Goal: Check status: Check status

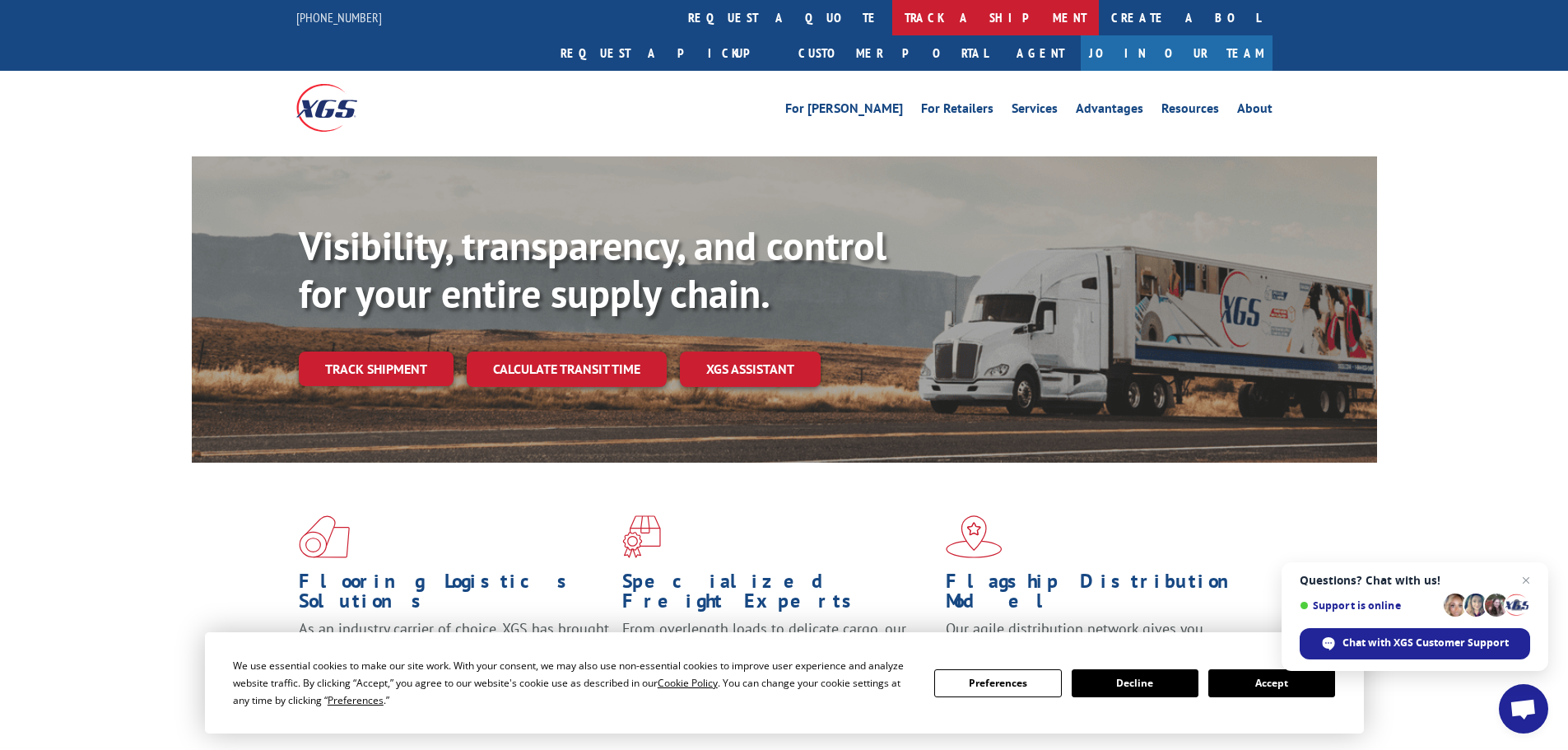
click at [892, 13] on link "track a shipment" at bounding box center [994, 18] width 207 height 35
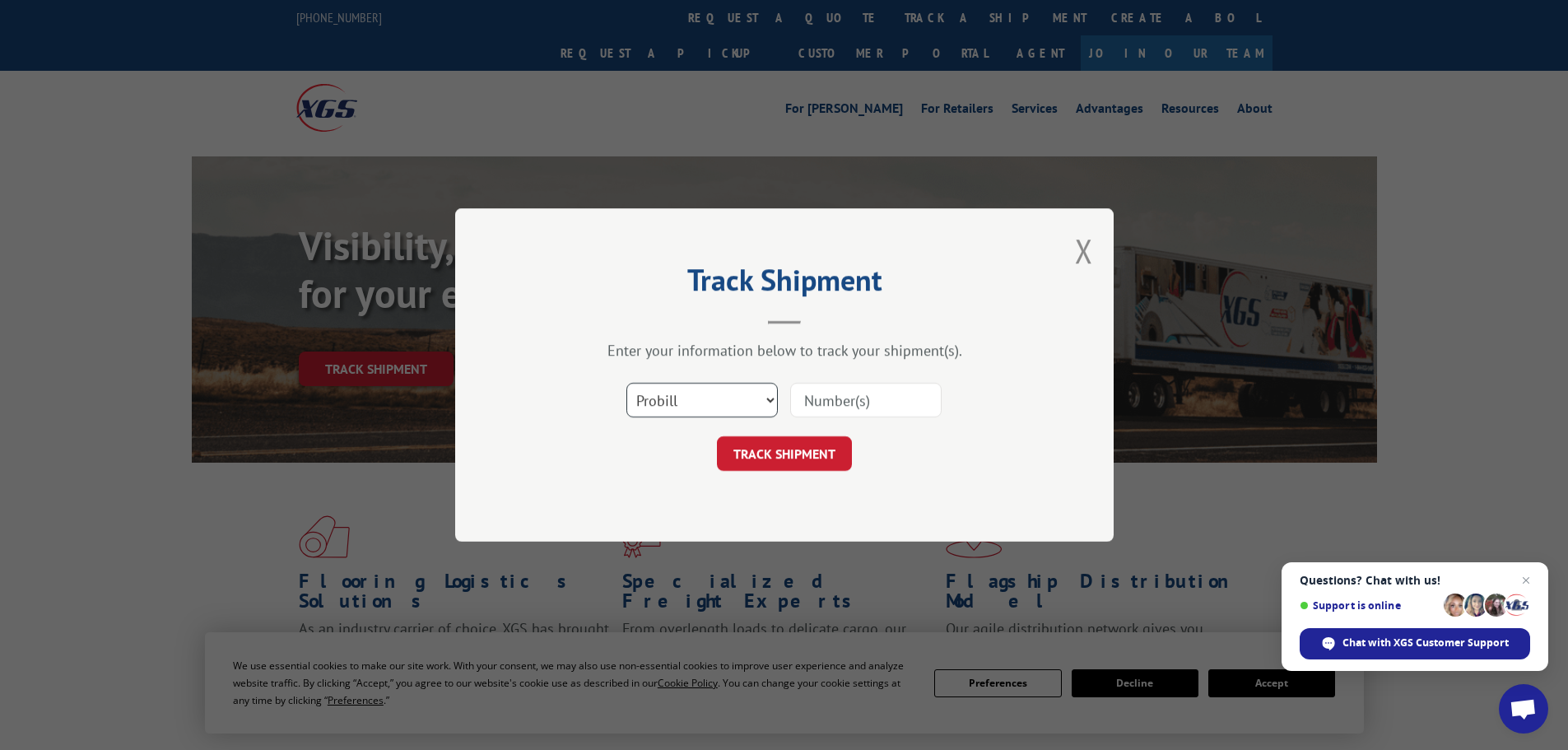
drag, startPoint x: 720, startPoint y: 398, endPoint x: 715, endPoint y: 414, distance: 16.8
click at [720, 398] on select "Select category... Probill BOL PO" at bounding box center [702, 399] width 152 height 34
select select "bol"
click at [626, 383] on select "Select category... Probill BOL PO" at bounding box center [702, 399] width 152 height 34
click at [808, 408] on input at bounding box center [865, 399] width 152 height 34
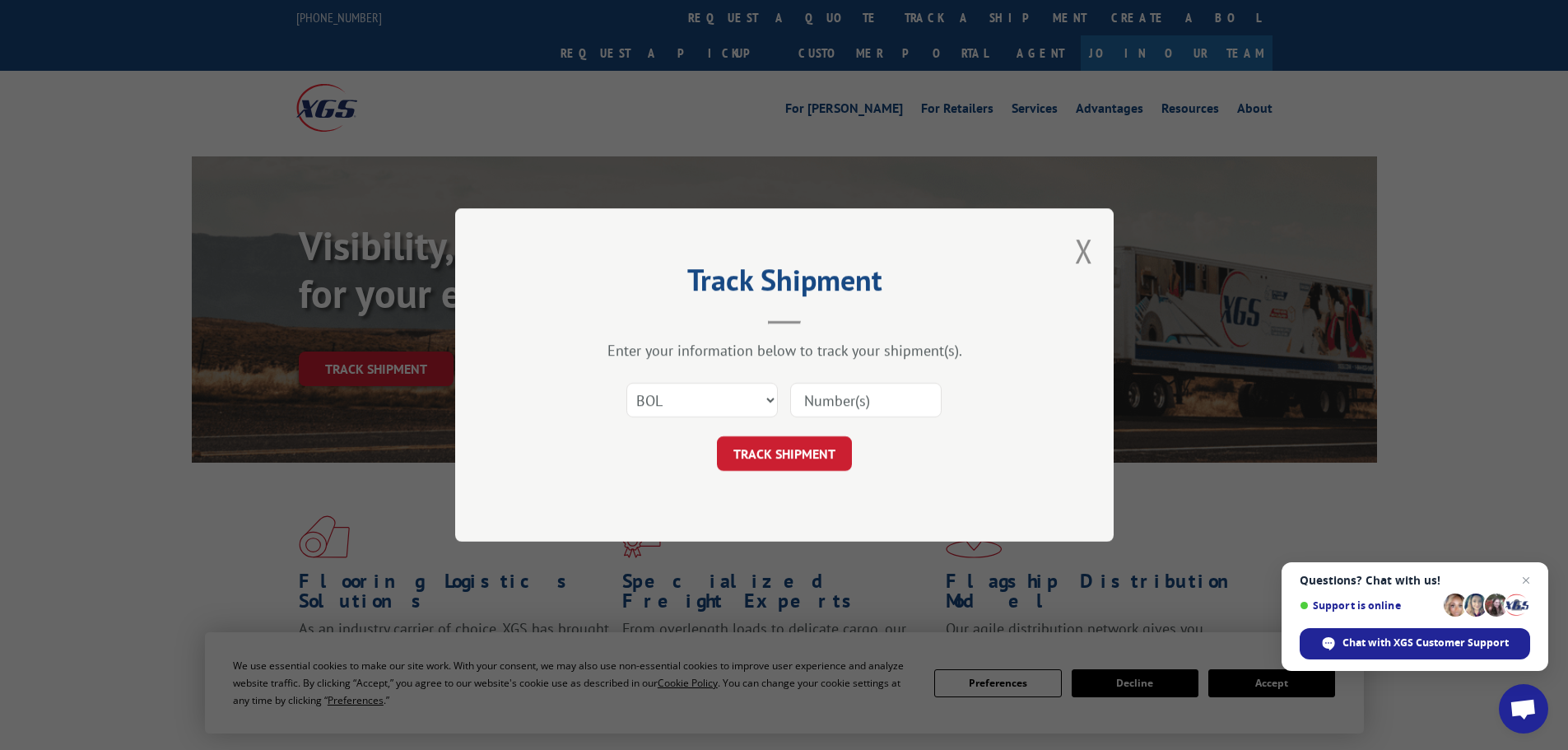
paste input "7031479"
type input "7031479"
click at [786, 453] on button "TRACK SHIPMENT" at bounding box center [784, 453] width 135 height 34
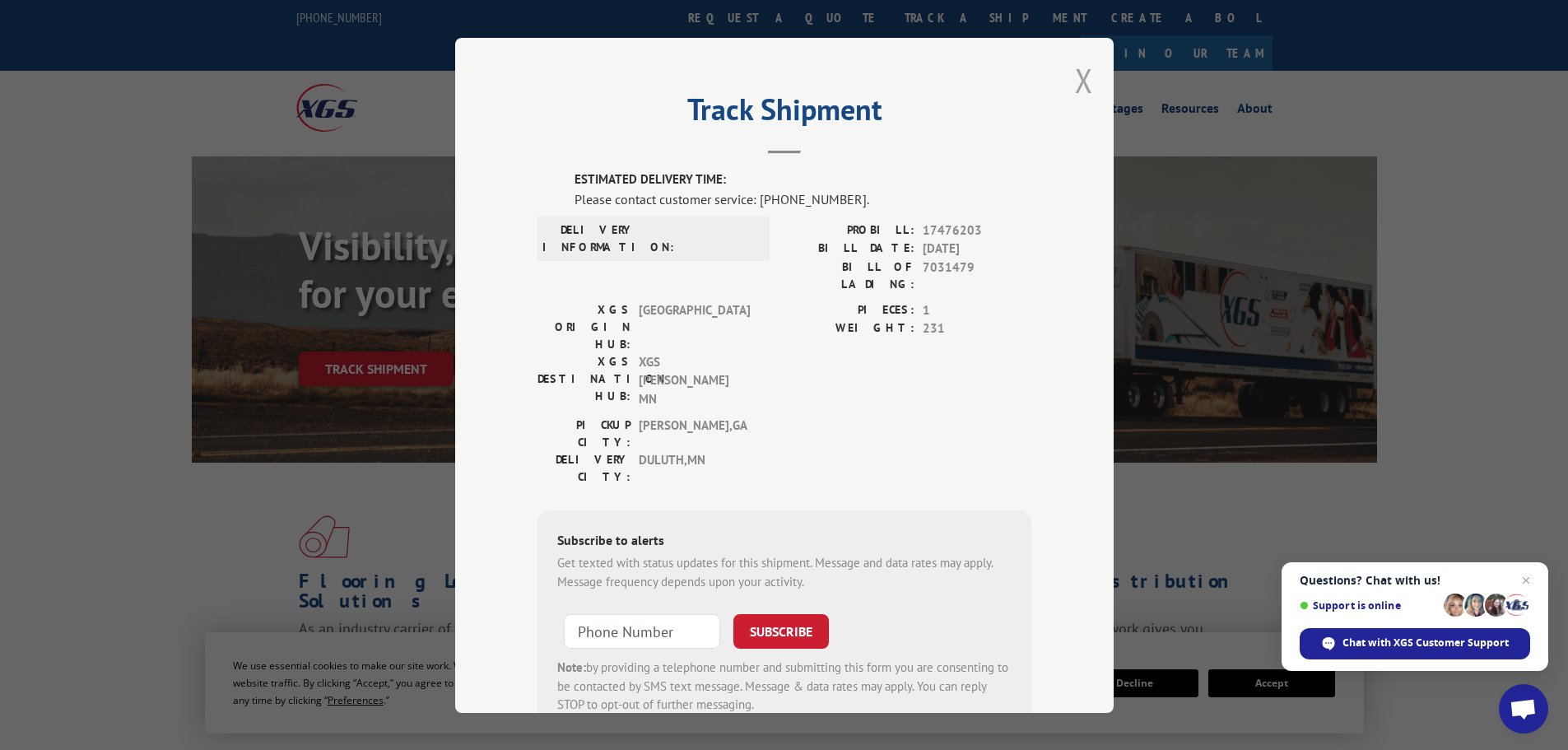
click at [1075, 85] on button "Close modal" at bounding box center [1084, 80] width 18 height 44
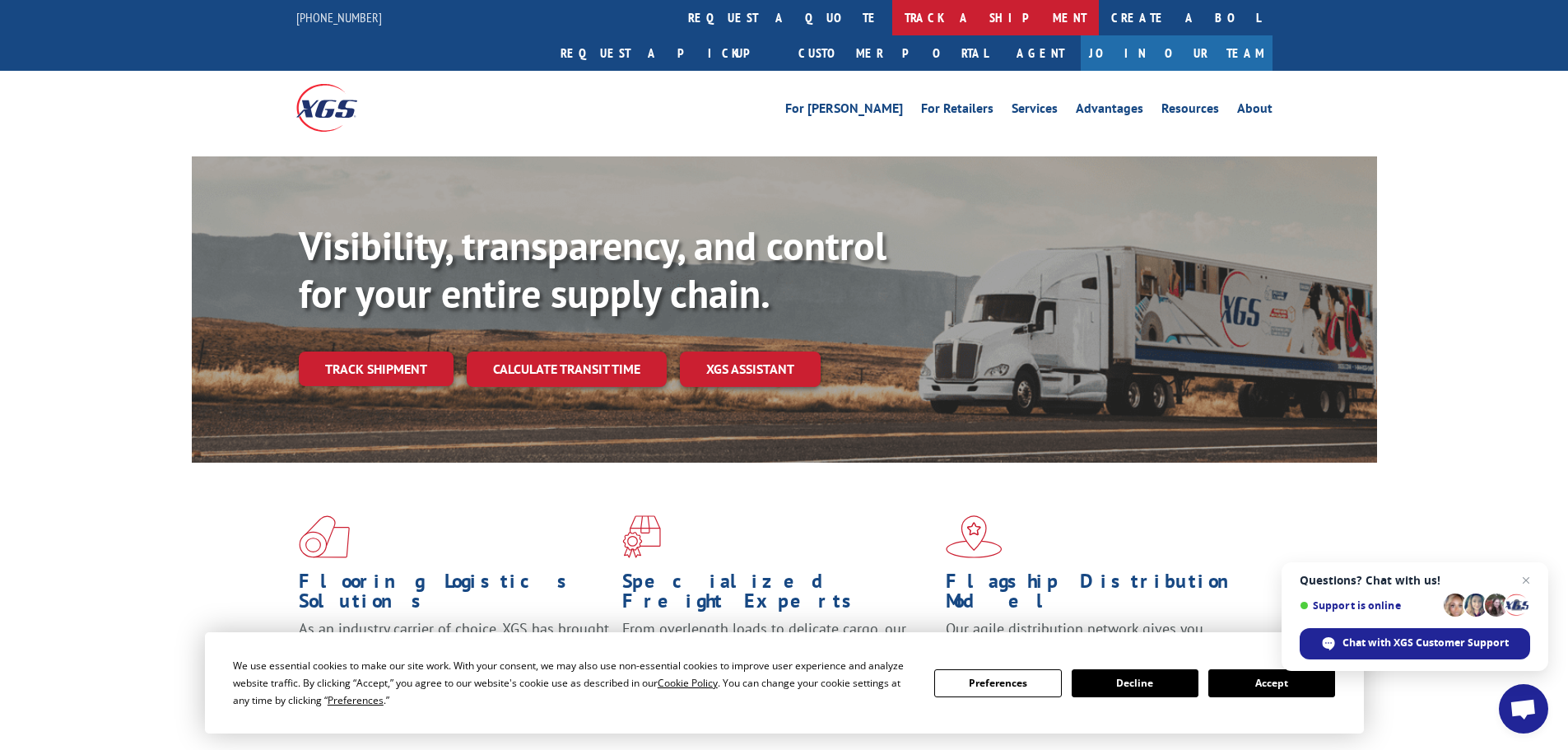
click at [892, 11] on link "track a shipment" at bounding box center [994, 18] width 207 height 35
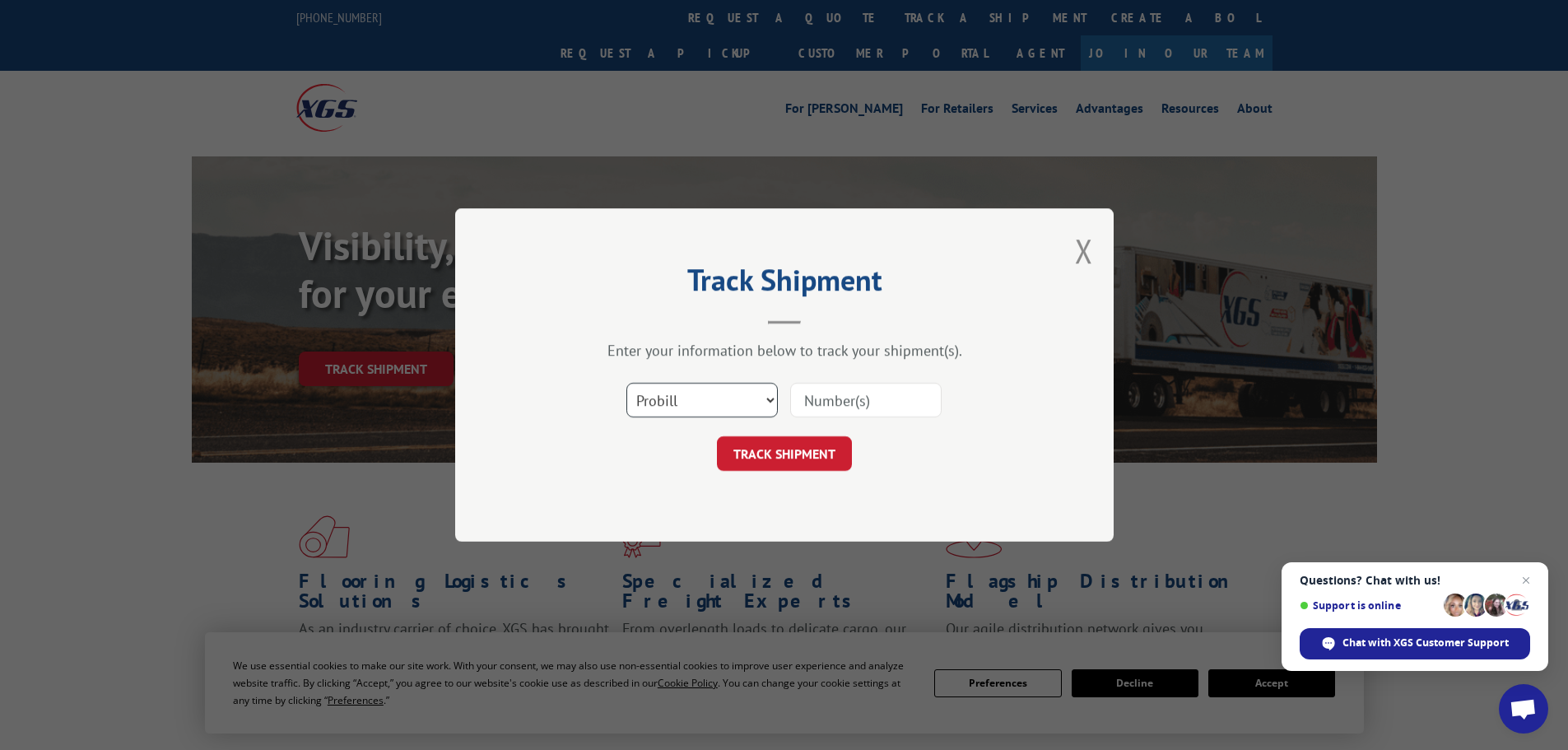
click at [656, 404] on select "Select category... Probill BOL PO" at bounding box center [702, 399] width 152 height 34
select select "bol"
click at [626, 383] on select "Select category... Probill BOL PO" at bounding box center [702, 399] width 152 height 34
click at [887, 401] on input at bounding box center [865, 399] width 152 height 34
paste input "5436598"
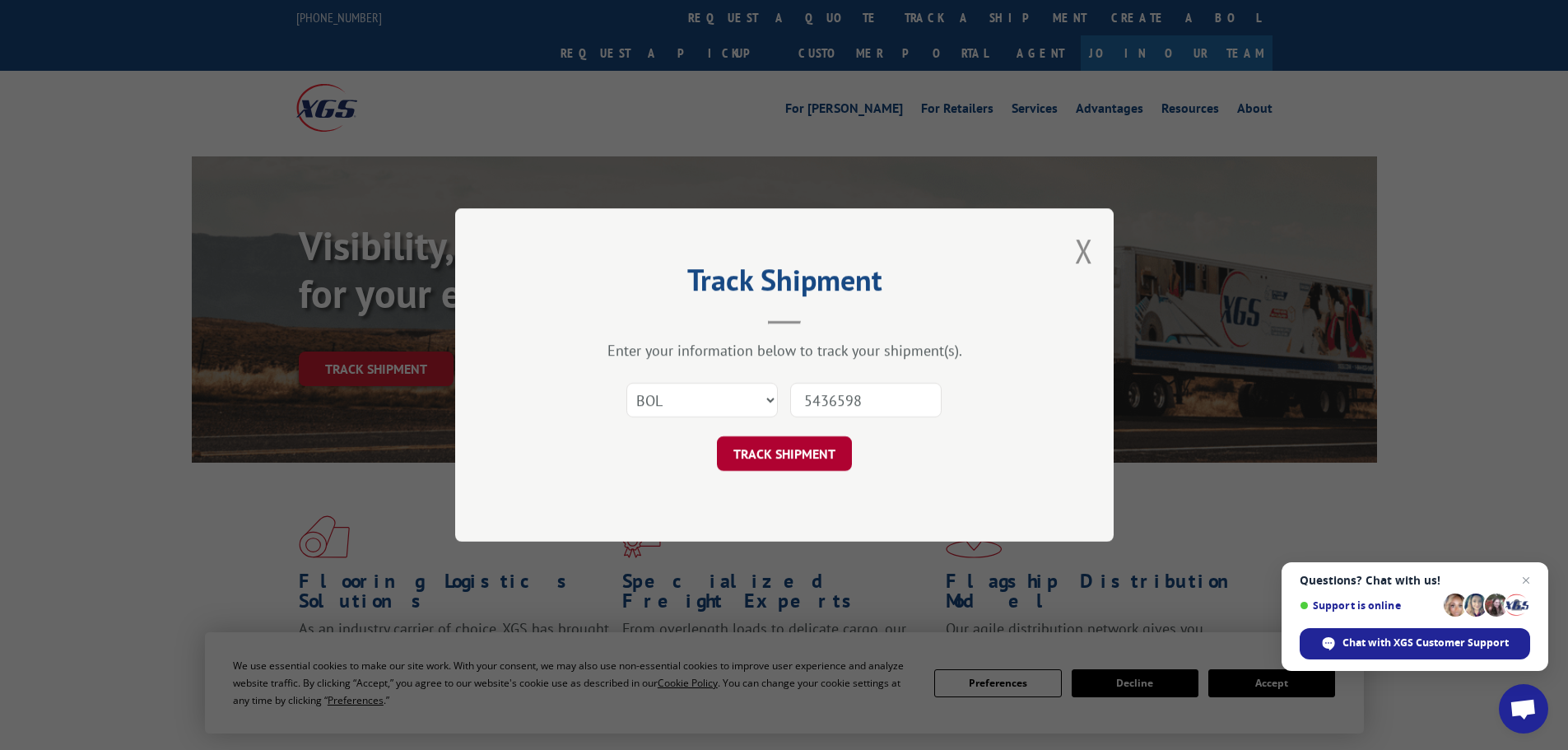
type input "5436598"
click at [818, 442] on button "TRACK SHIPMENT" at bounding box center [784, 453] width 135 height 34
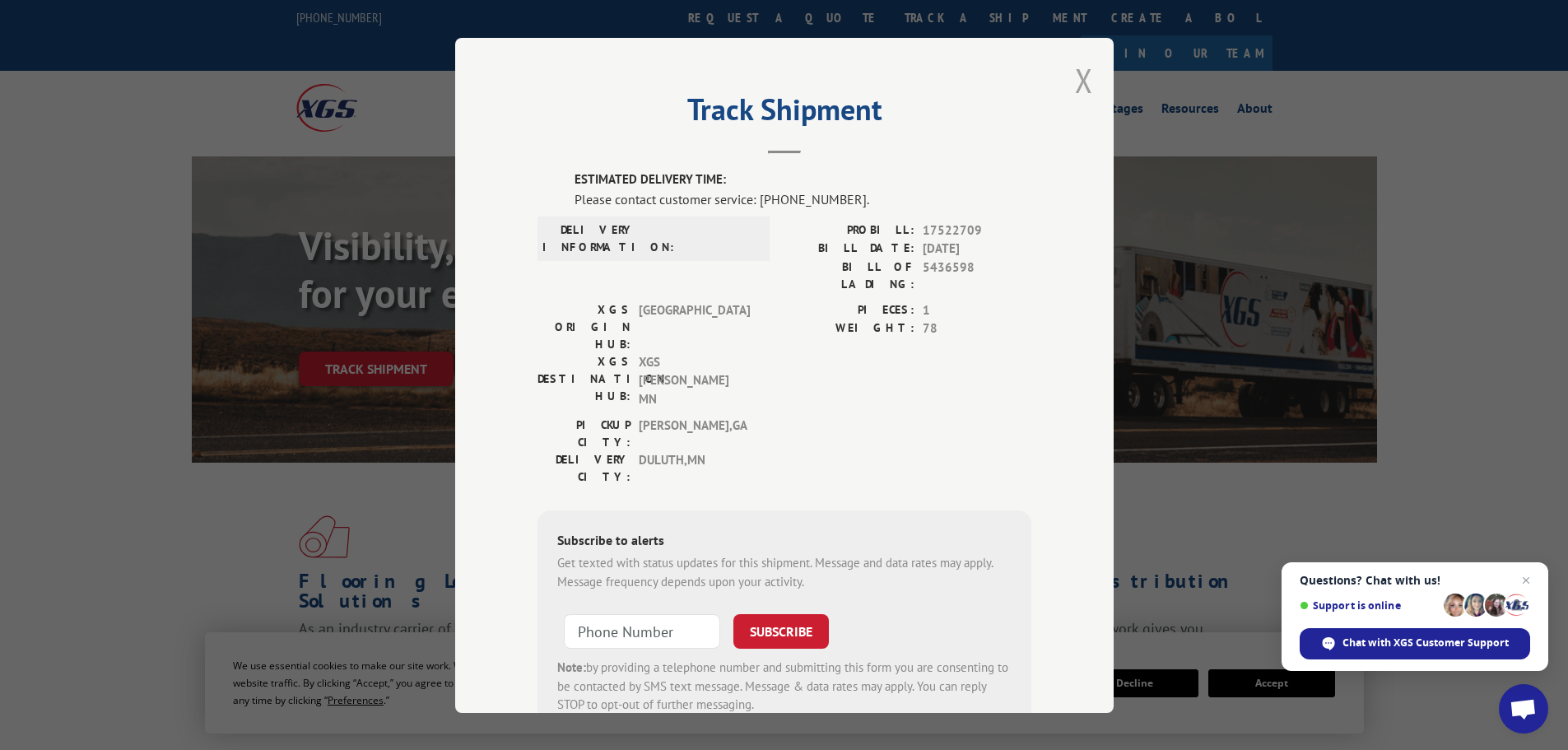
click at [1075, 82] on button "Close modal" at bounding box center [1084, 80] width 18 height 44
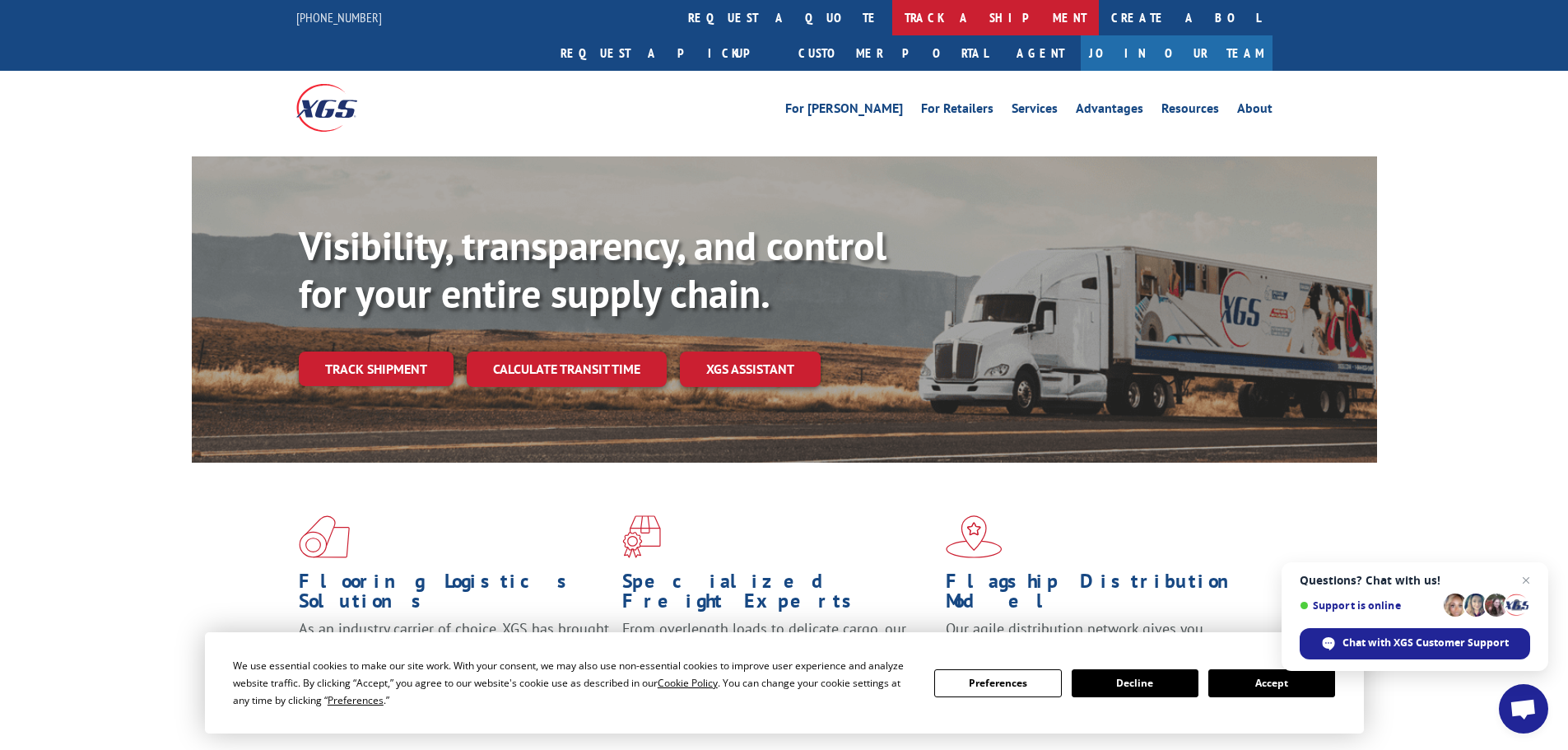
click at [892, 21] on link "track a shipment" at bounding box center [994, 18] width 207 height 35
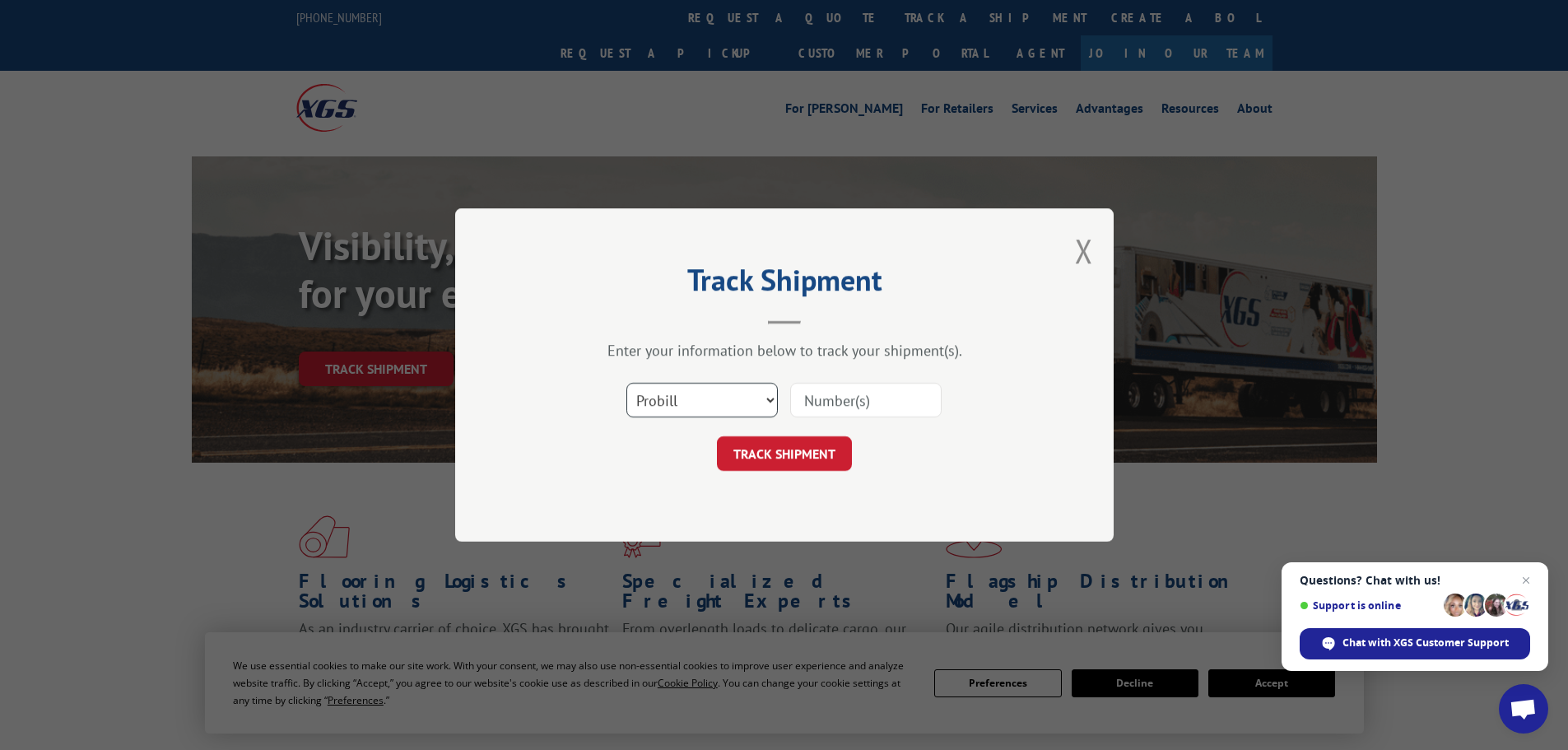
click at [696, 385] on select "Select category... Probill BOL PO" at bounding box center [702, 399] width 152 height 34
select select "bol"
click at [626, 383] on select "Select category... Probill BOL PO" at bounding box center [702, 399] width 152 height 34
click at [817, 409] on input at bounding box center [865, 399] width 152 height 34
paste input "7032184"
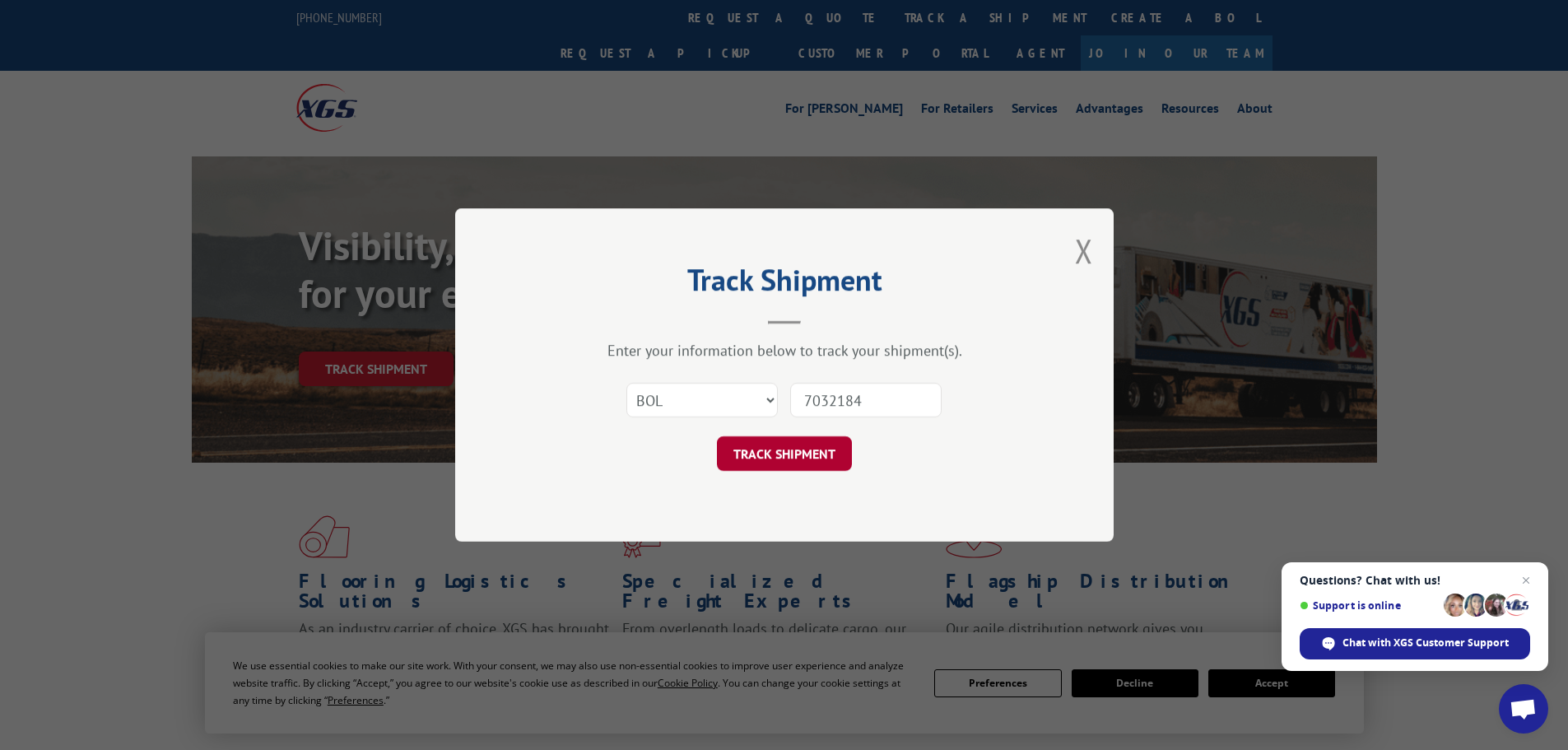
type input "7032184"
click at [809, 463] on button "TRACK SHIPMENT" at bounding box center [784, 453] width 135 height 34
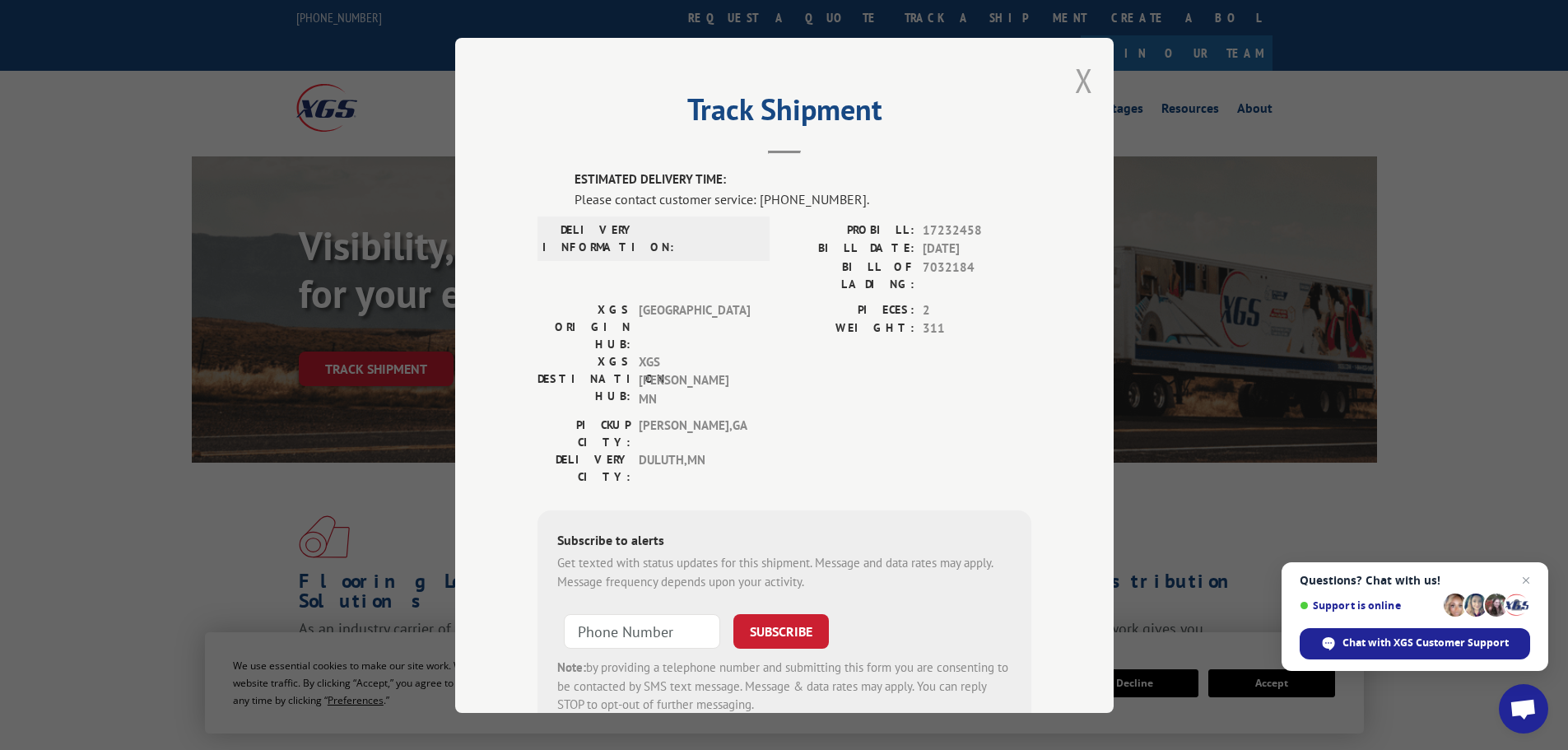
click at [1075, 83] on button "Close modal" at bounding box center [1084, 80] width 18 height 44
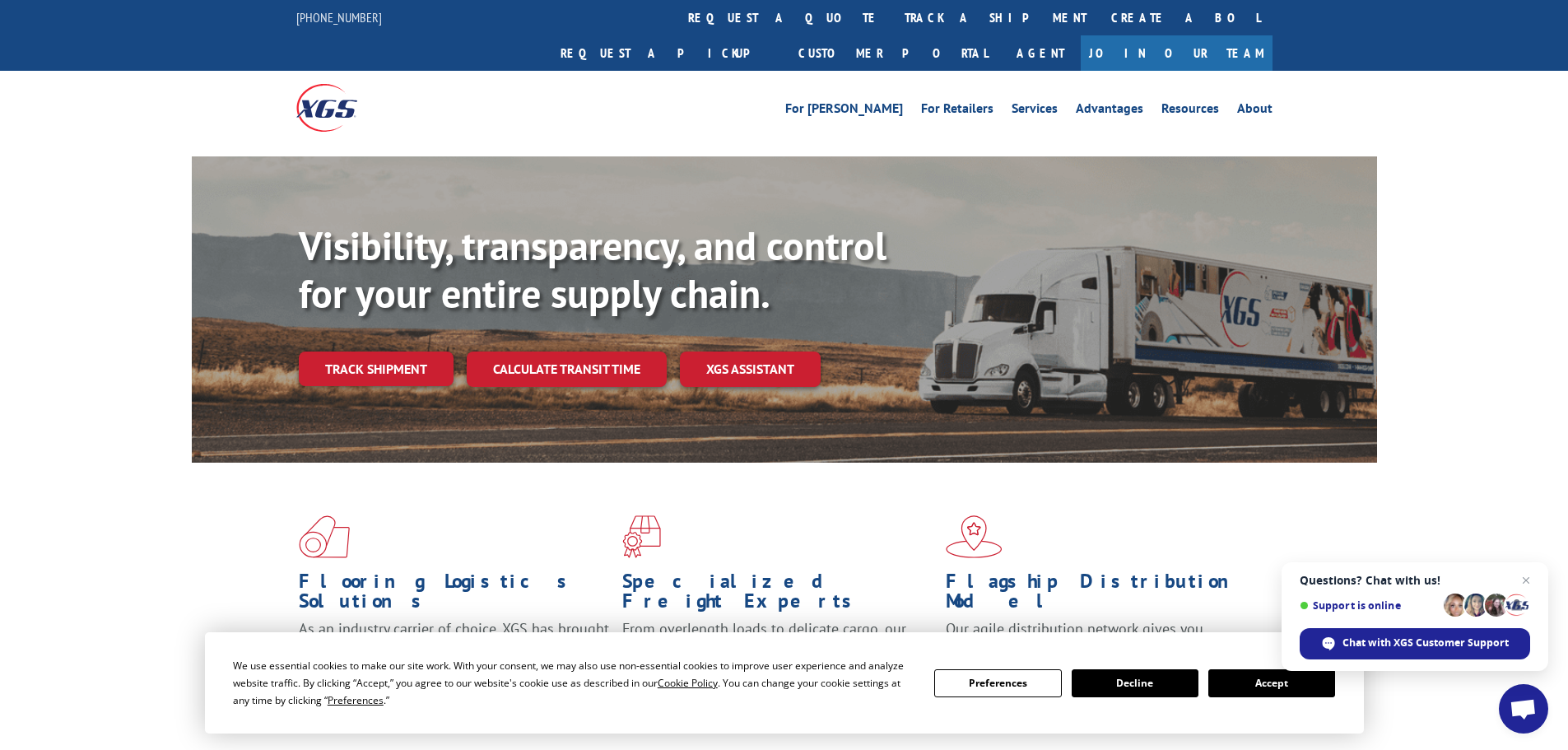
drag, startPoint x: 701, startPoint y: 20, endPoint x: 701, endPoint y: 31, distance: 11.0
click at [892, 20] on link "track a shipment" at bounding box center [994, 18] width 207 height 35
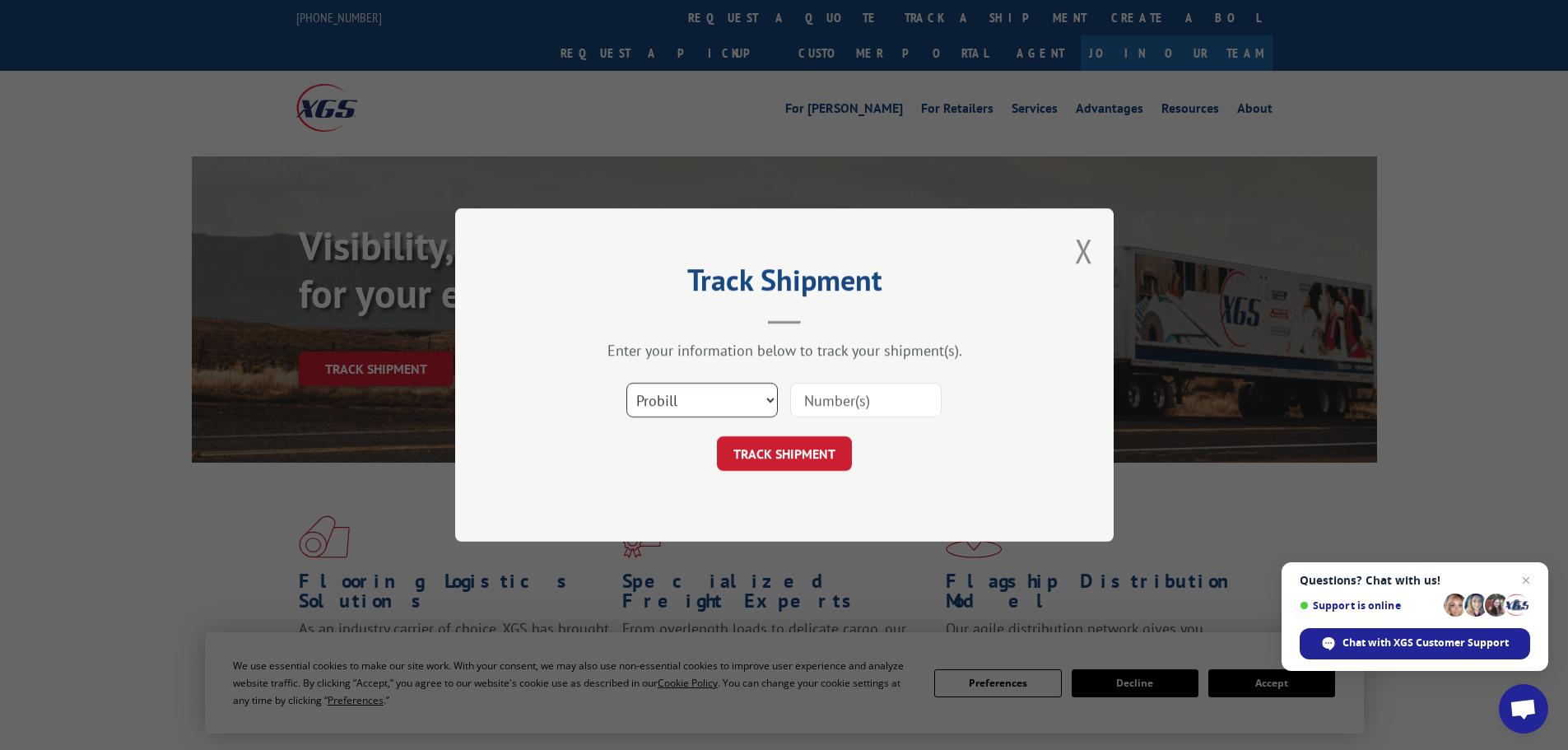
click at [679, 417] on select "Select category... Probill BOL PO" at bounding box center [702, 399] width 152 height 34
select select "bol"
click at [626, 383] on select "Select category... Probill BOL PO" at bounding box center [702, 399] width 152 height 34
click at [876, 400] on input at bounding box center [865, 399] width 152 height 34
paste input "7032406"
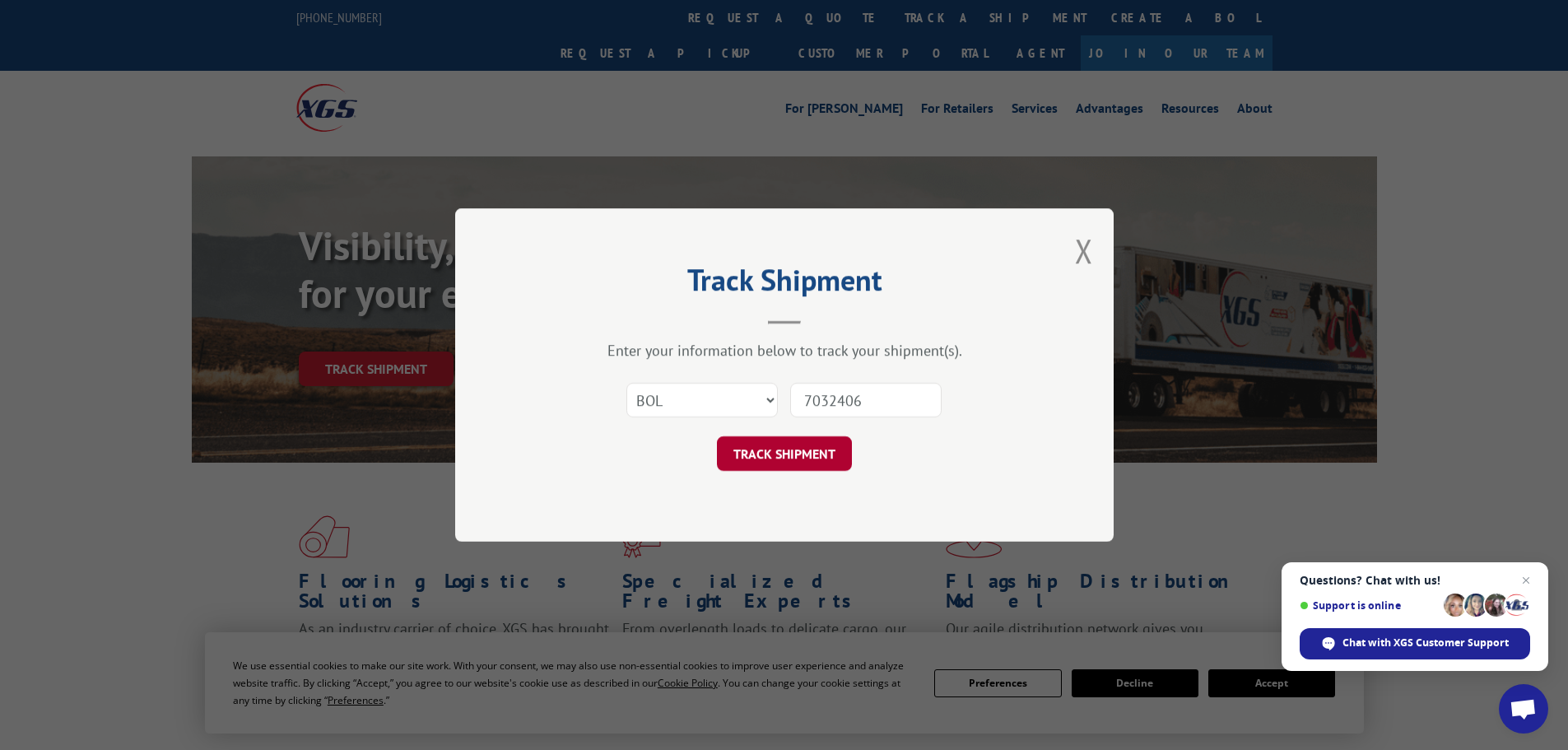
type input "7032406"
click at [762, 457] on button "TRACK SHIPMENT" at bounding box center [784, 453] width 135 height 34
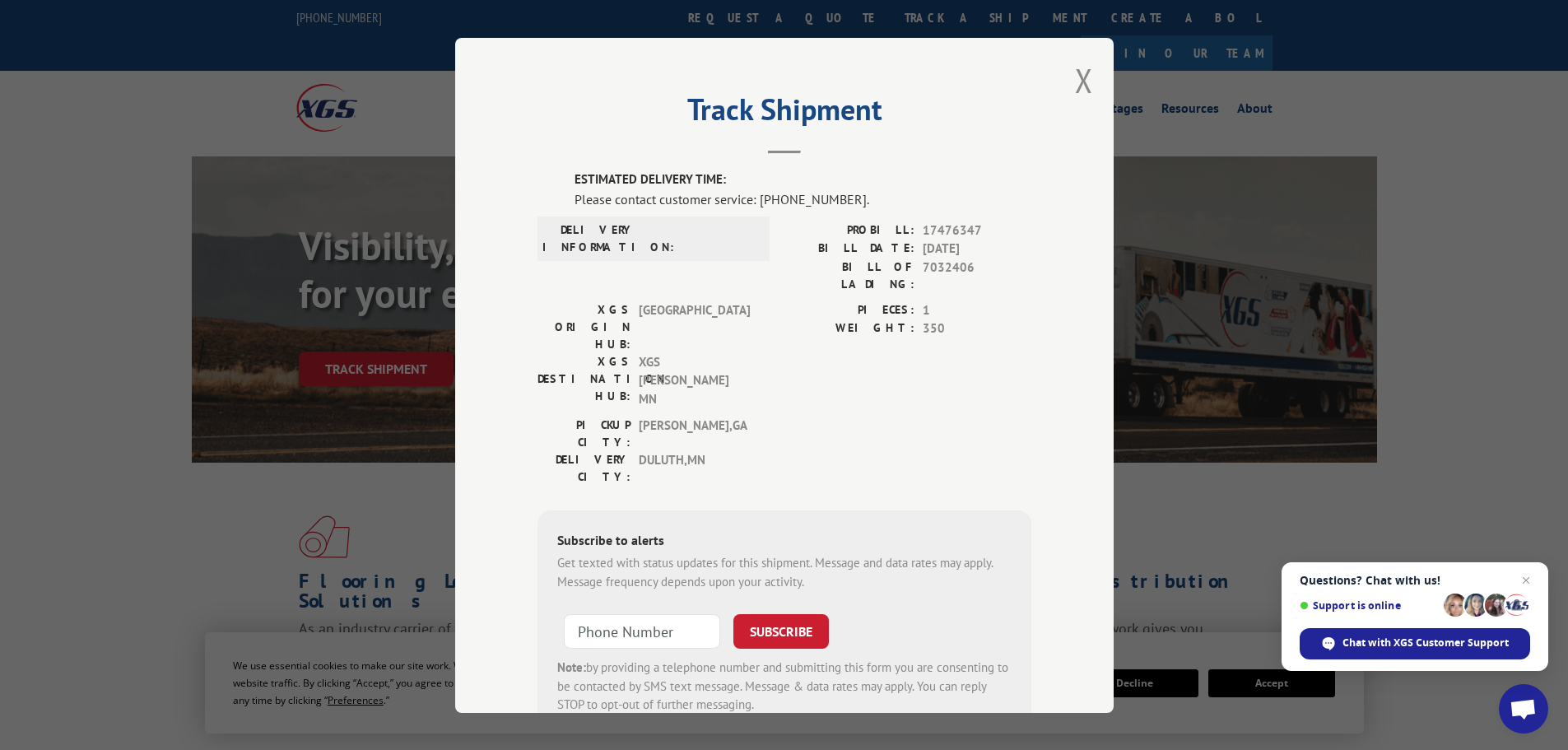
click at [1067, 79] on div "Track Shipment ESTIMATED DELIVERY TIME: Please contact customer service: [PHONE…" at bounding box center [784, 375] width 659 height 675
click at [1079, 80] on button "Close modal" at bounding box center [1084, 80] width 18 height 44
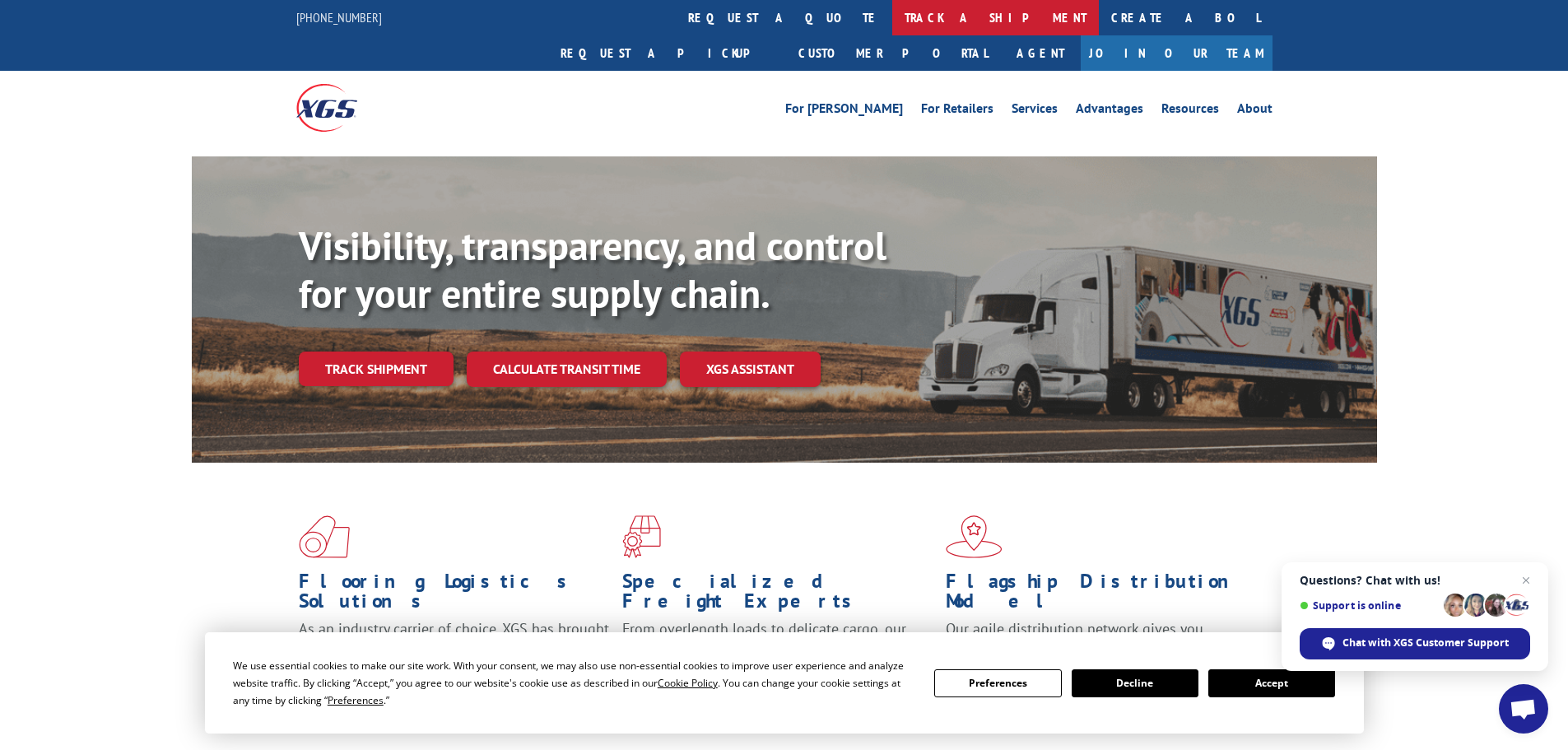
click at [892, 4] on link "track a shipment" at bounding box center [994, 18] width 207 height 35
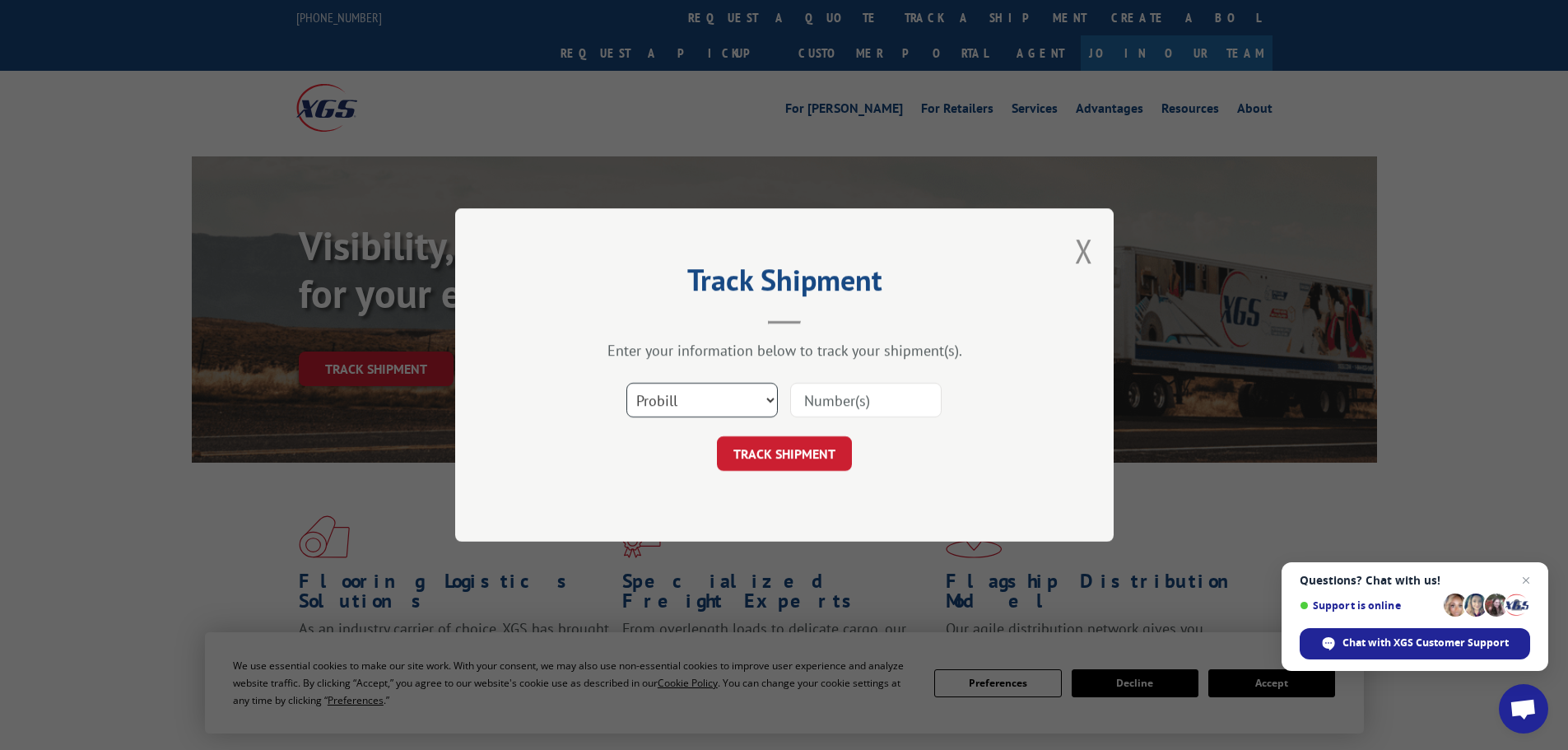
drag, startPoint x: 701, startPoint y: 405, endPoint x: 694, endPoint y: 415, distance: 12.2
click at [701, 405] on select "Select category... Probill BOL PO" at bounding box center [702, 399] width 152 height 34
select select "bol"
click at [626, 383] on select "Select category... Probill BOL PO" at bounding box center [702, 399] width 152 height 34
click at [829, 403] on input at bounding box center [865, 399] width 152 height 34
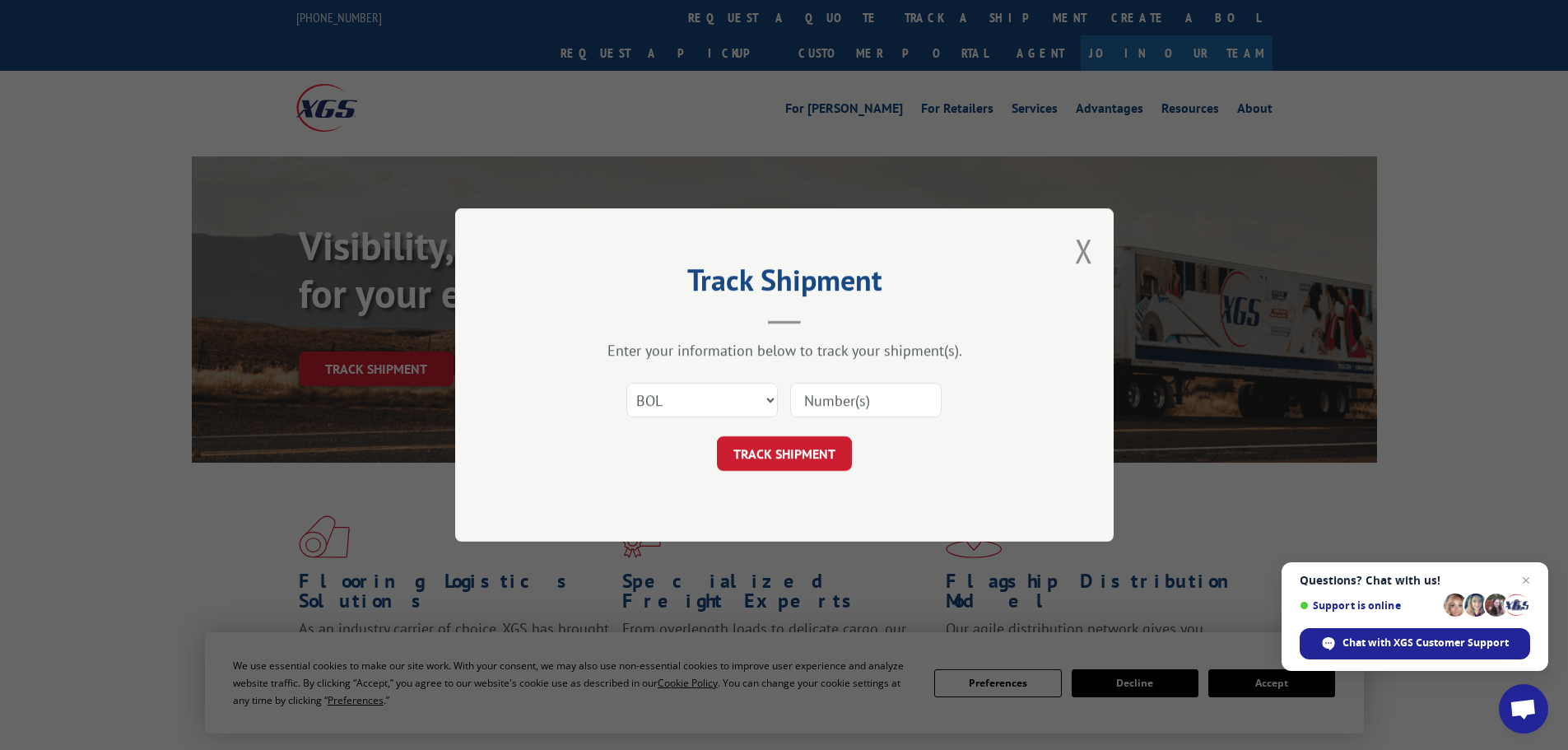
paste input "469624"
type input "469624"
click at [776, 460] on button "TRACK SHIPMENT" at bounding box center [784, 453] width 135 height 34
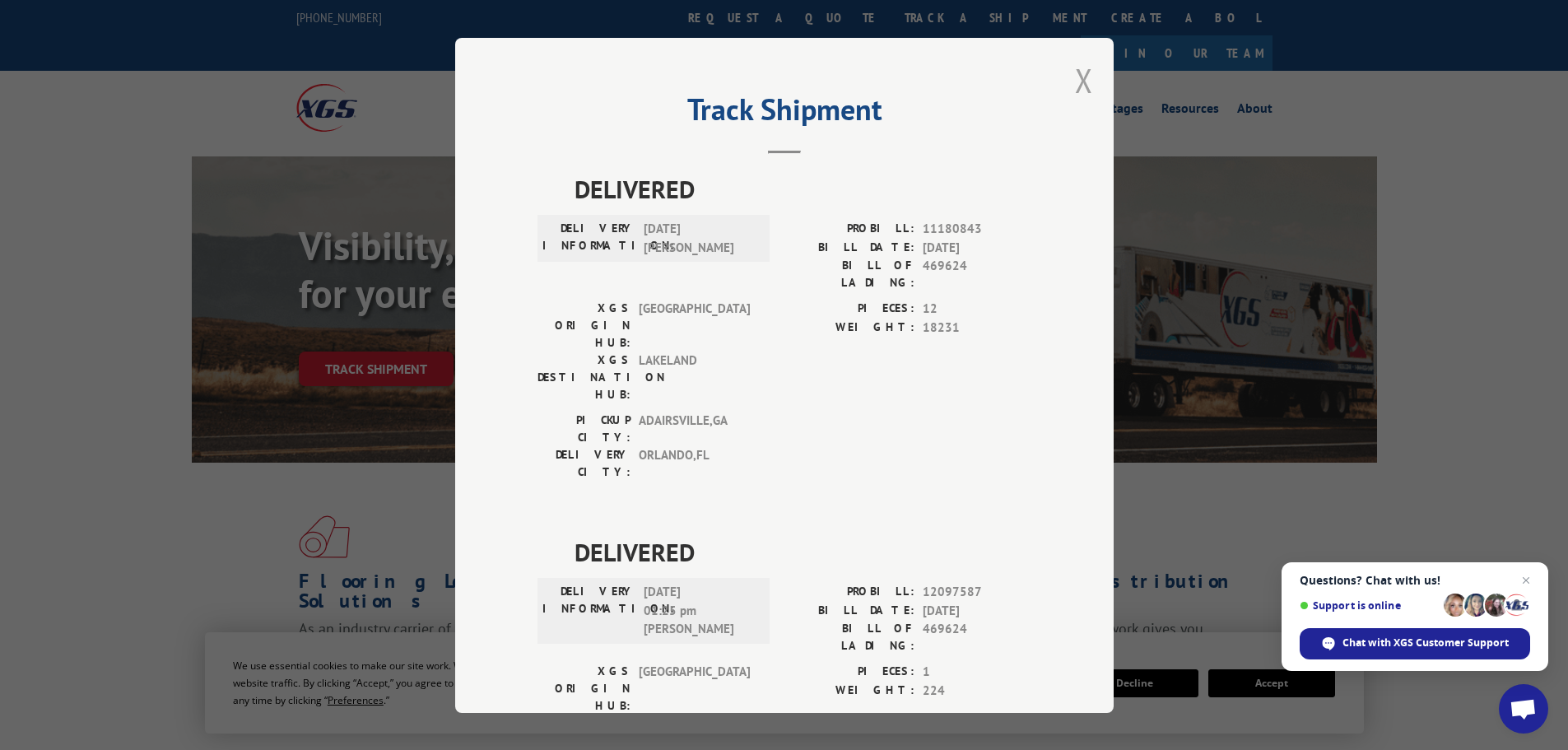
click at [1075, 79] on button "Close modal" at bounding box center [1084, 80] width 18 height 44
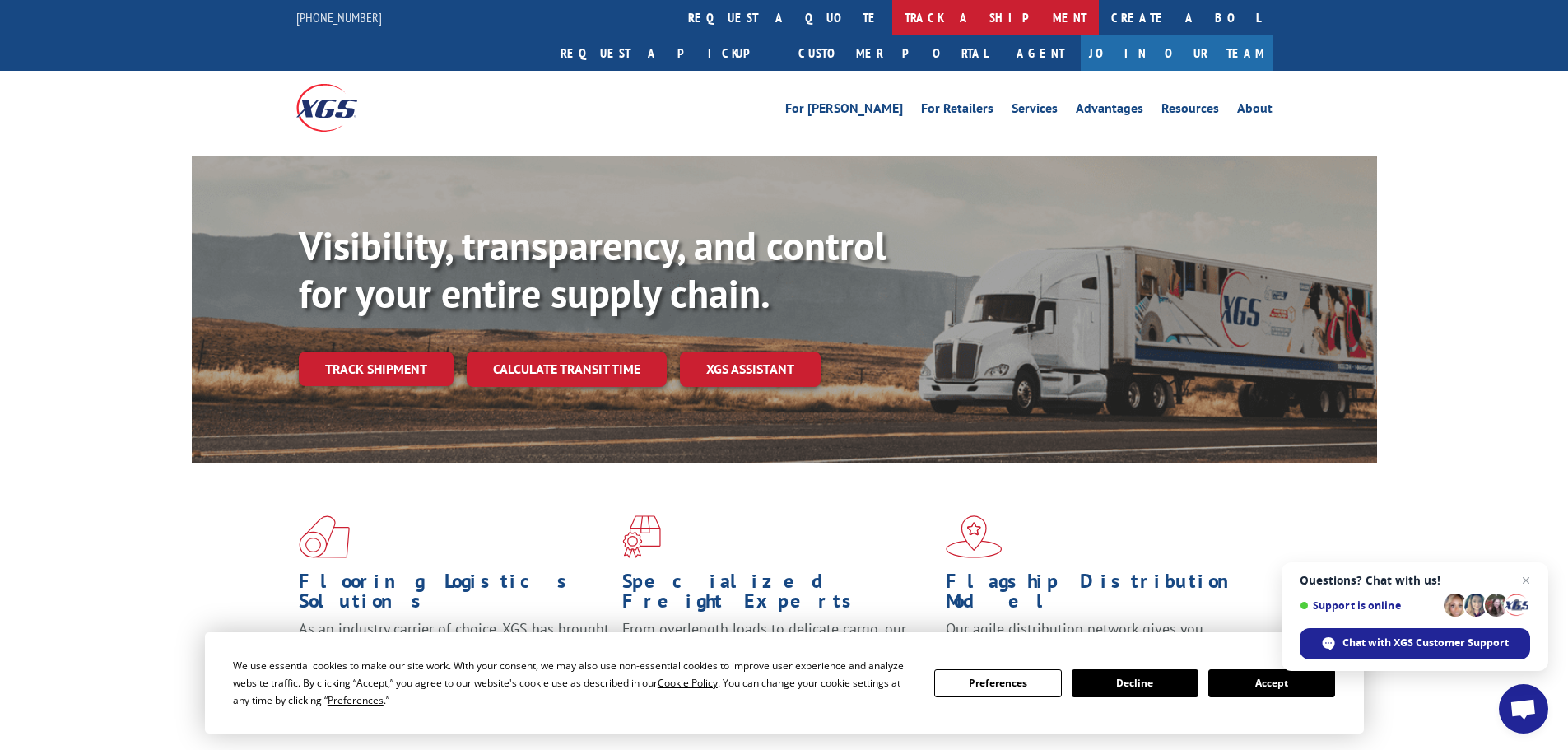
click at [892, 18] on link "track a shipment" at bounding box center [994, 18] width 207 height 35
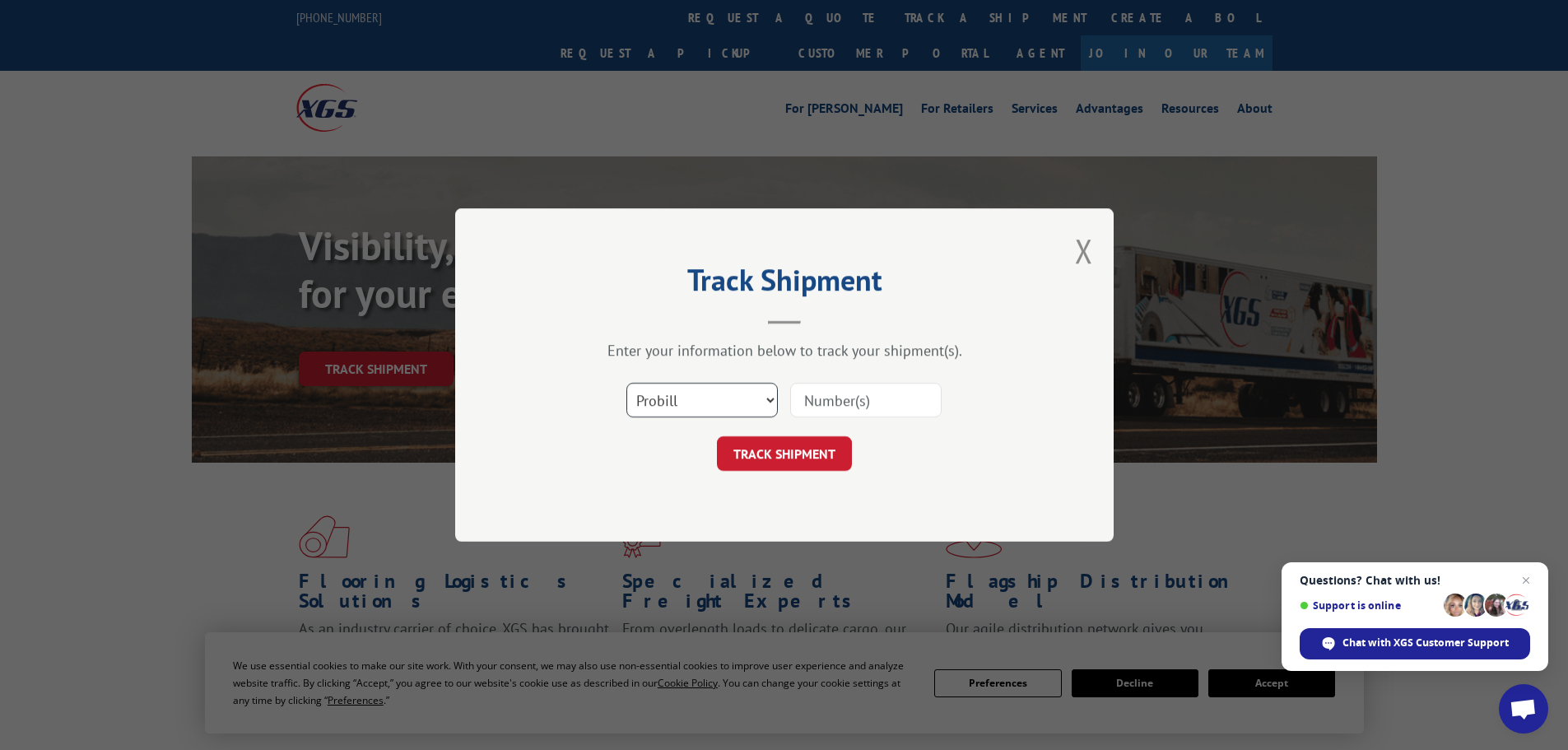
click at [702, 398] on select "Select category... Probill BOL PO" at bounding box center [702, 399] width 152 height 34
select select "bol"
click at [626, 383] on select "Select category... Probill BOL PO" at bounding box center [702, 399] width 152 height 34
click at [860, 404] on input at bounding box center [865, 399] width 152 height 34
paste input "5410784"
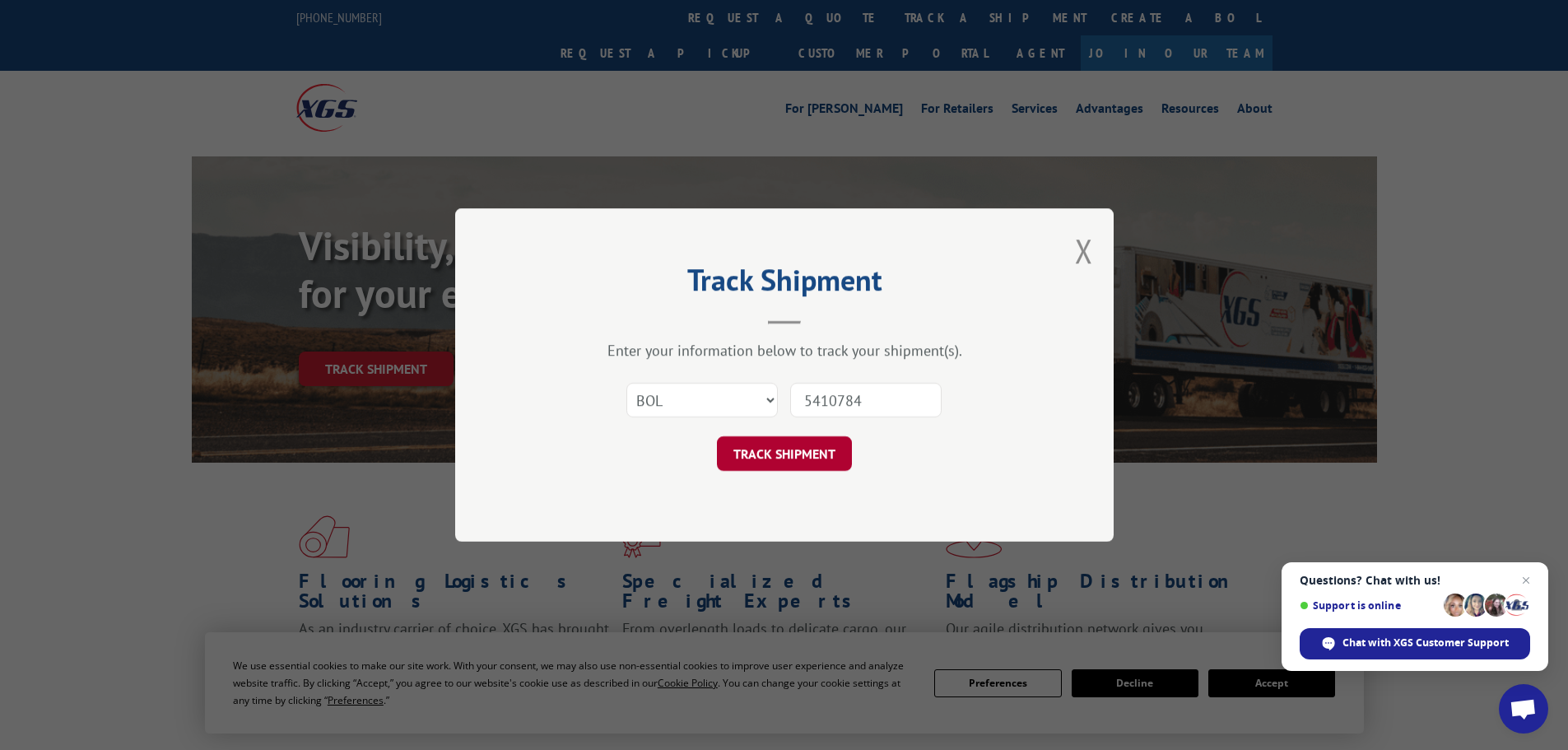
type input "5410784"
click at [788, 457] on button "TRACK SHIPMENT" at bounding box center [784, 453] width 135 height 34
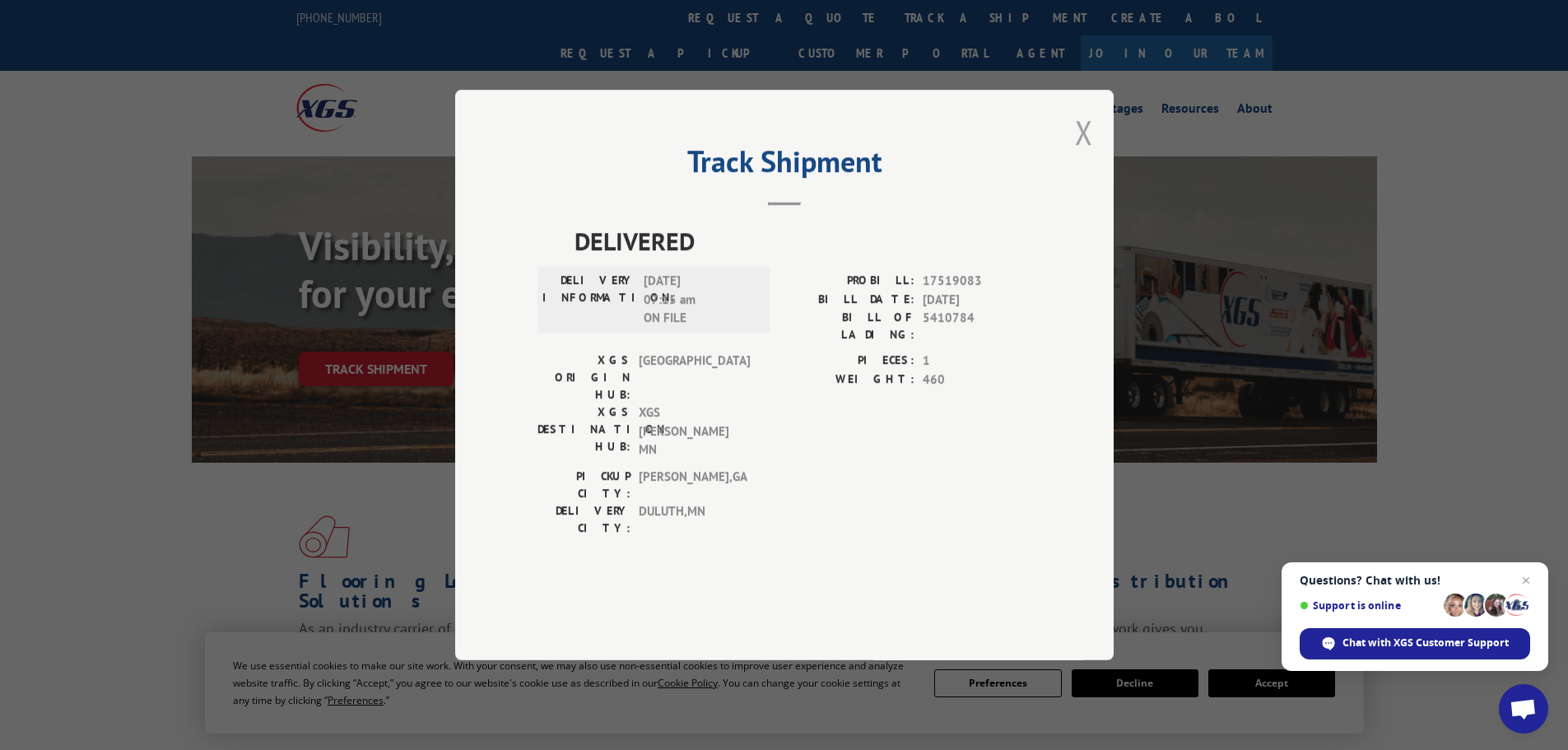
click at [1084, 154] on button "Close modal" at bounding box center [1084, 132] width 18 height 44
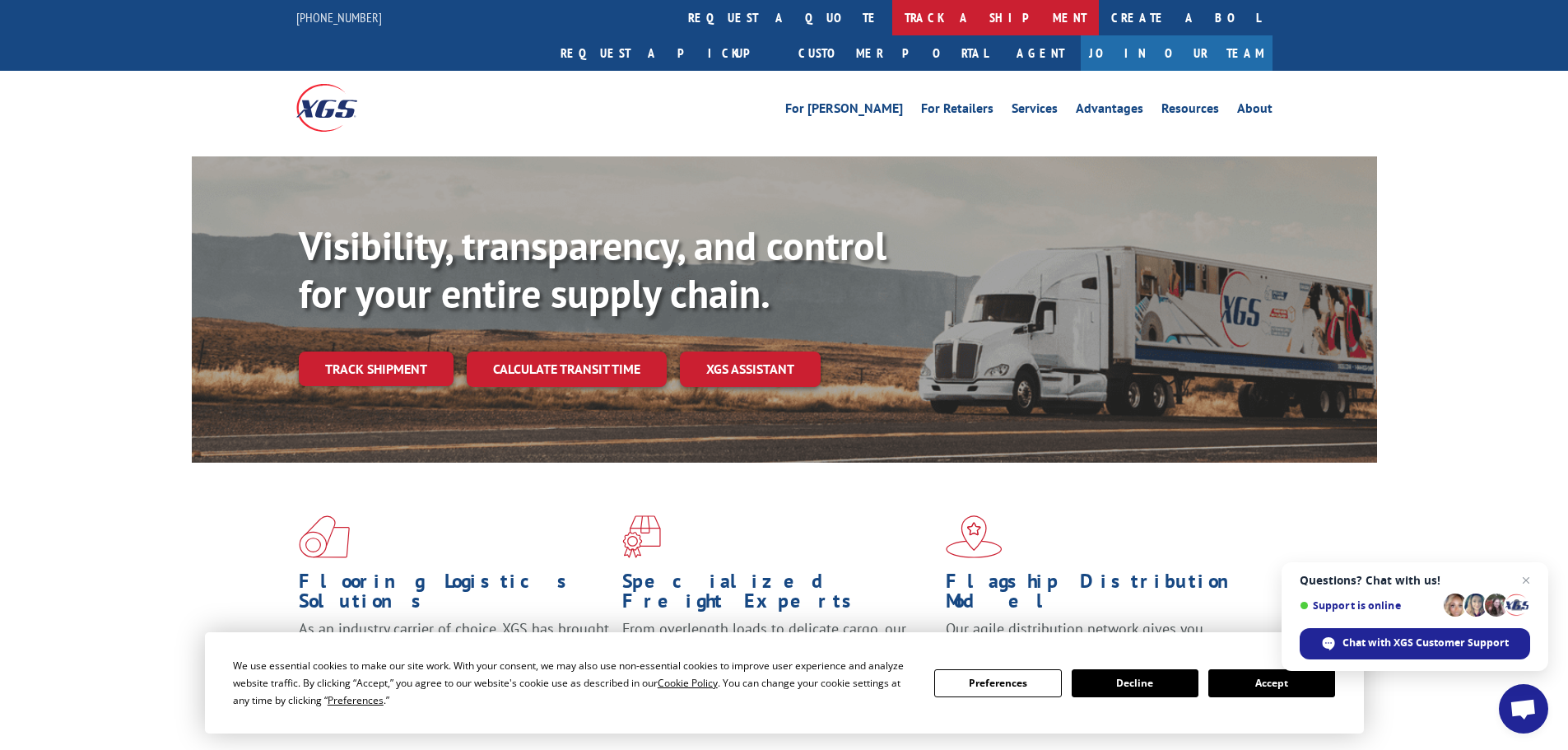
click at [892, 23] on link "track a shipment" at bounding box center [994, 18] width 207 height 35
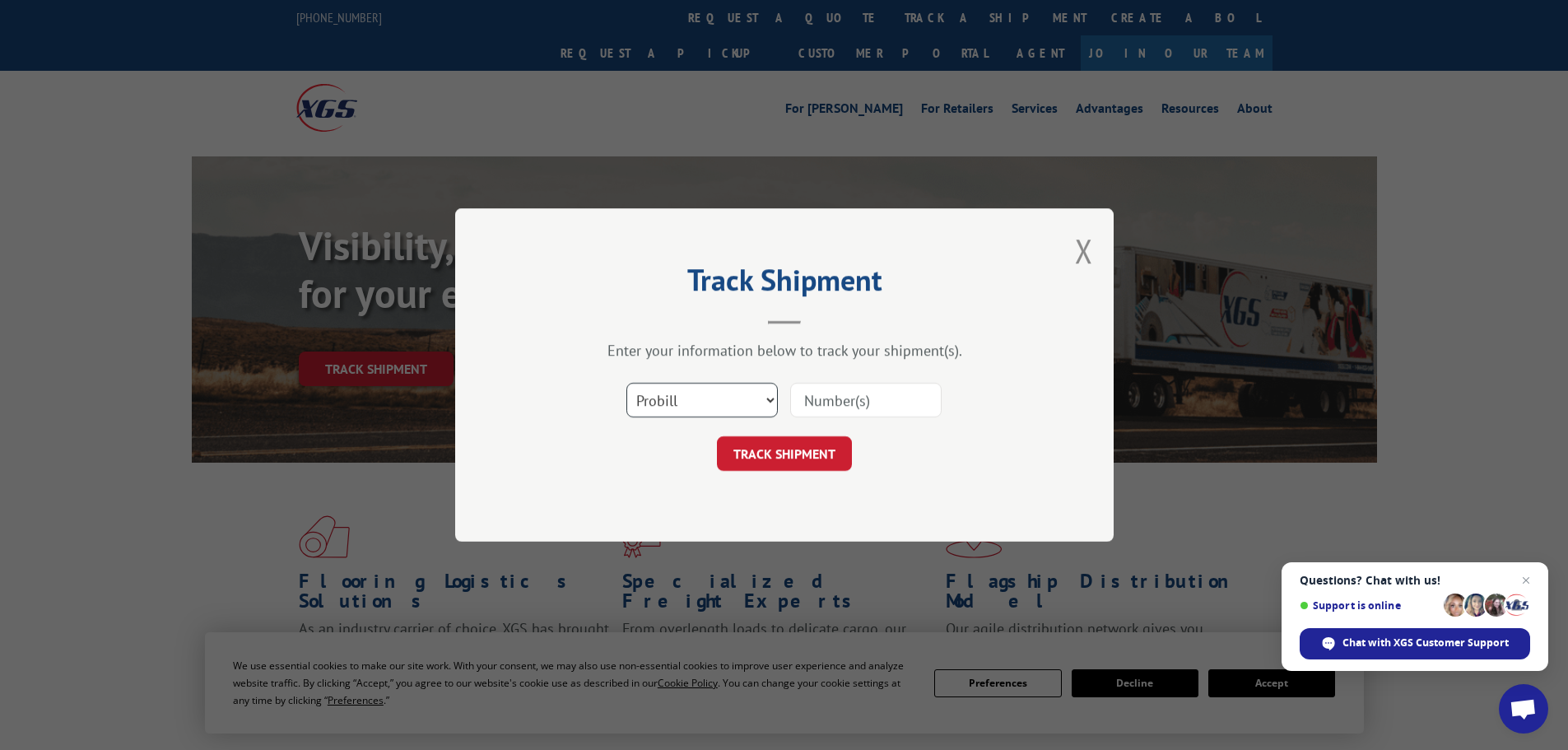
drag, startPoint x: 672, startPoint y: 393, endPoint x: 672, endPoint y: 409, distance: 16.0
click at [672, 393] on select "Select category... Probill BOL PO" at bounding box center [702, 399] width 152 height 34
select select "bol"
click at [626, 383] on select "Select category... Probill BOL PO" at bounding box center [702, 399] width 152 height 34
click at [838, 400] on input at bounding box center [865, 399] width 152 height 34
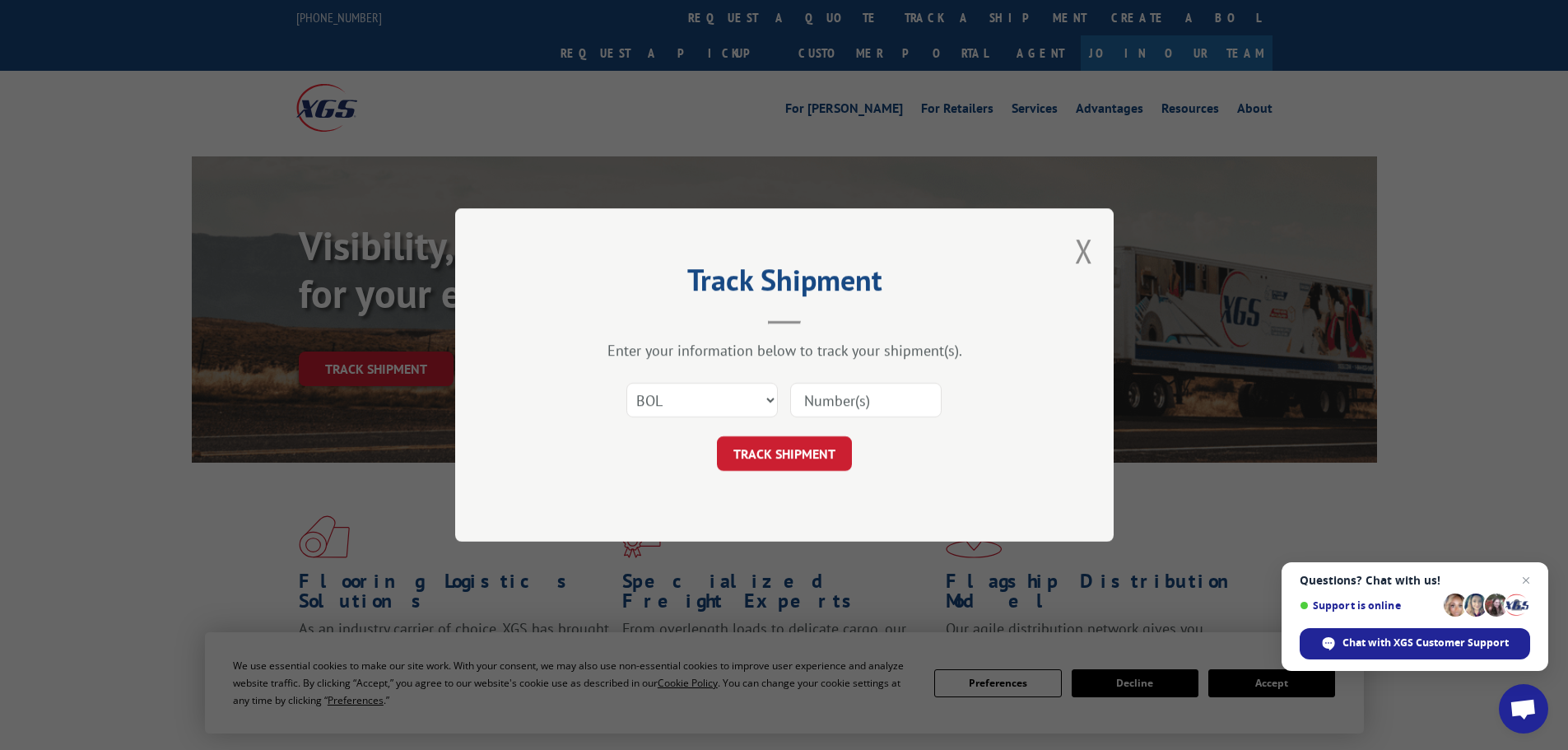
paste input "466433"
type input "466433"
click at [757, 445] on button "TRACK SHIPMENT" at bounding box center [784, 453] width 135 height 34
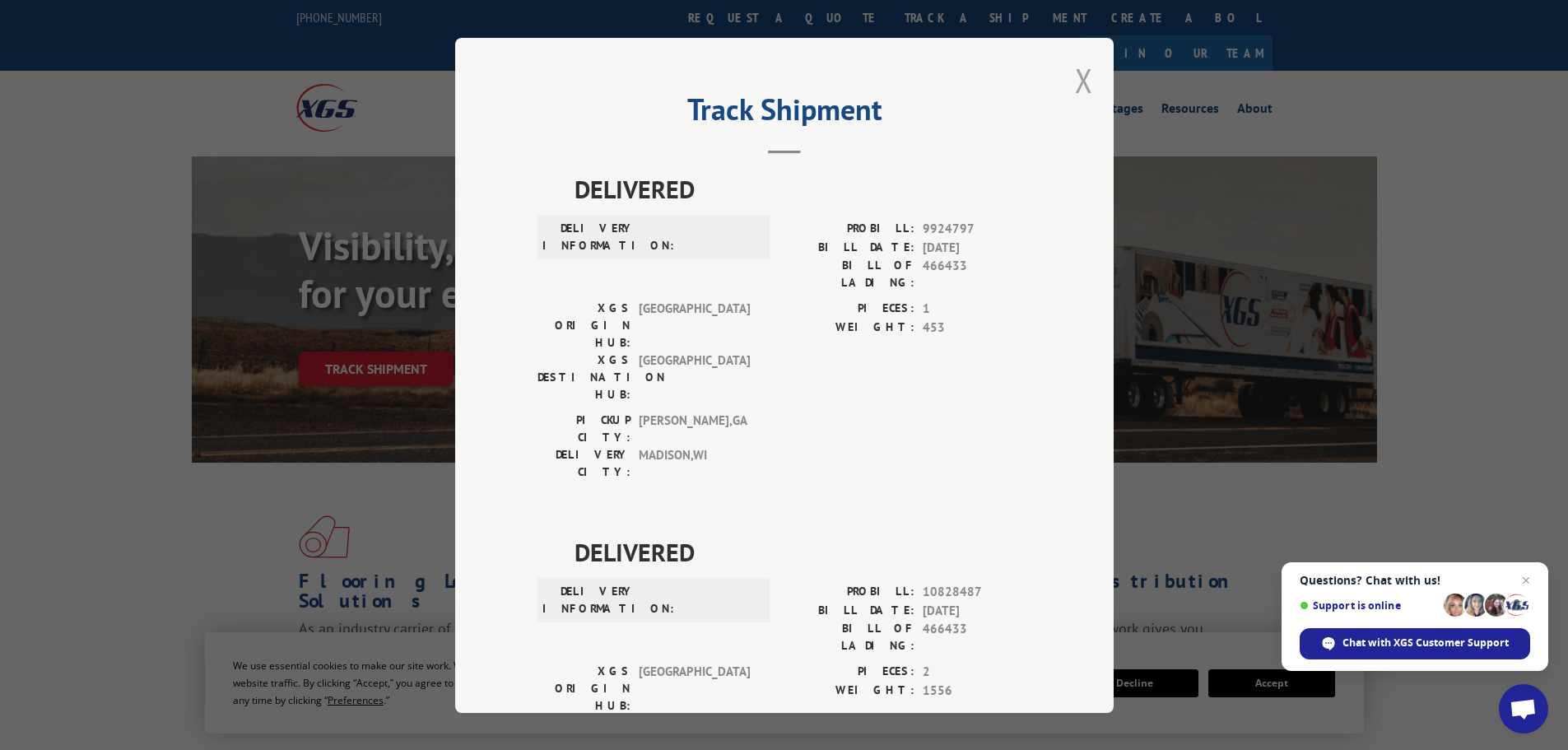
click at [1075, 79] on button "Close modal" at bounding box center [1084, 80] width 18 height 44
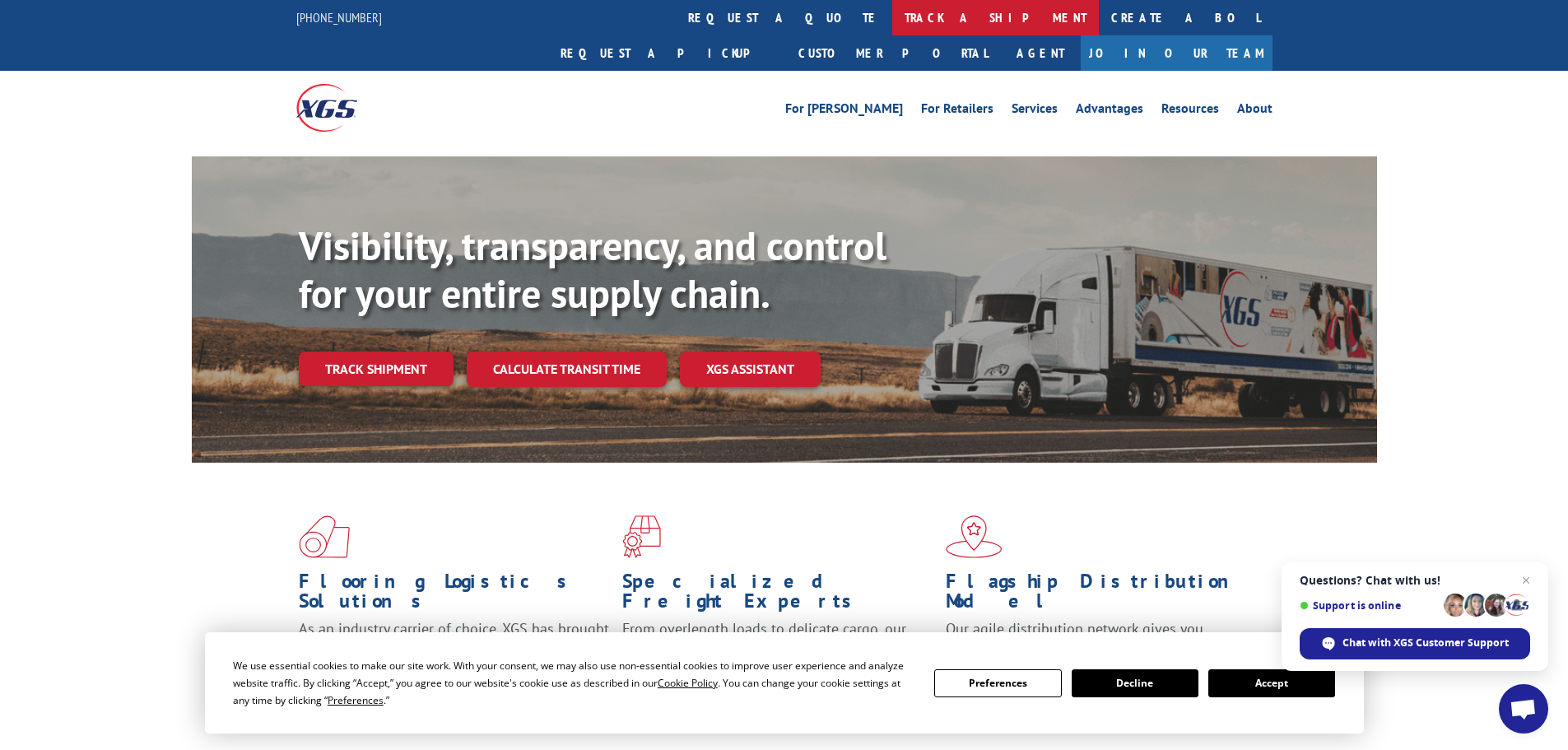
click at [892, 22] on link "track a shipment" at bounding box center [994, 18] width 207 height 35
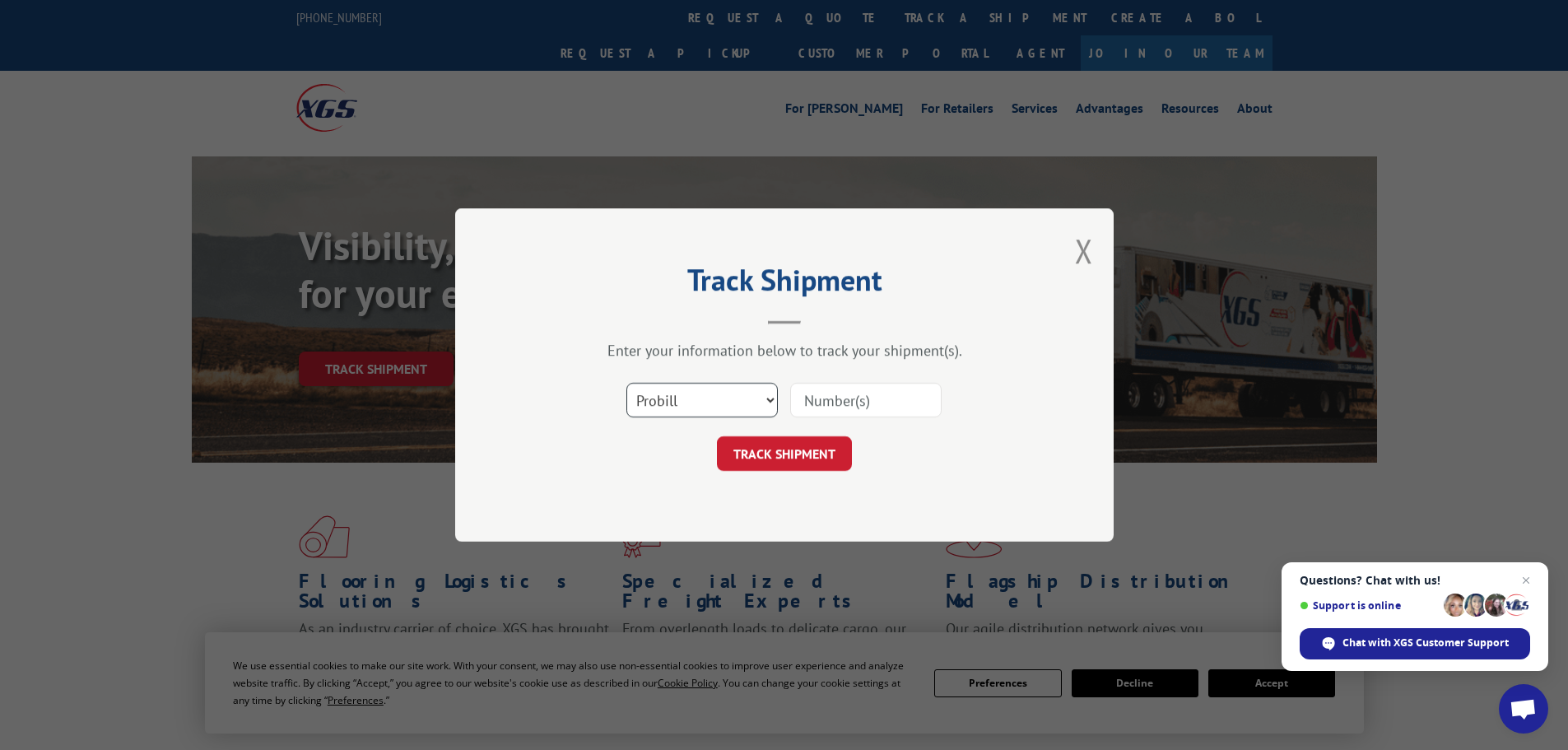
click at [707, 409] on select "Select category... Probill BOL PO" at bounding box center [702, 399] width 152 height 34
select select "bol"
click at [626, 383] on select "Select category... Probill BOL PO" at bounding box center [702, 399] width 152 height 34
click at [852, 396] on input at bounding box center [865, 399] width 152 height 34
paste input "7015837"
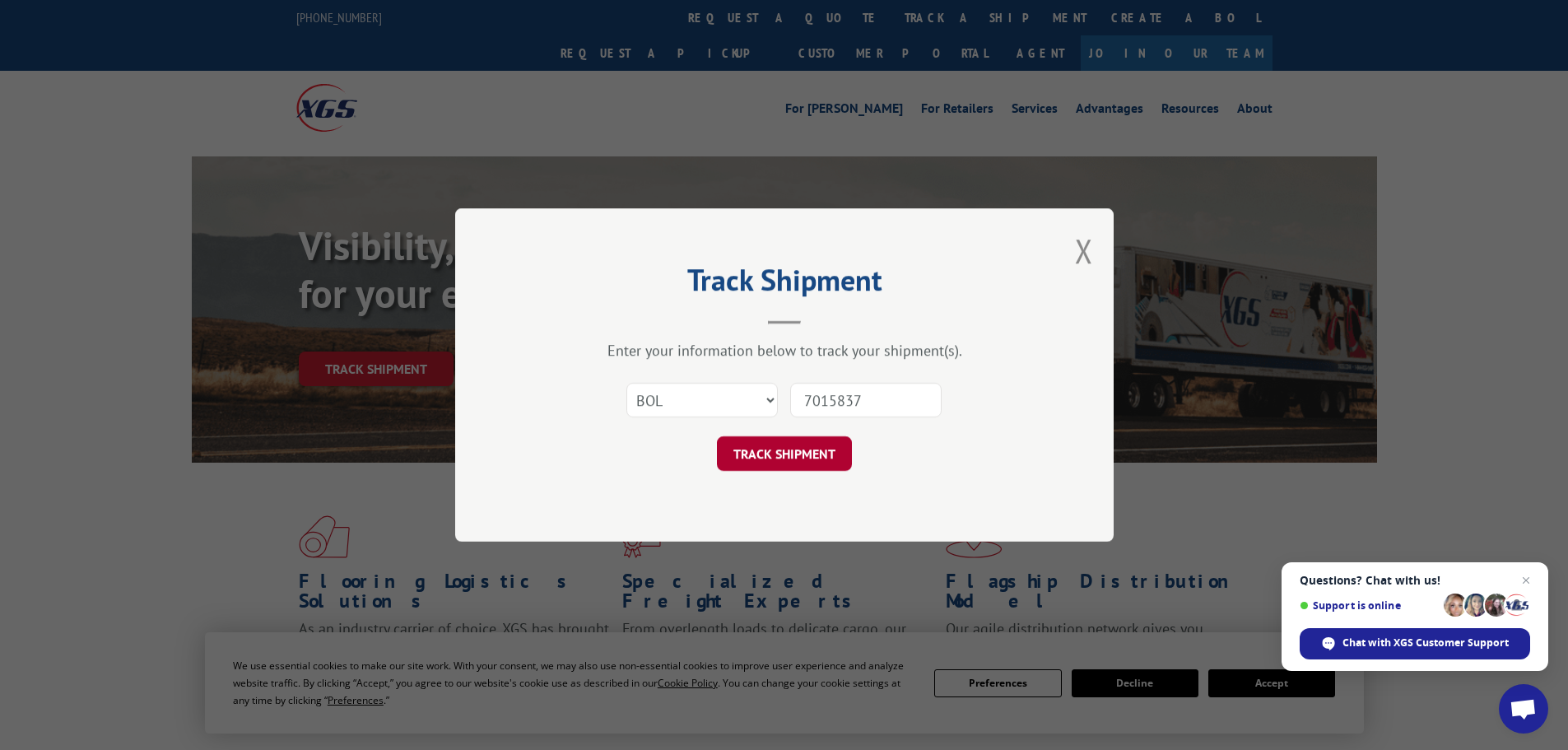
type input "7015837"
click at [783, 453] on button "TRACK SHIPMENT" at bounding box center [784, 453] width 135 height 34
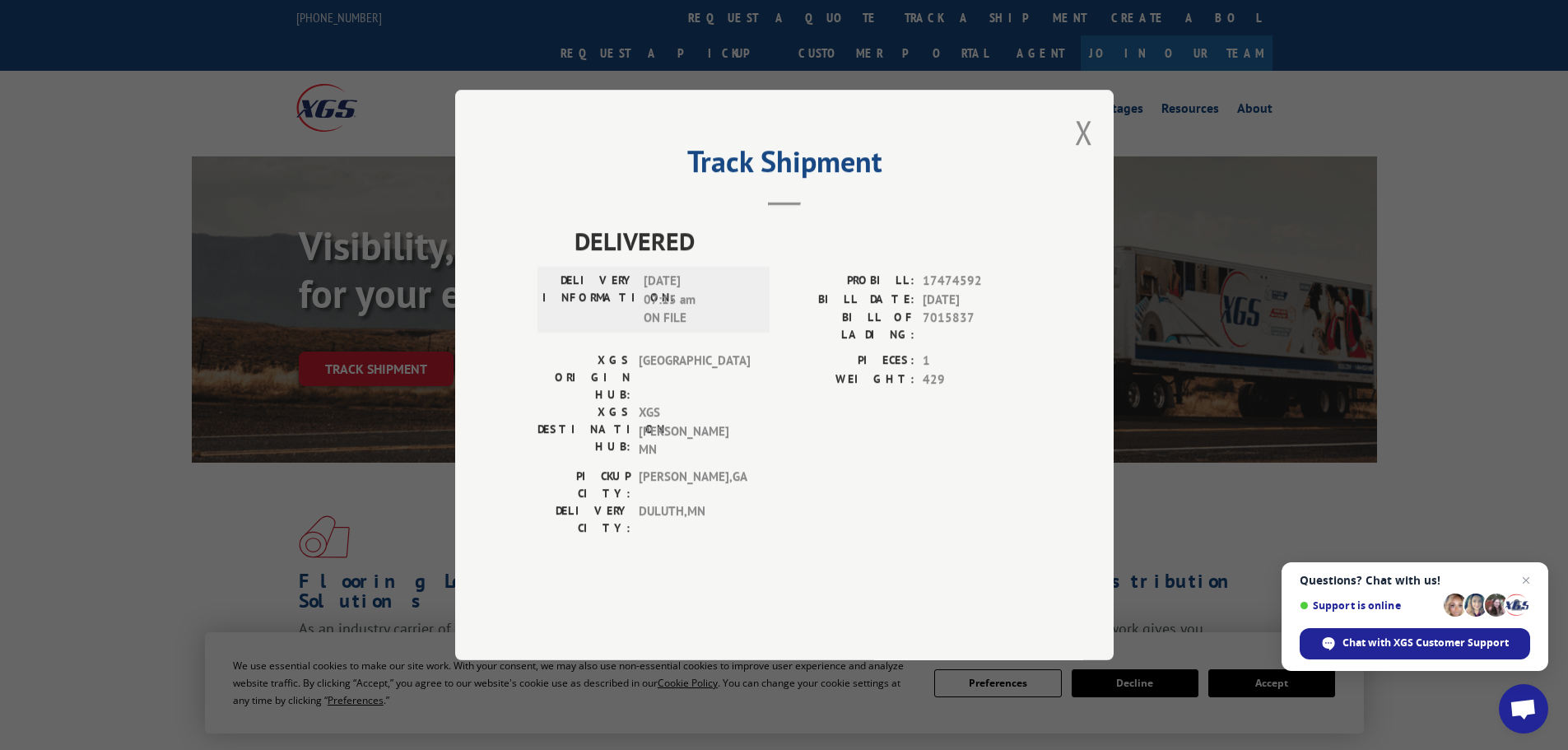
drag, startPoint x: 1079, startPoint y: 186, endPoint x: 1014, endPoint y: 155, distance: 72.0
click at [1079, 154] on button "Close modal" at bounding box center [1084, 132] width 18 height 44
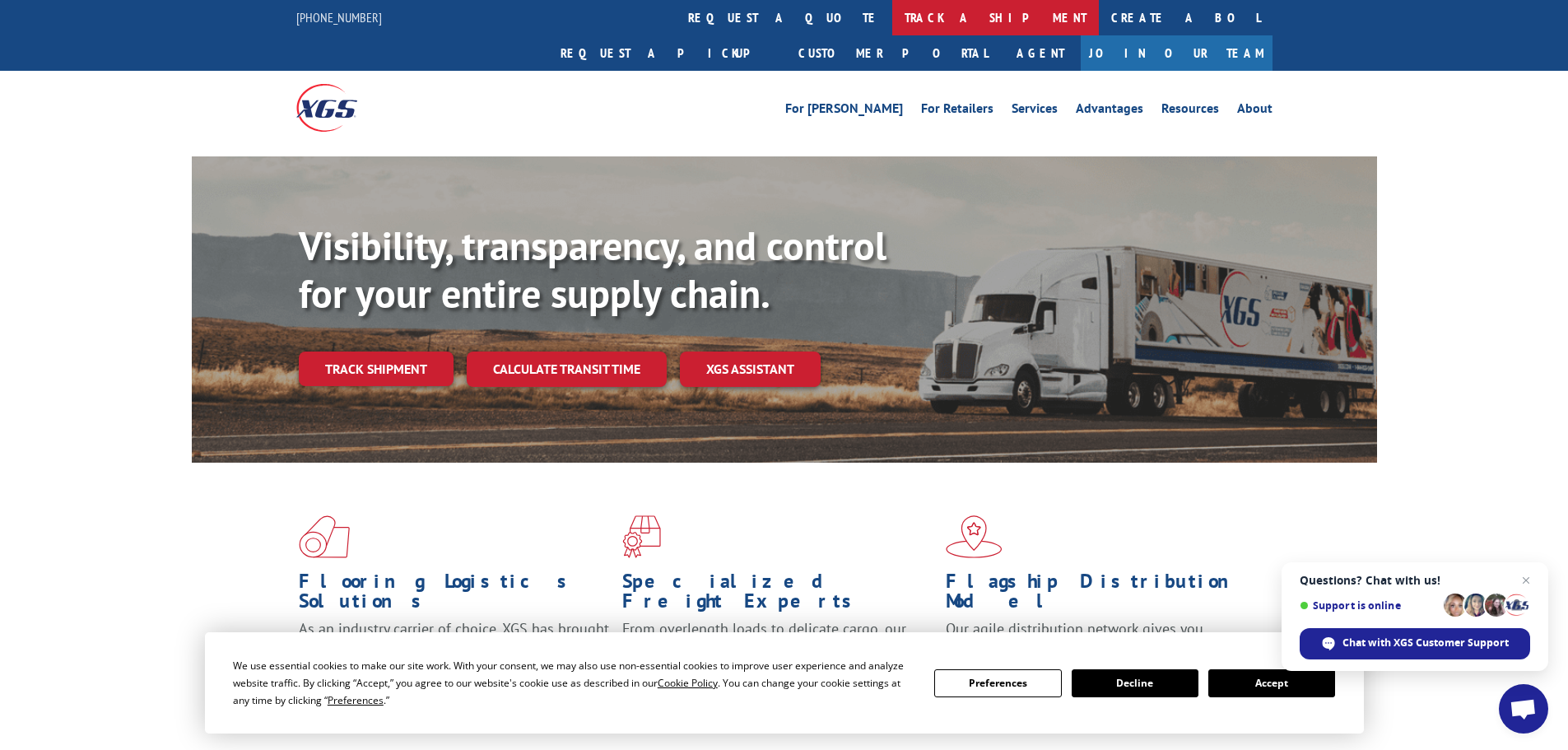
click at [892, 14] on link "track a shipment" at bounding box center [994, 18] width 207 height 35
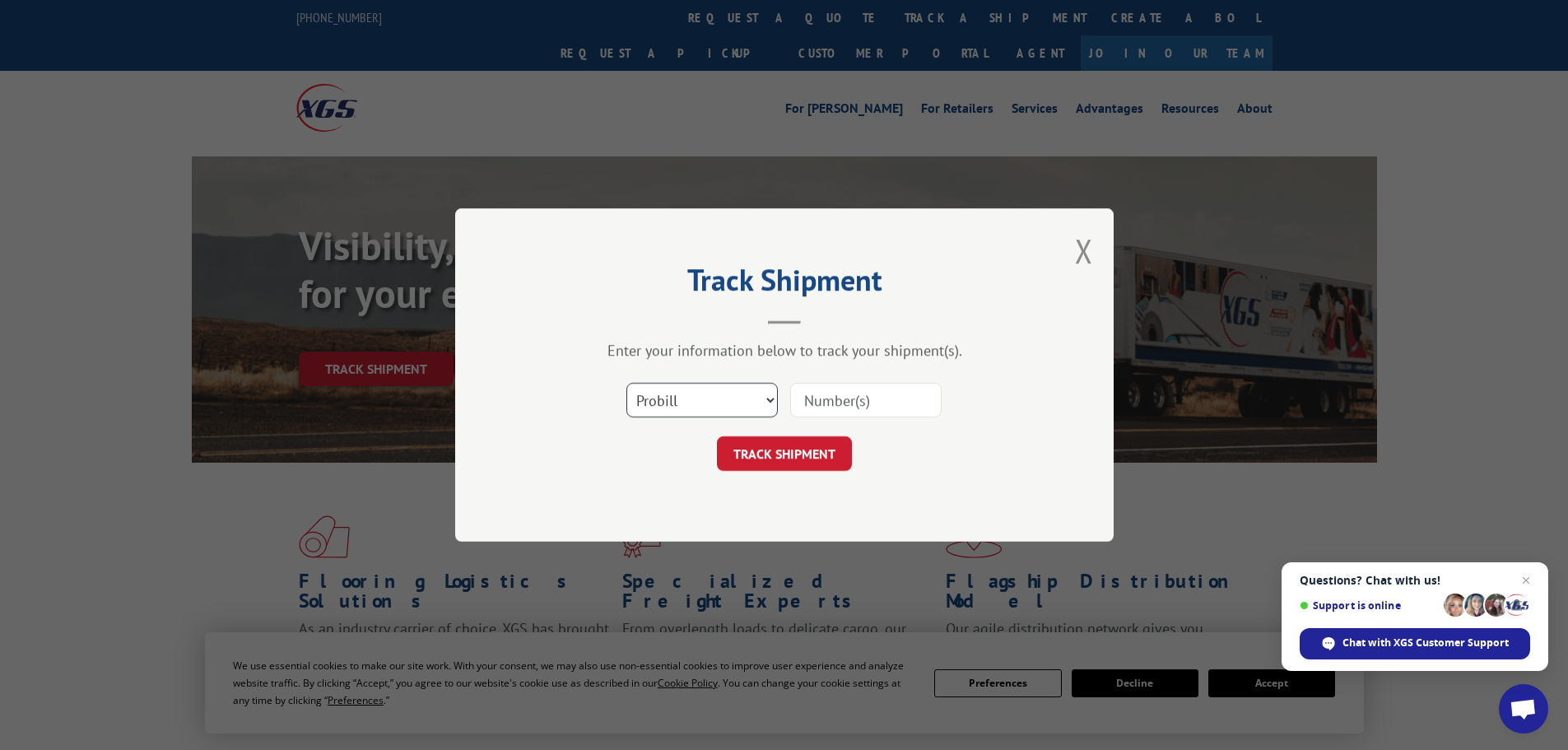
click at [657, 410] on select "Select category... Probill BOL PO" at bounding box center [702, 399] width 152 height 34
select select "bol"
click at [626, 383] on select "Select category... Probill BOL PO" at bounding box center [702, 399] width 152 height 34
click at [839, 411] on input at bounding box center [865, 399] width 152 height 34
paste input "7015501"
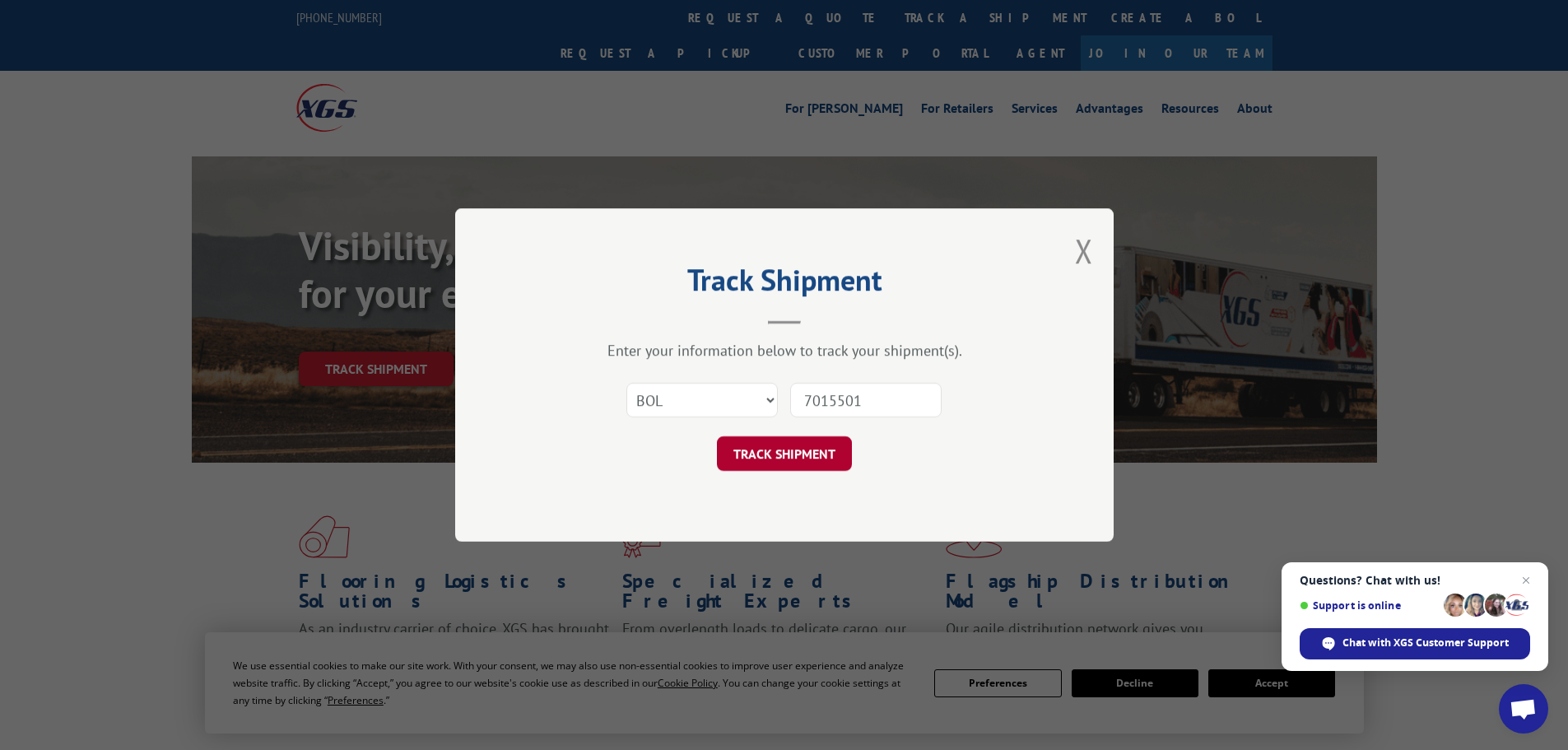
type input "7015501"
click at [785, 446] on button "TRACK SHIPMENT" at bounding box center [784, 453] width 135 height 34
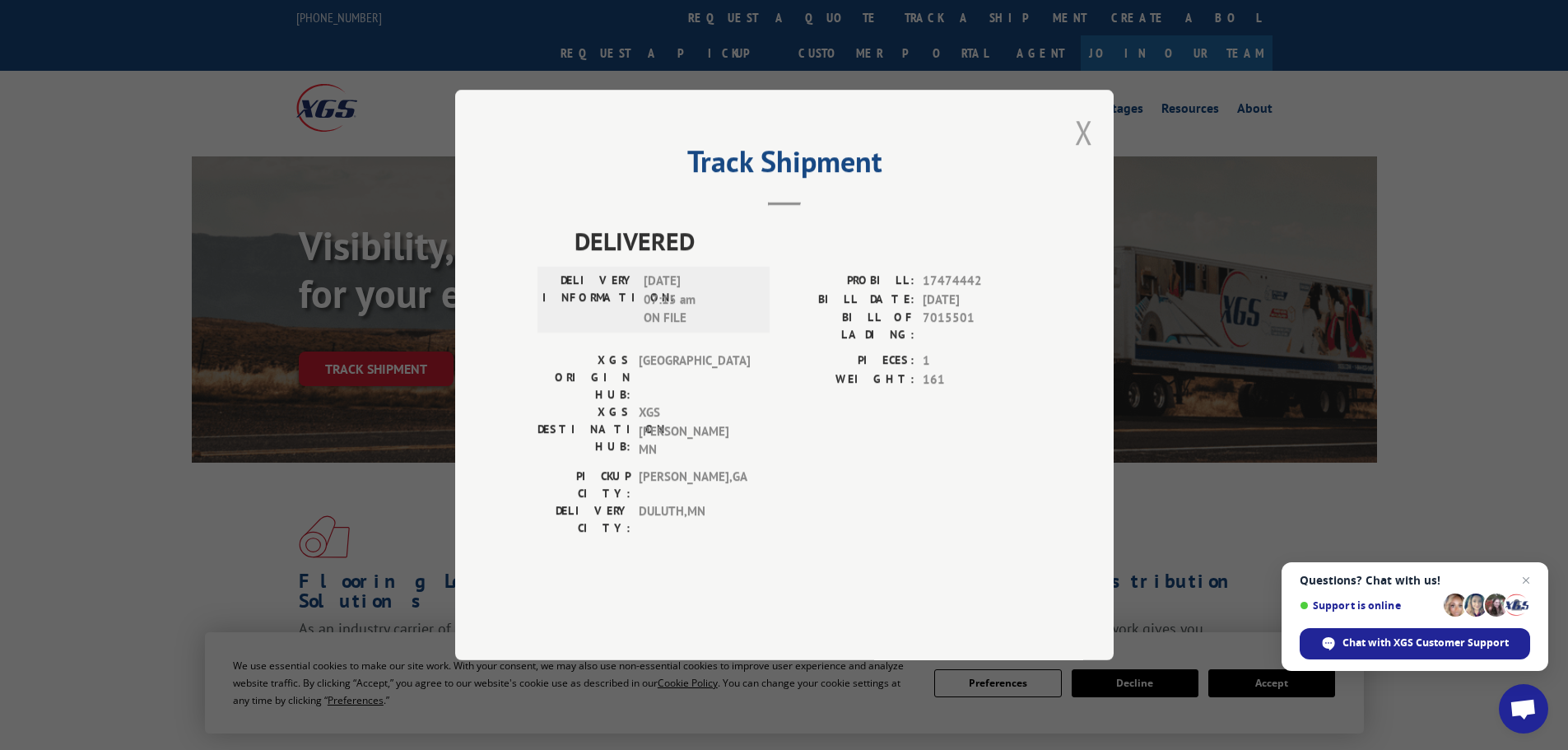
drag, startPoint x: 1086, startPoint y: 191, endPoint x: 997, endPoint y: 128, distance: 109.0
click at [1085, 154] on button "Close modal" at bounding box center [1084, 132] width 18 height 44
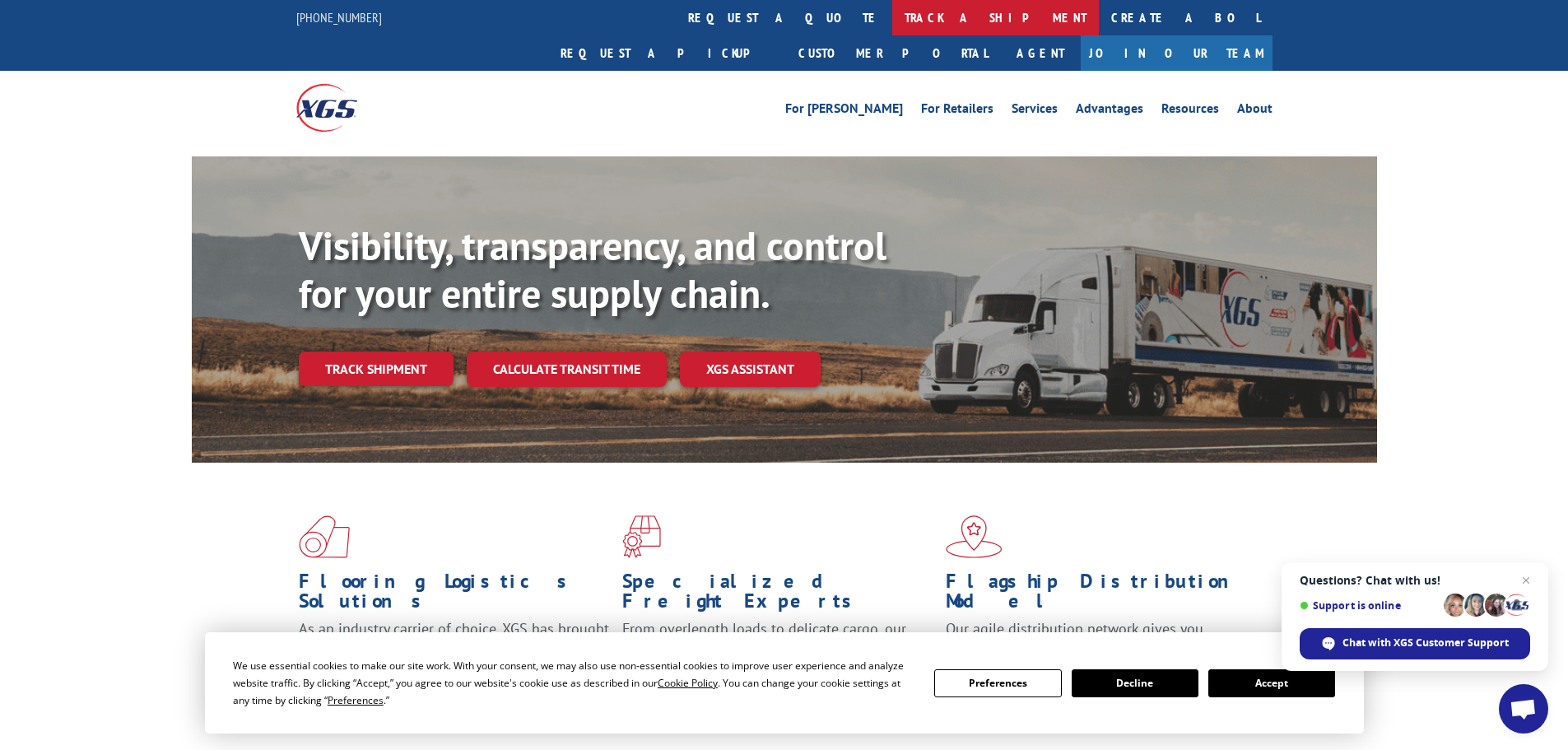
click at [892, 9] on link "track a shipment" at bounding box center [994, 18] width 207 height 35
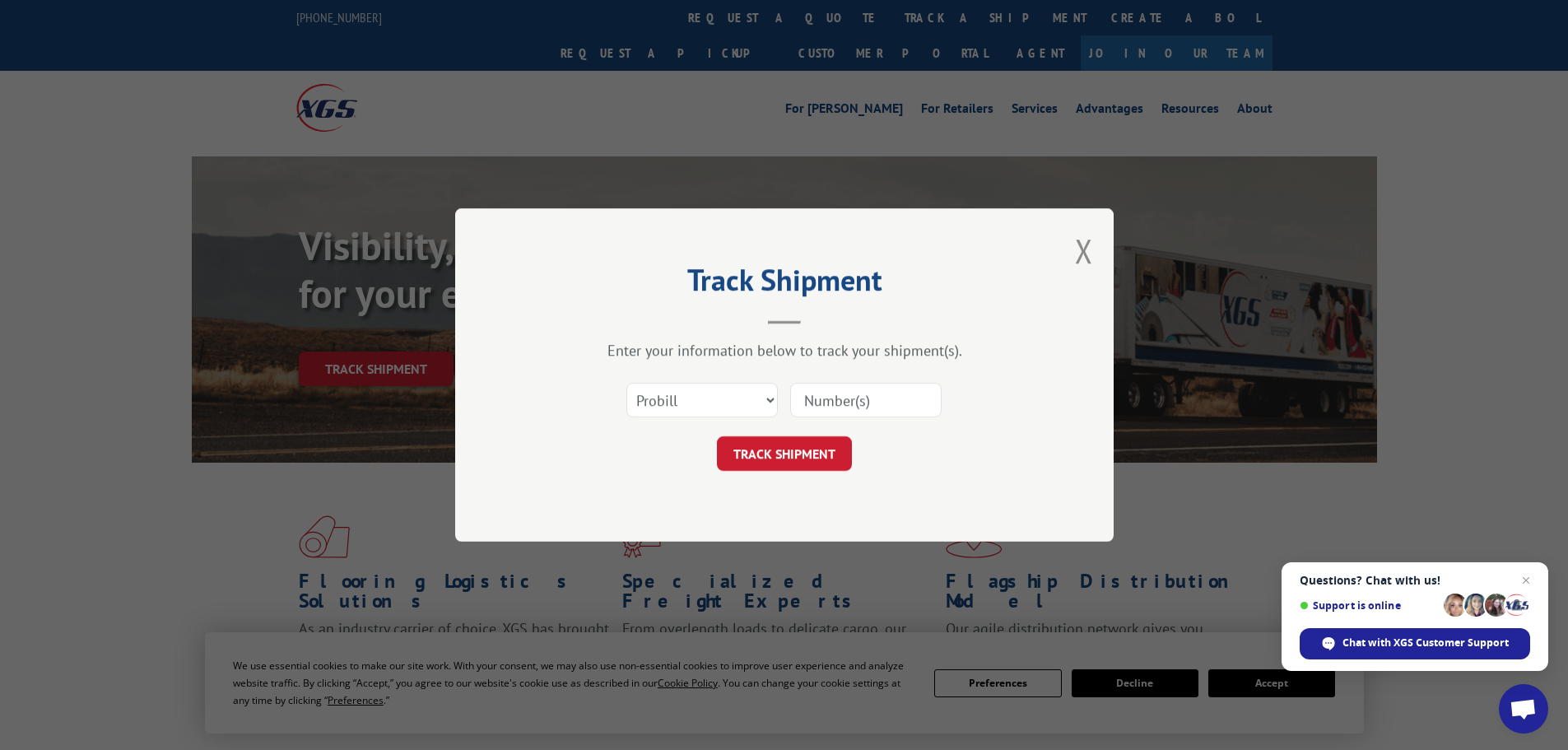
click at [691, 381] on div "Select category... Probill BOL PO" at bounding box center [702, 399] width 150 height 38
click at [695, 401] on select "Select category... Probill BOL PO" at bounding box center [702, 399] width 152 height 34
select select "bol"
click at [626, 383] on select "Select category... Probill BOL PO" at bounding box center [702, 399] width 152 height 34
click at [848, 405] on input at bounding box center [865, 399] width 152 height 34
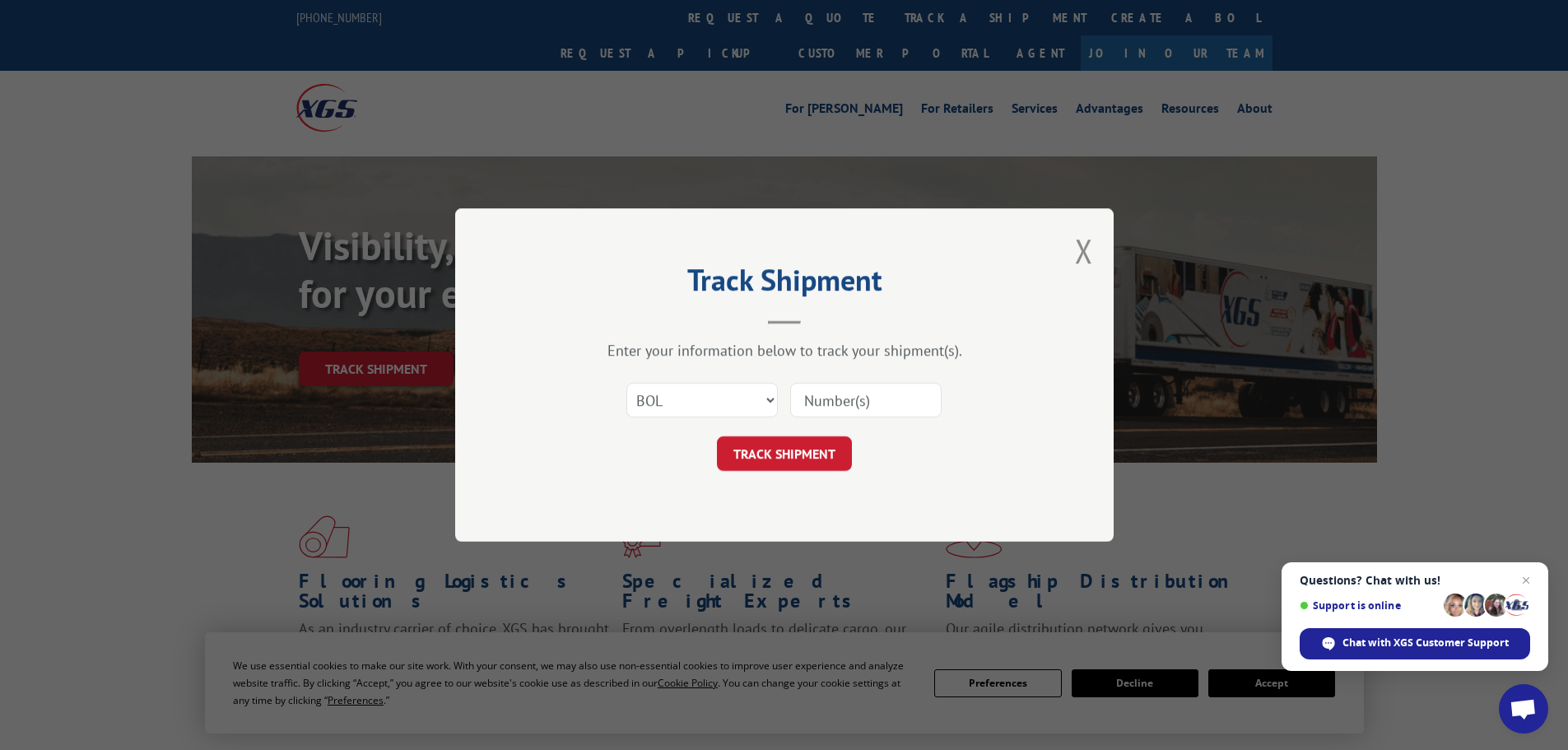
paste input "7018564"
type input "7018564"
click at [806, 445] on button "TRACK SHIPMENT" at bounding box center [784, 453] width 135 height 34
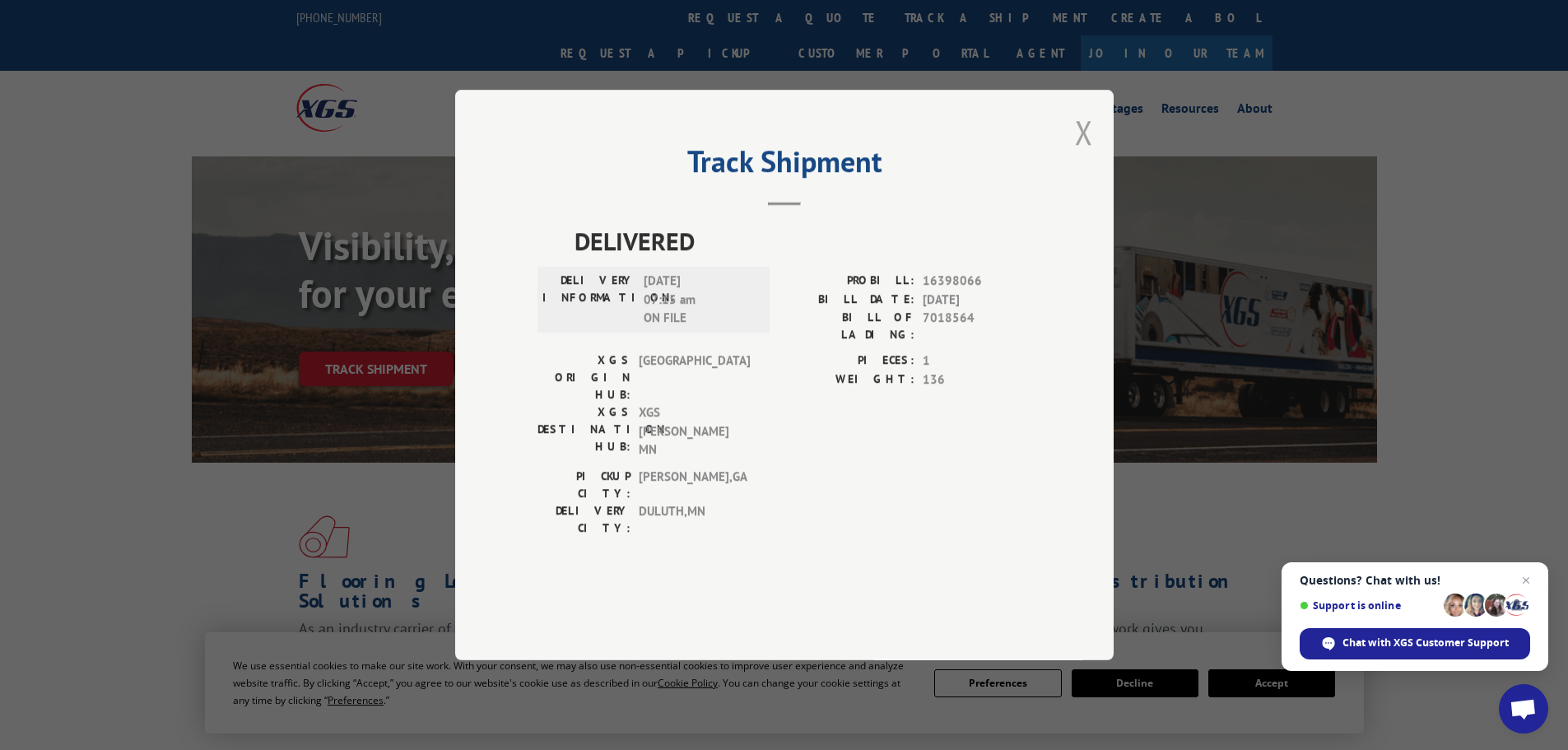
click at [1087, 154] on button "Close modal" at bounding box center [1084, 132] width 18 height 44
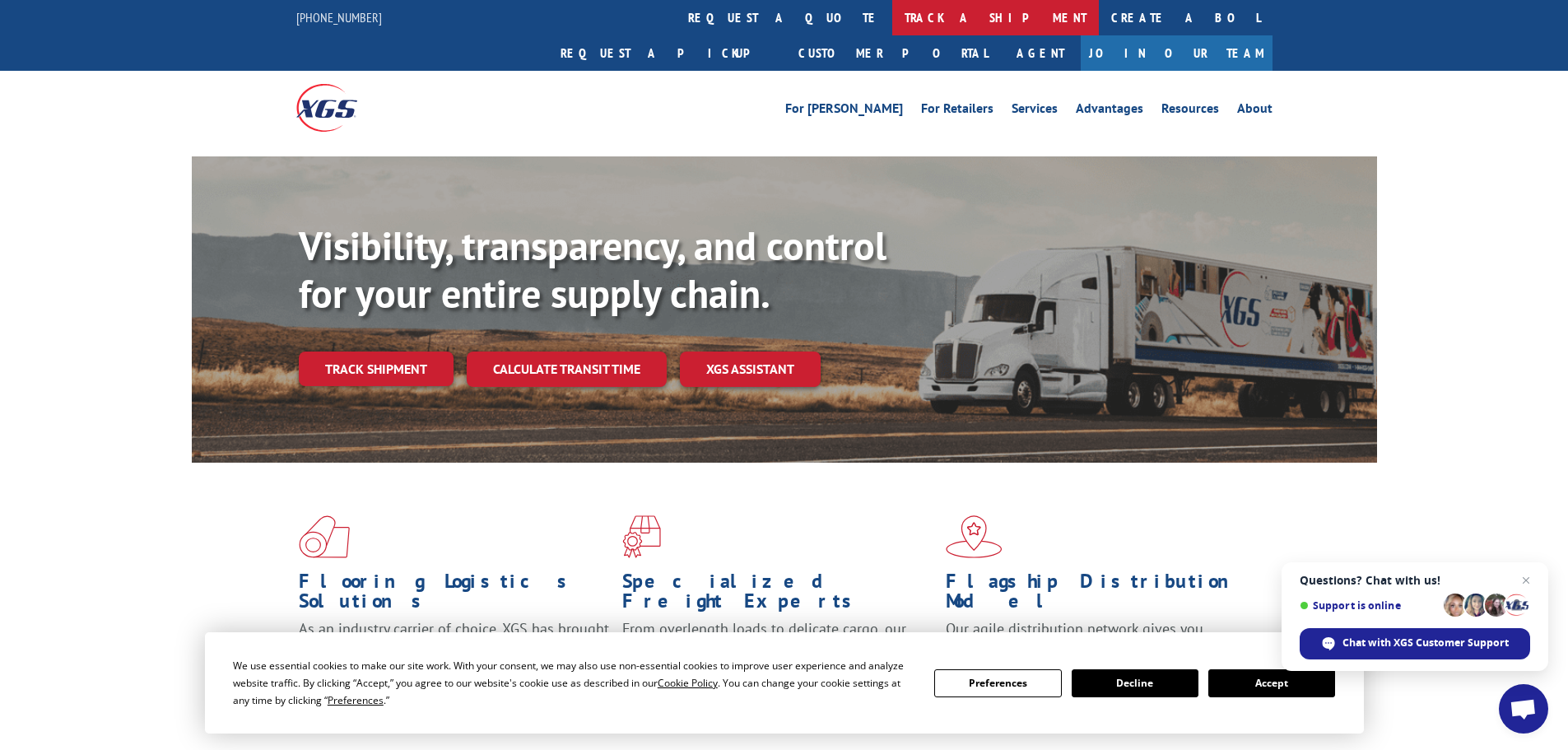
click at [892, 28] on link "track a shipment" at bounding box center [994, 18] width 207 height 35
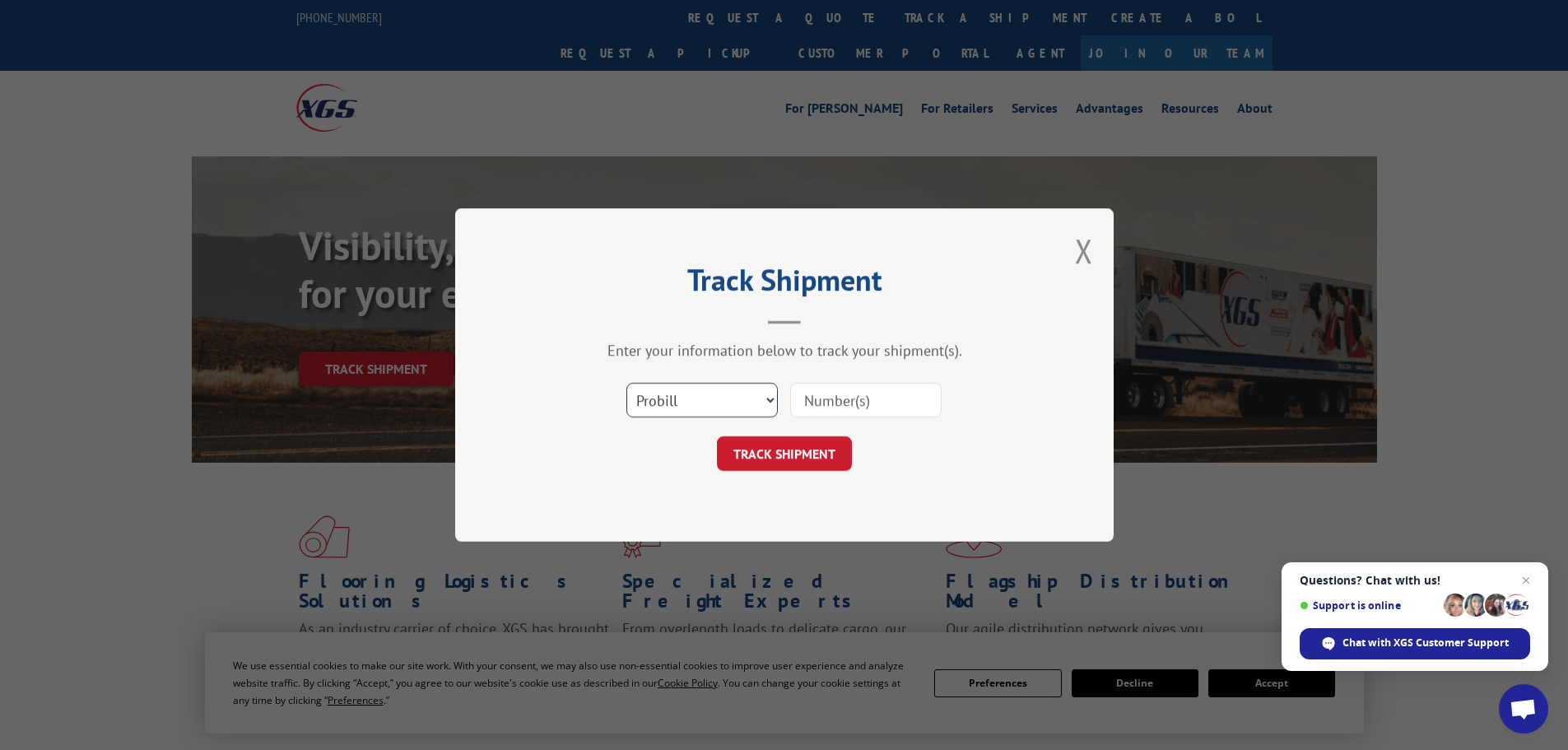
drag, startPoint x: 690, startPoint y: 404, endPoint x: 688, endPoint y: 413, distance: 9.2
click at [690, 404] on select "Select category... Probill BOL PO" at bounding box center [702, 399] width 152 height 34
select select "bol"
click at [626, 383] on select "Select category... Probill BOL PO" at bounding box center [702, 399] width 152 height 34
click at [804, 398] on input at bounding box center [865, 399] width 152 height 34
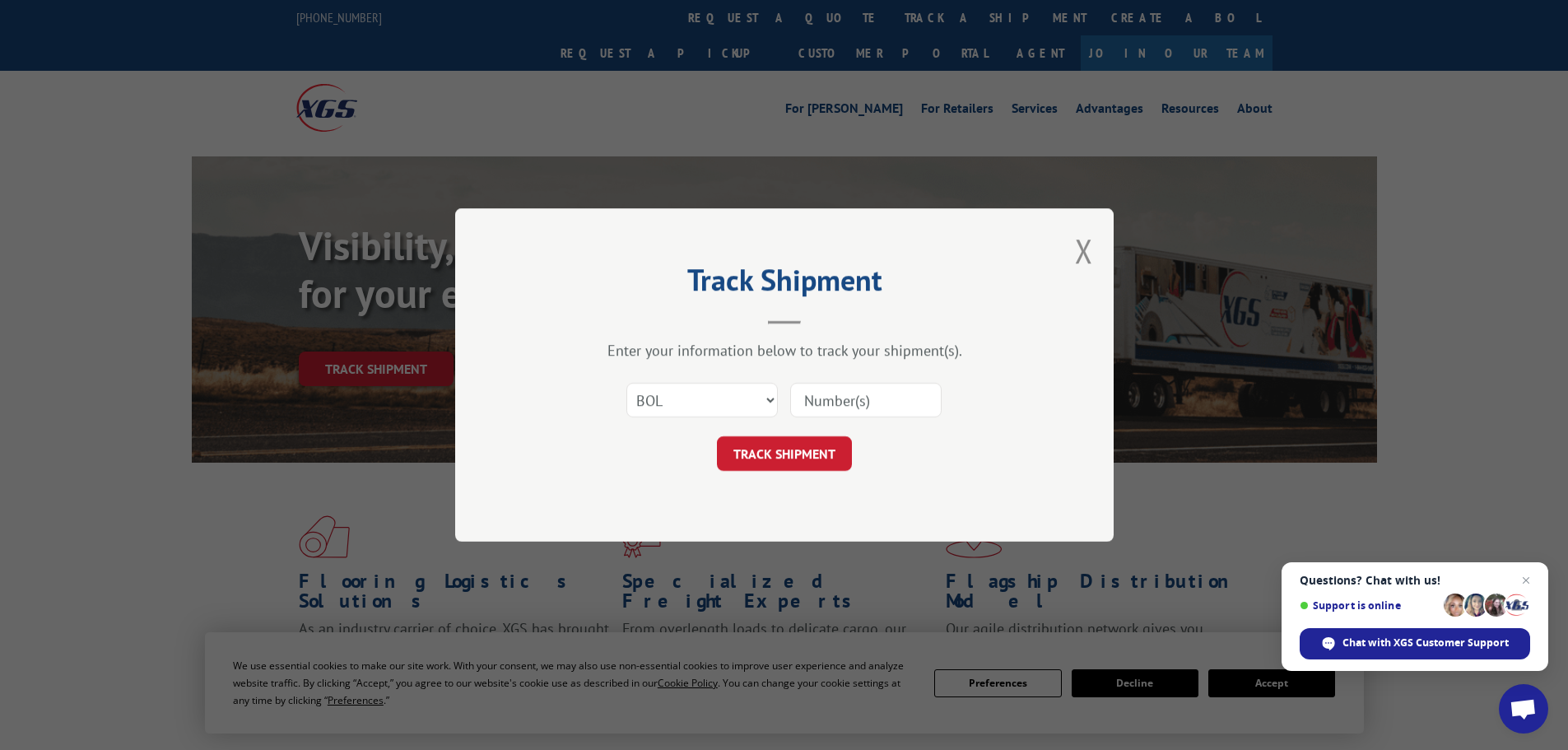
paste input "7022338"
type input "7022338"
click at [815, 462] on button "TRACK SHIPMENT" at bounding box center [784, 453] width 135 height 34
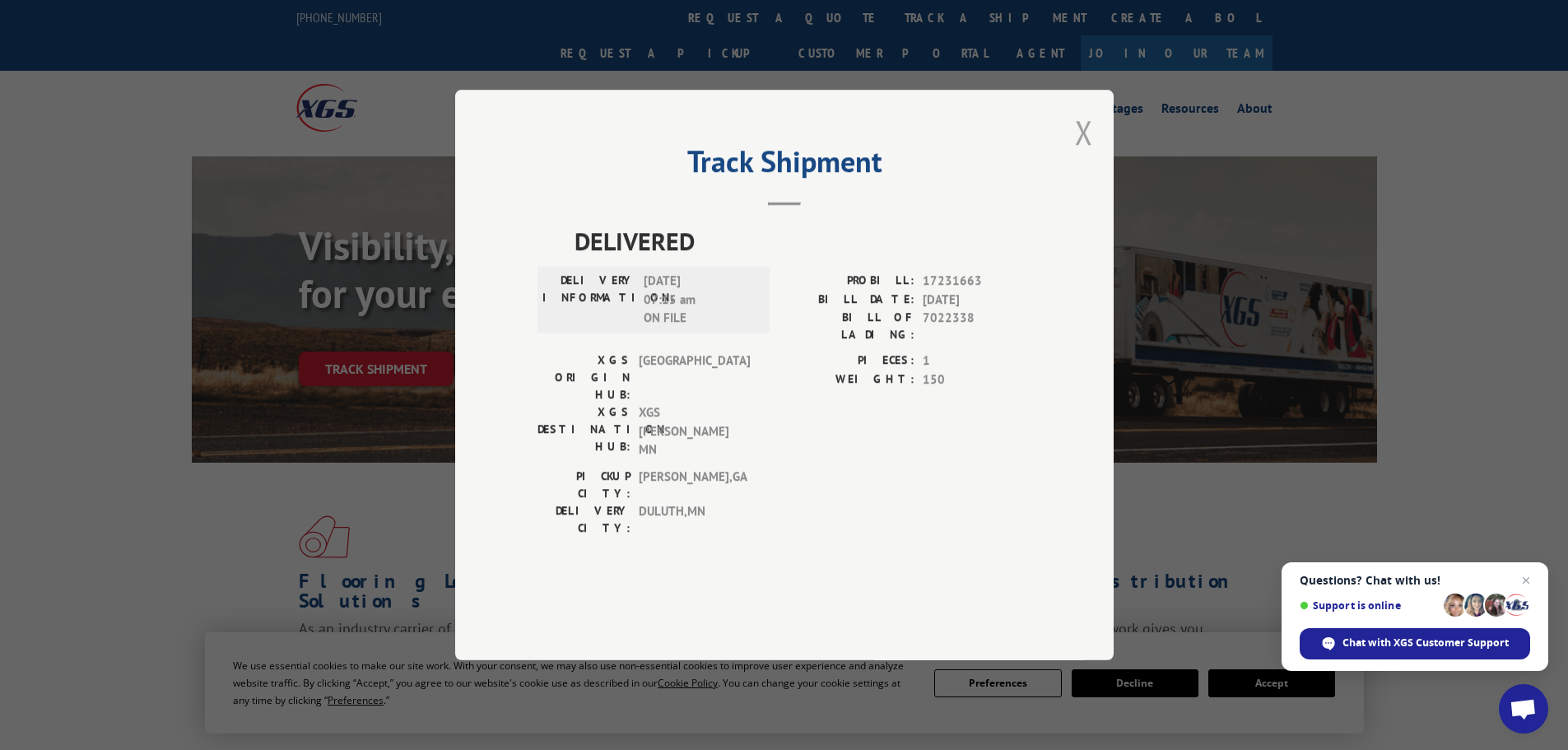
click at [1087, 154] on button "Close modal" at bounding box center [1084, 132] width 18 height 44
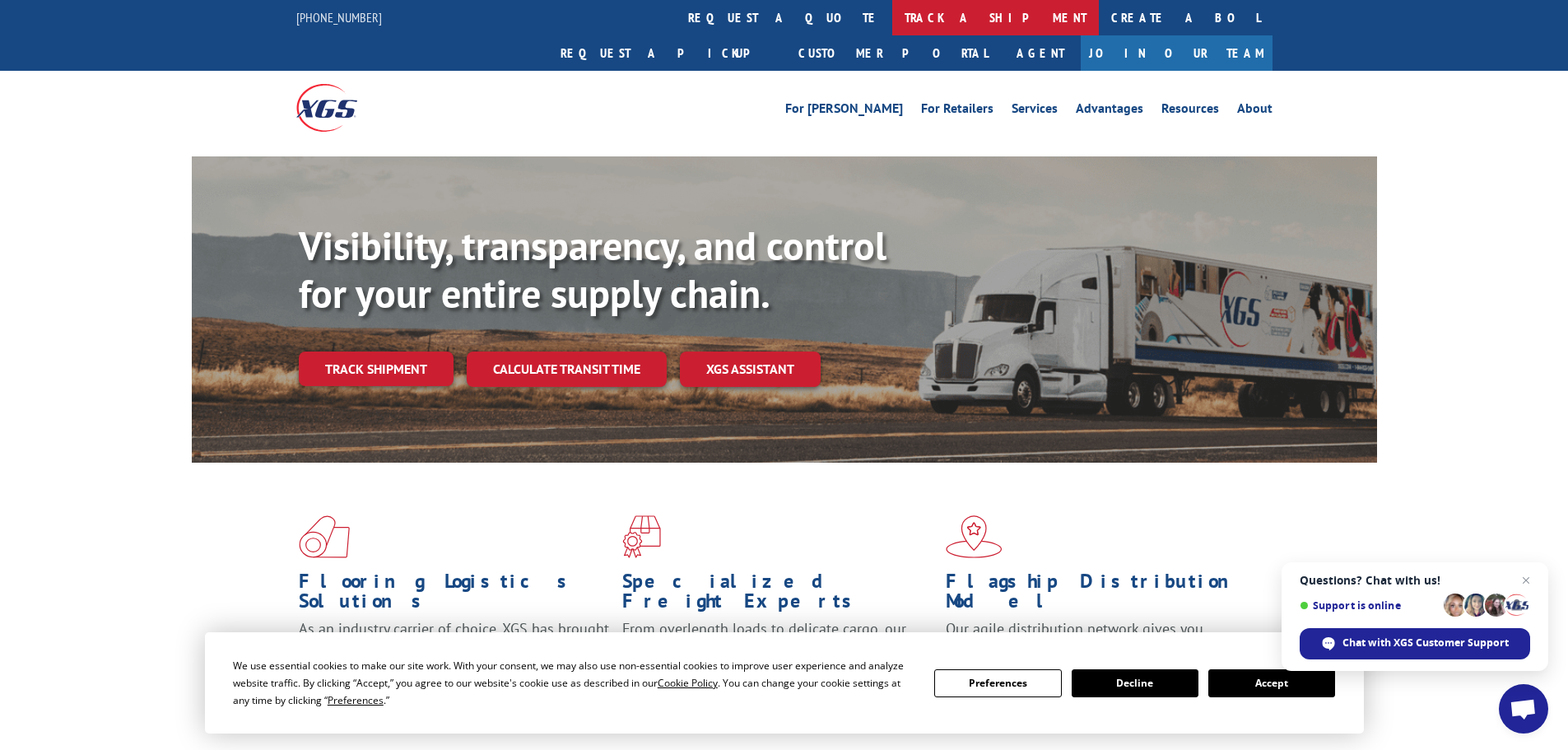
click at [892, 14] on link "track a shipment" at bounding box center [994, 18] width 207 height 35
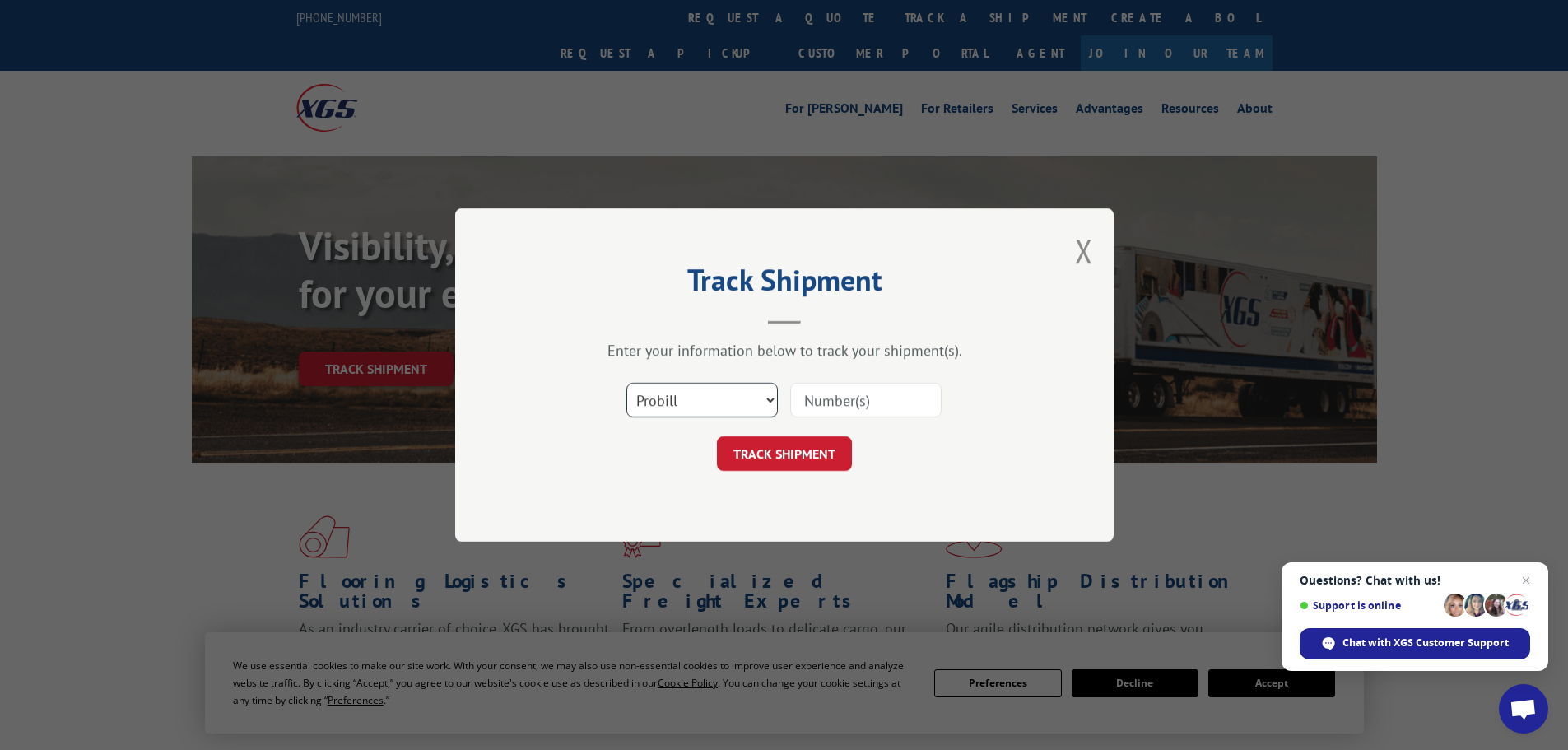
drag, startPoint x: 716, startPoint y: 400, endPoint x: 706, endPoint y: 411, distance: 14.9
click at [715, 400] on select "Select category... Probill BOL PO" at bounding box center [702, 399] width 152 height 34
select select "bol"
click at [626, 383] on select "Select category... Probill BOL PO" at bounding box center [702, 399] width 152 height 34
click at [827, 398] on input at bounding box center [865, 399] width 152 height 34
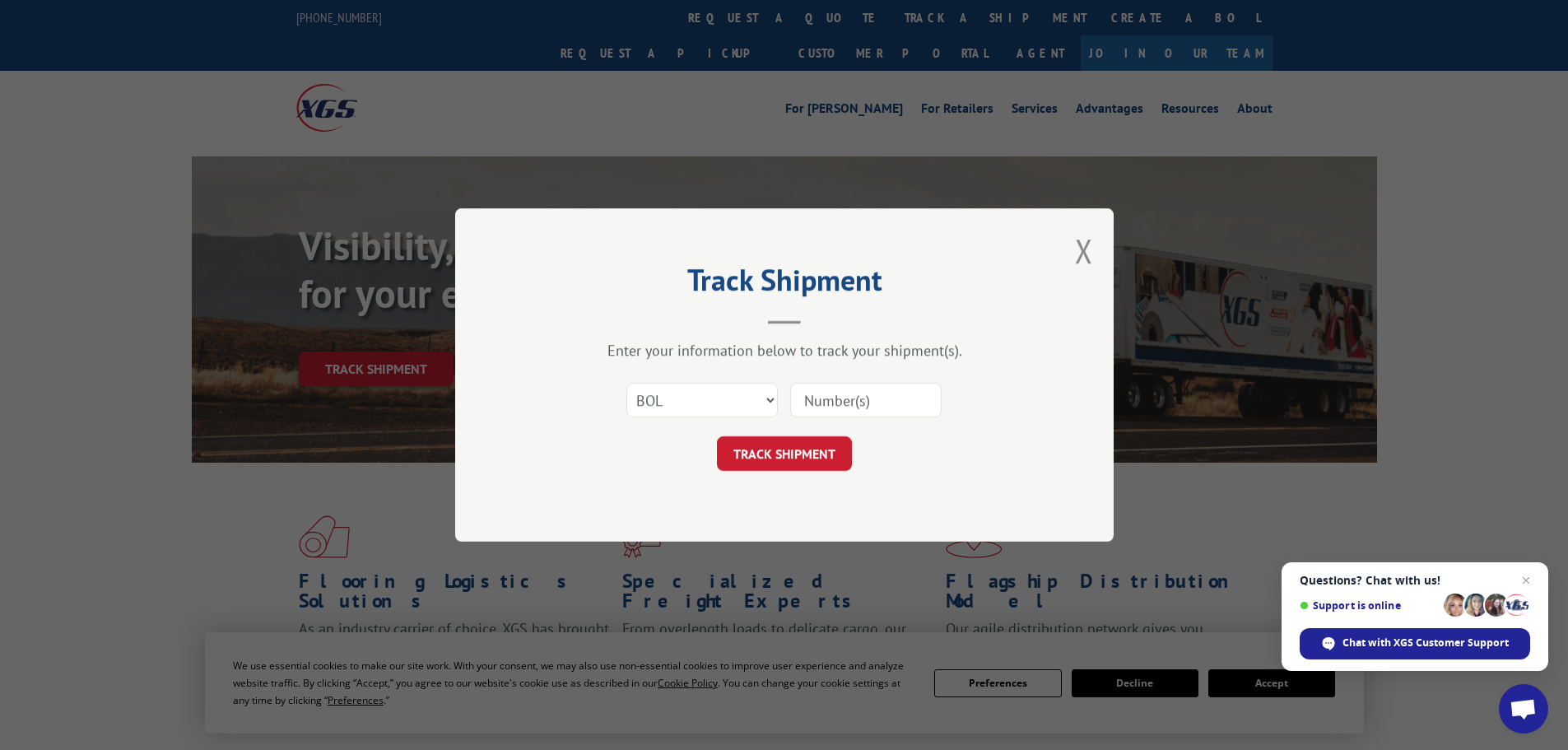
paste input "5401354"
type input "5401354"
click at [815, 445] on button "TRACK SHIPMENT" at bounding box center [784, 453] width 135 height 34
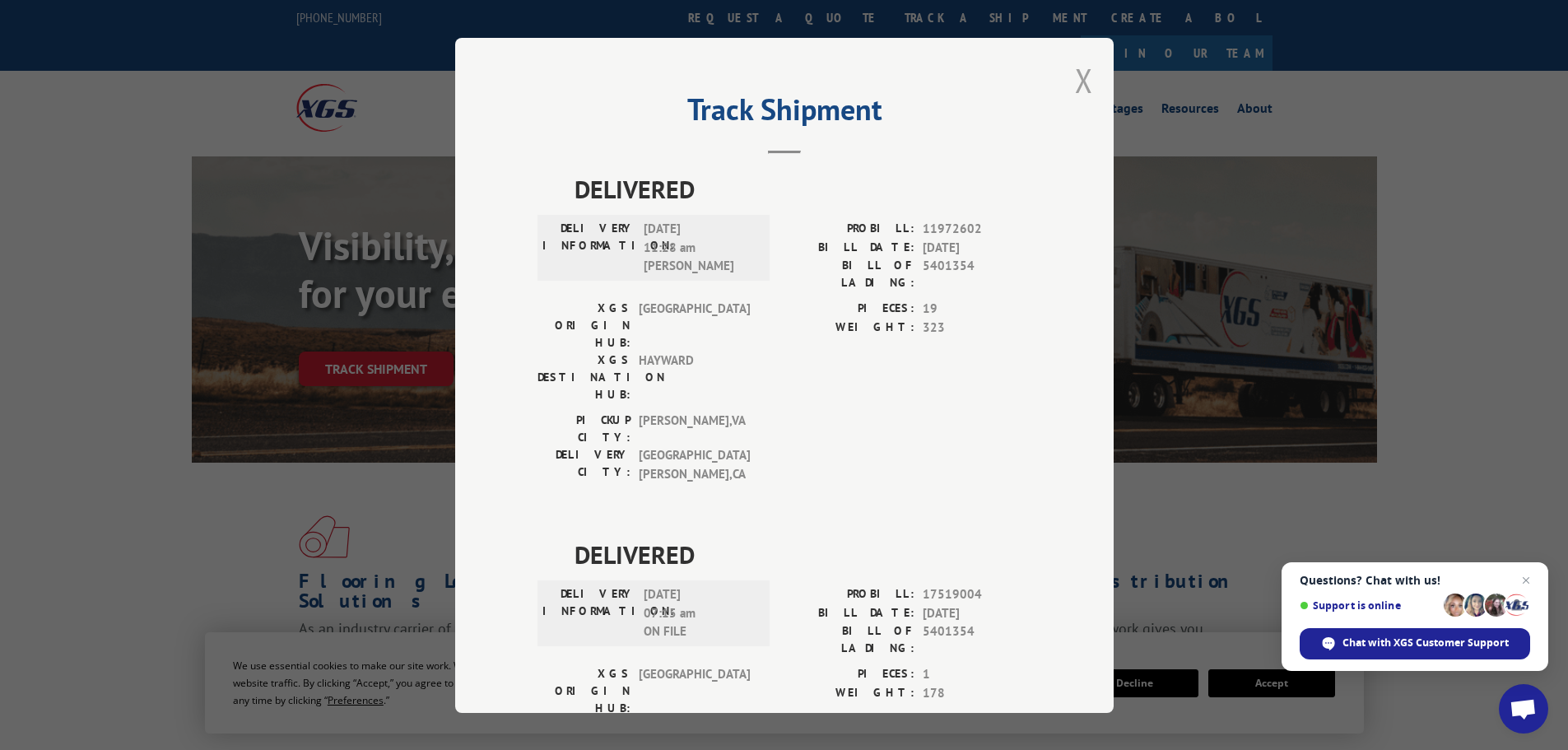
click at [1075, 91] on button "Close modal" at bounding box center [1084, 80] width 18 height 44
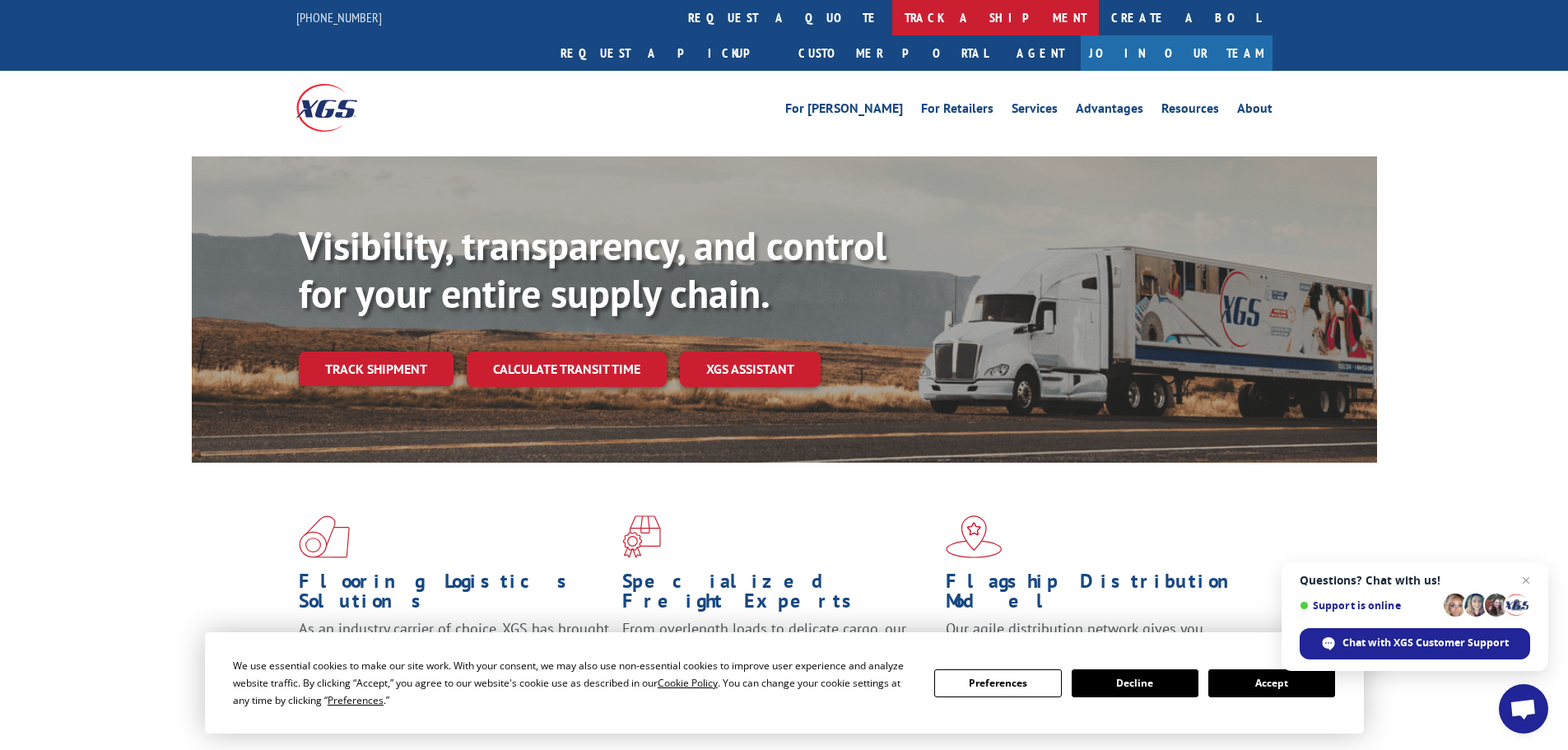
click at [892, 21] on link "track a shipment" at bounding box center [994, 18] width 207 height 35
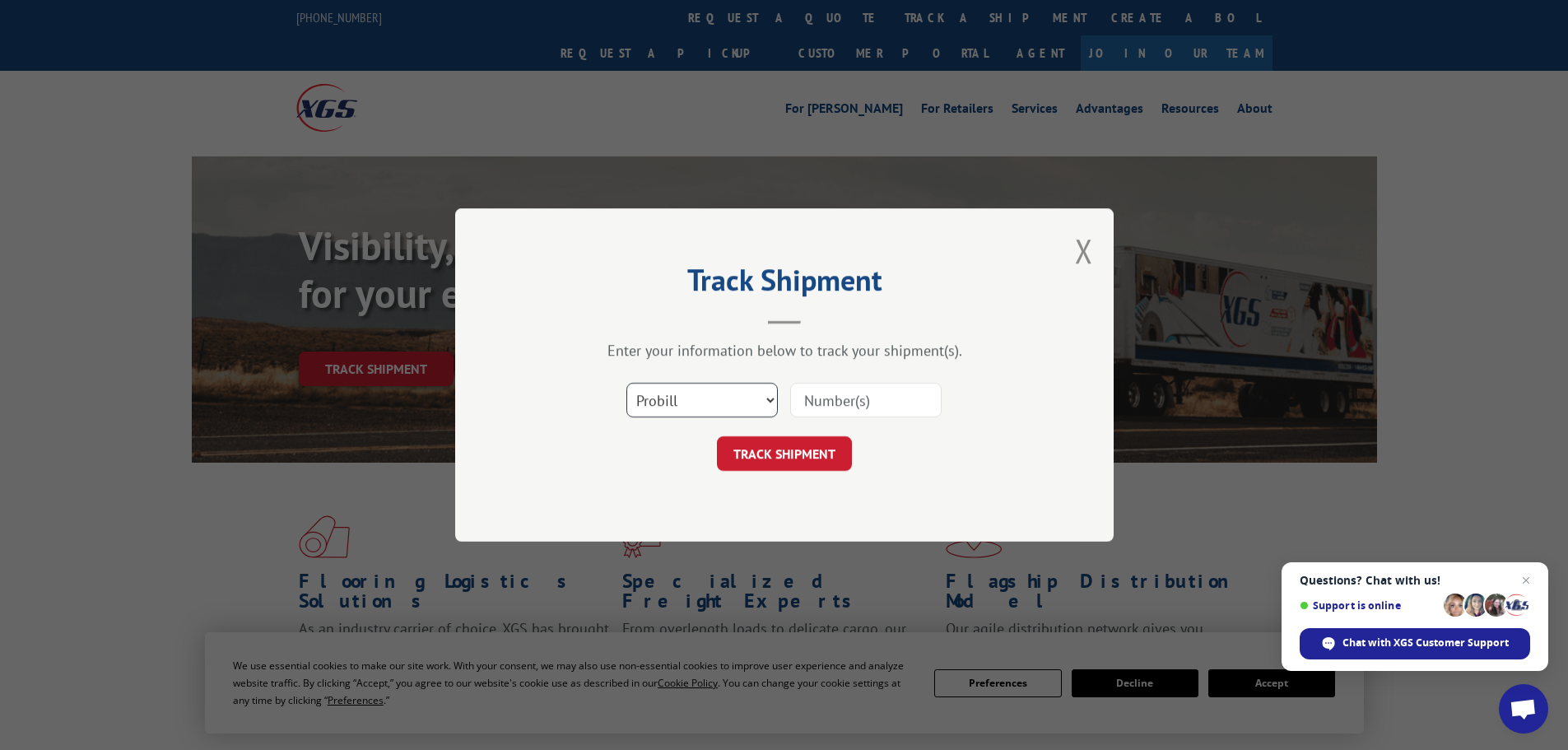
drag, startPoint x: 671, startPoint y: 396, endPoint x: 669, endPoint y: 405, distance: 9.2
click at [671, 396] on select "Select category... Probill BOL PO" at bounding box center [702, 399] width 152 height 34
select select "bol"
click at [626, 383] on select "Select category... Probill BOL PO" at bounding box center [702, 399] width 152 height 34
click at [844, 404] on input at bounding box center [865, 399] width 152 height 34
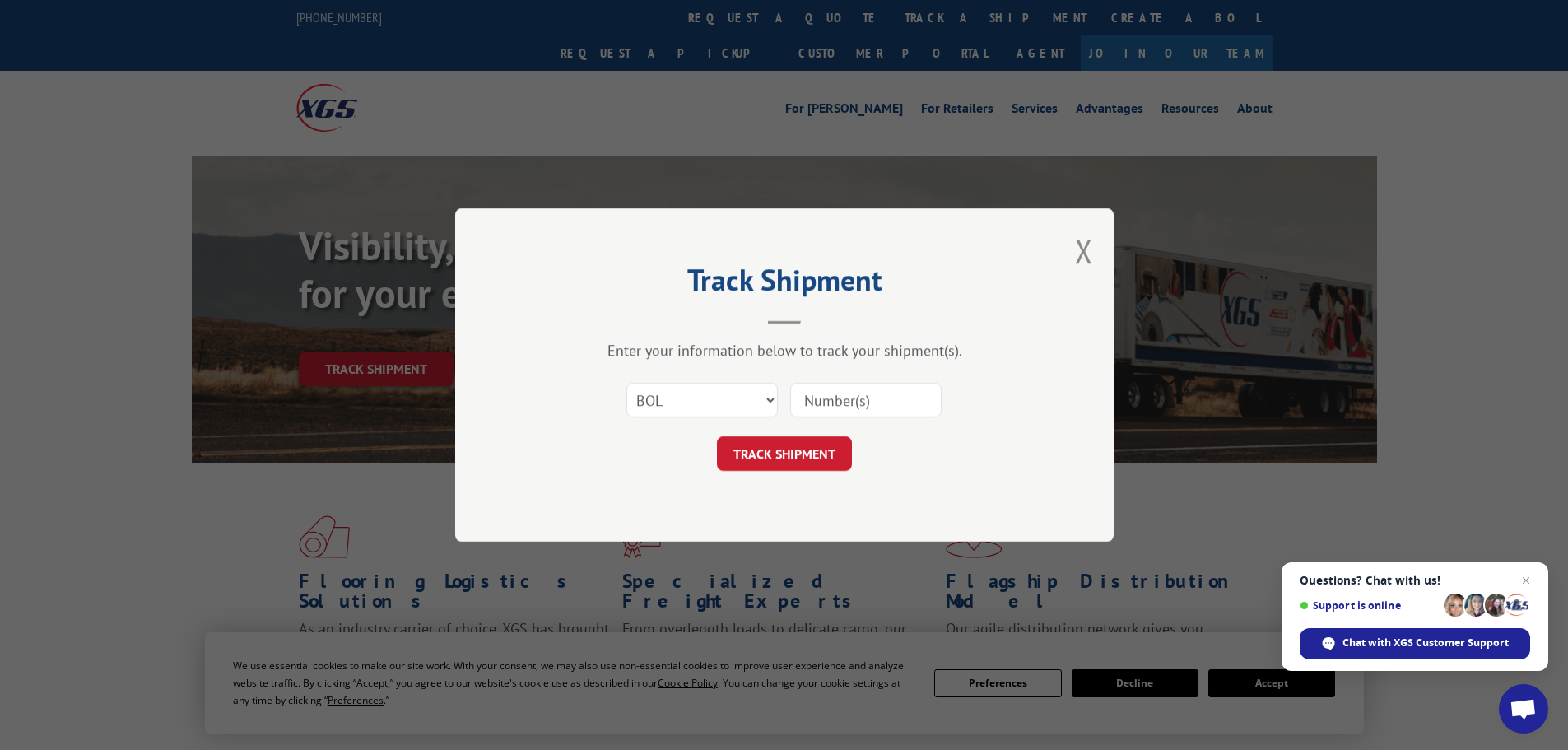
paste input "463587"
type input "463587"
click at [828, 453] on button "TRACK SHIPMENT" at bounding box center [784, 453] width 135 height 34
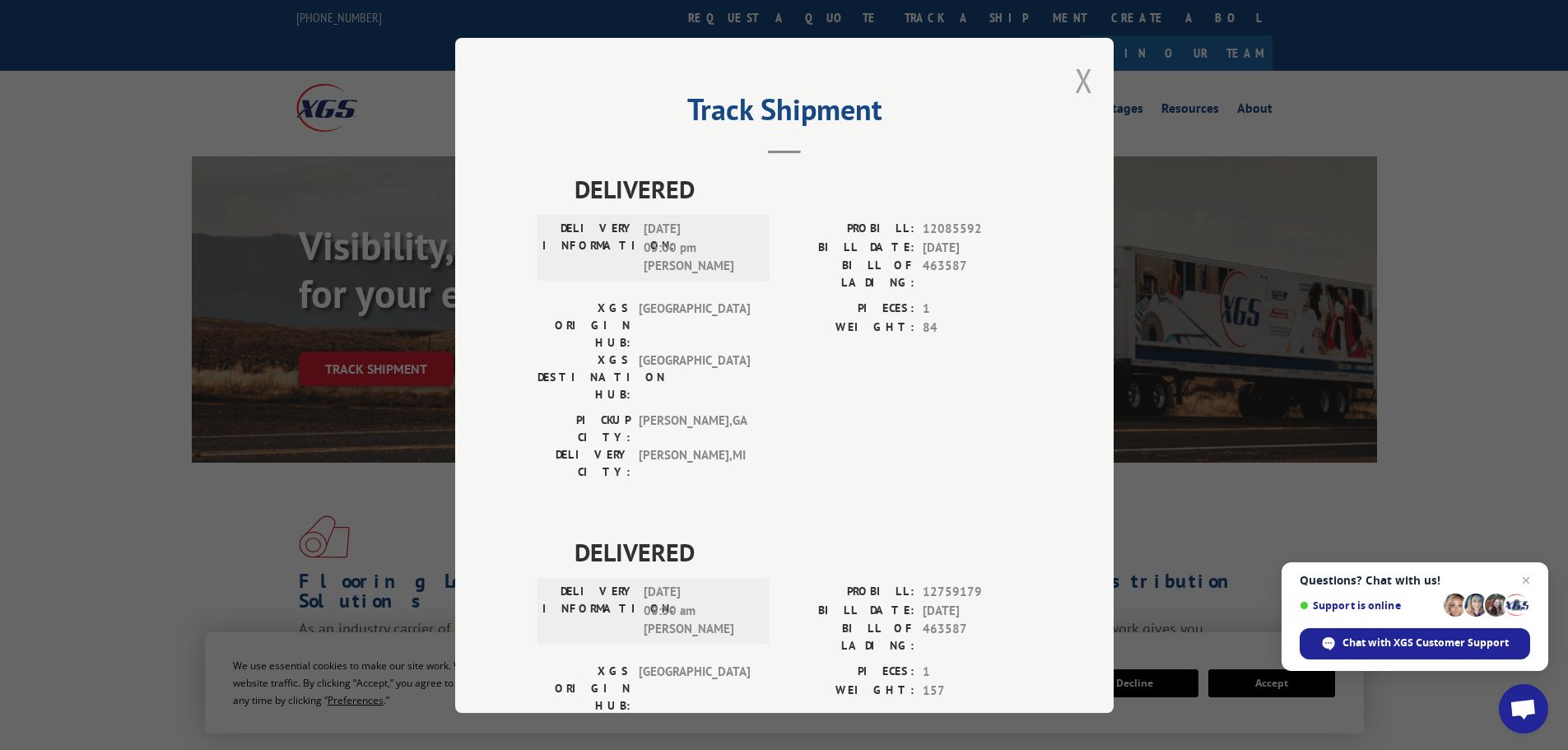
click at [1075, 85] on button "Close modal" at bounding box center [1084, 80] width 18 height 44
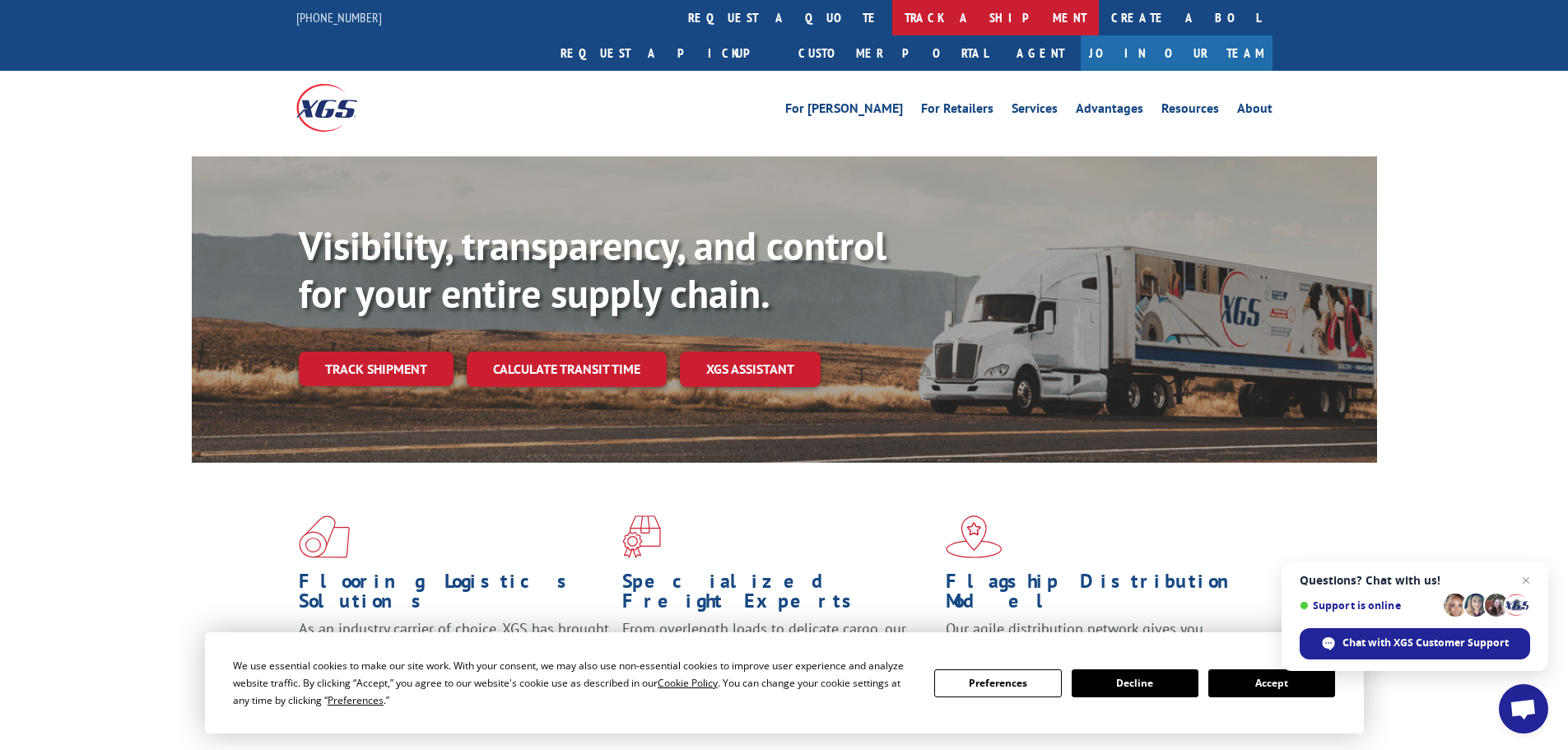
click at [892, 19] on link "track a shipment" at bounding box center [994, 18] width 207 height 35
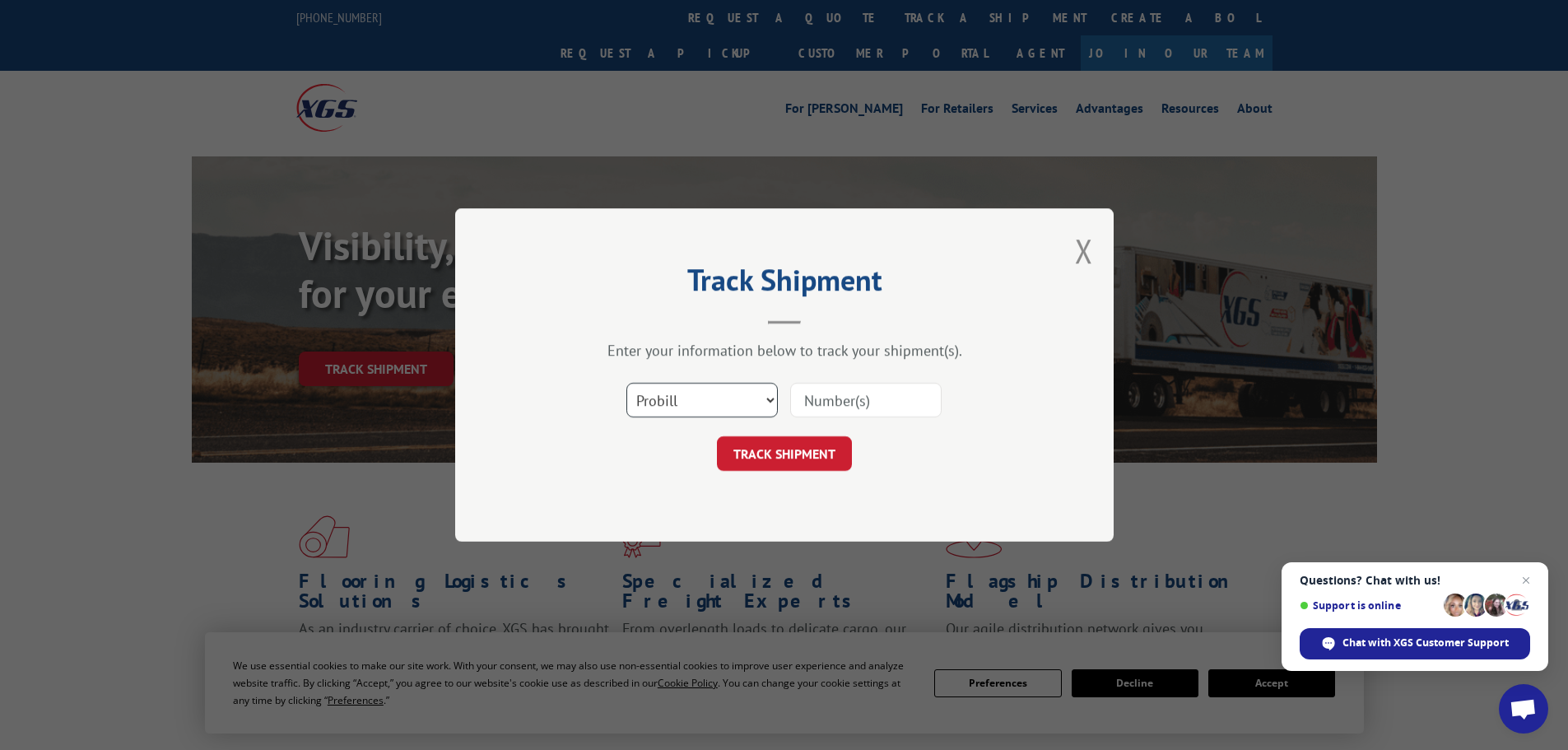
click at [672, 409] on select "Select category... Probill BOL PO" at bounding box center [702, 399] width 152 height 34
select select "bol"
click at [626, 383] on select "Select category... Probill BOL PO" at bounding box center [702, 399] width 152 height 34
click at [850, 401] on input at bounding box center [865, 399] width 152 height 34
paste input "5410772"
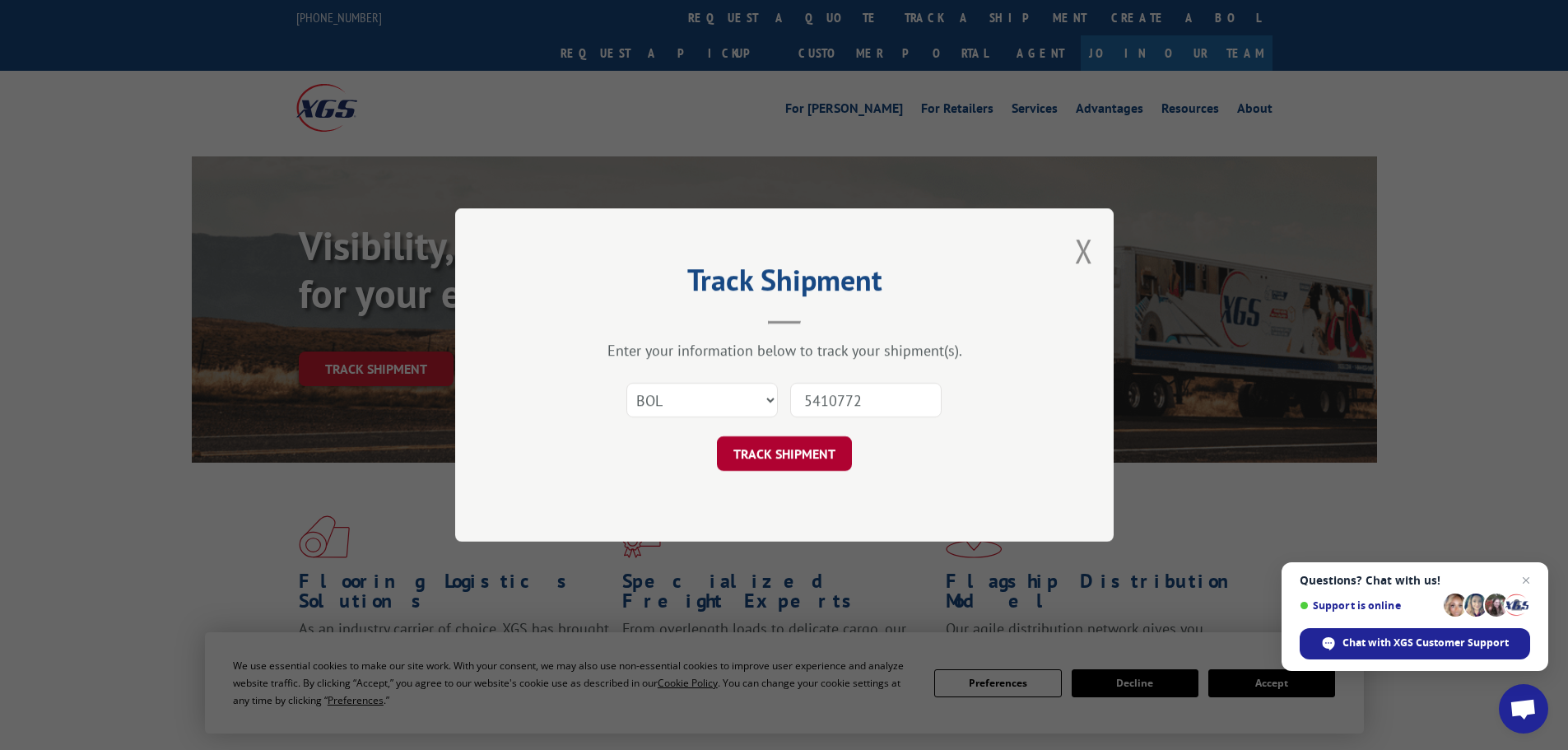
type input "5410772"
click at [814, 445] on button "TRACK SHIPMENT" at bounding box center [784, 453] width 135 height 34
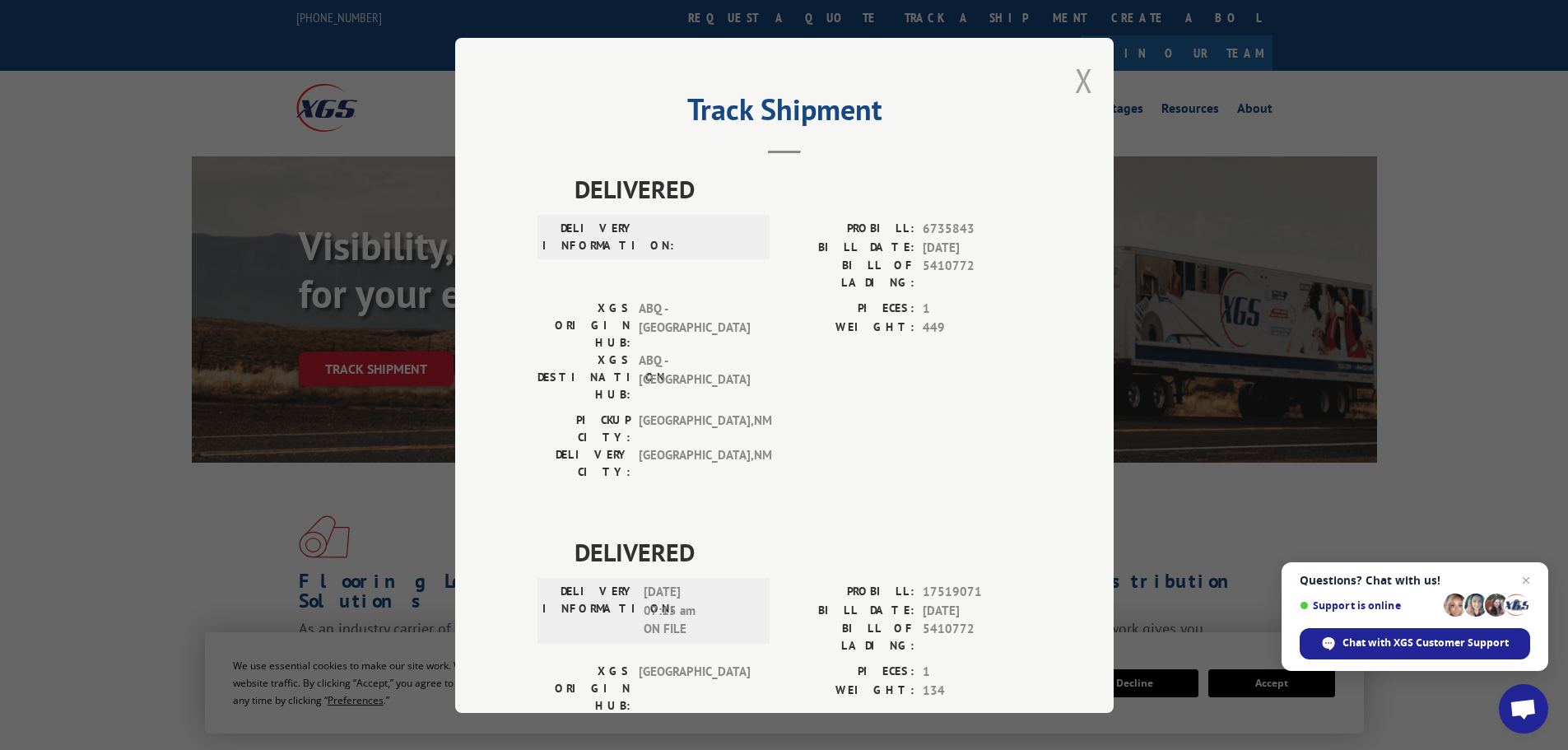
click at [1076, 81] on button "Close modal" at bounding box center [1084, 80] width 18 height 44
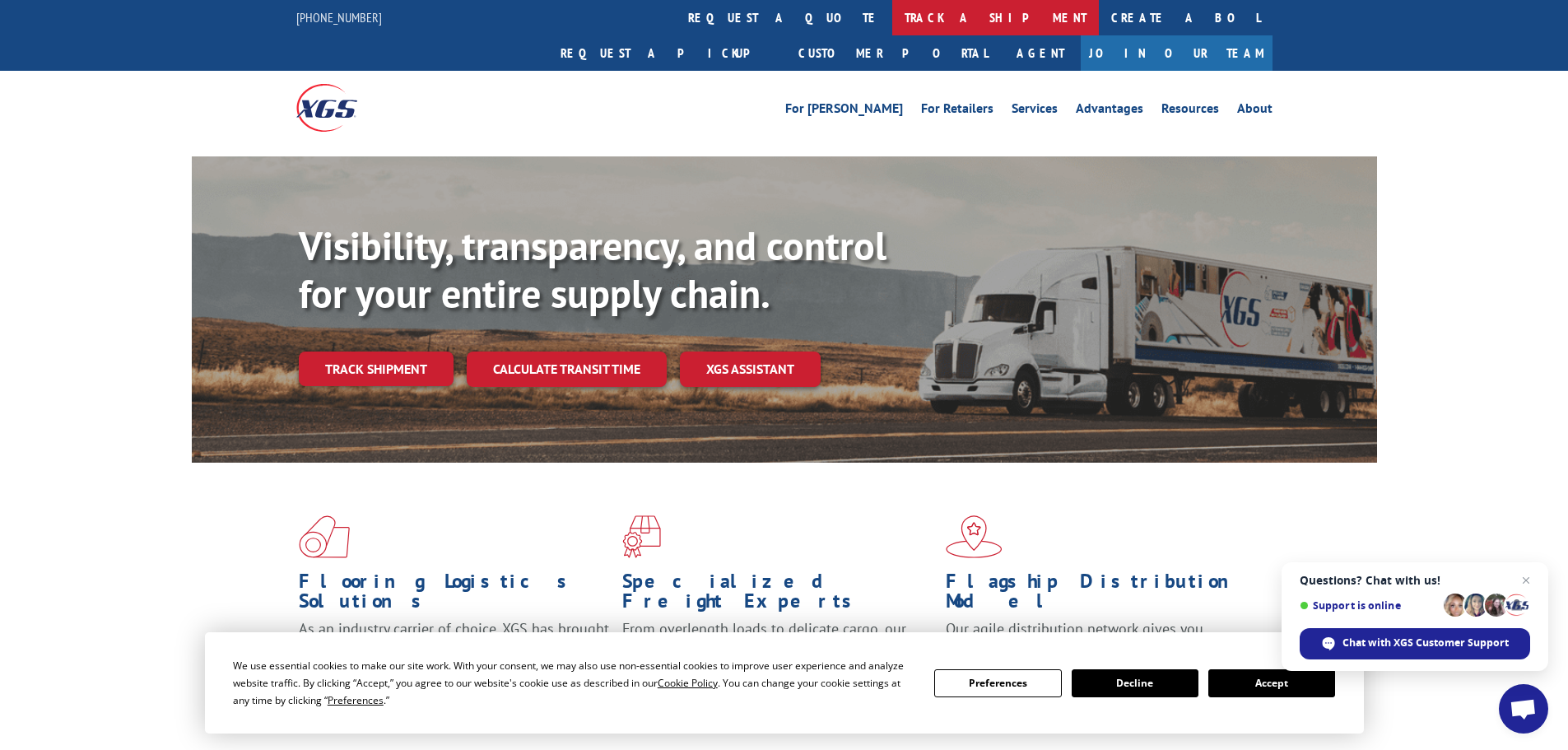
click at [892, 28] on link "track a shipment" at bounding box center [994, 18] width 207 height 35
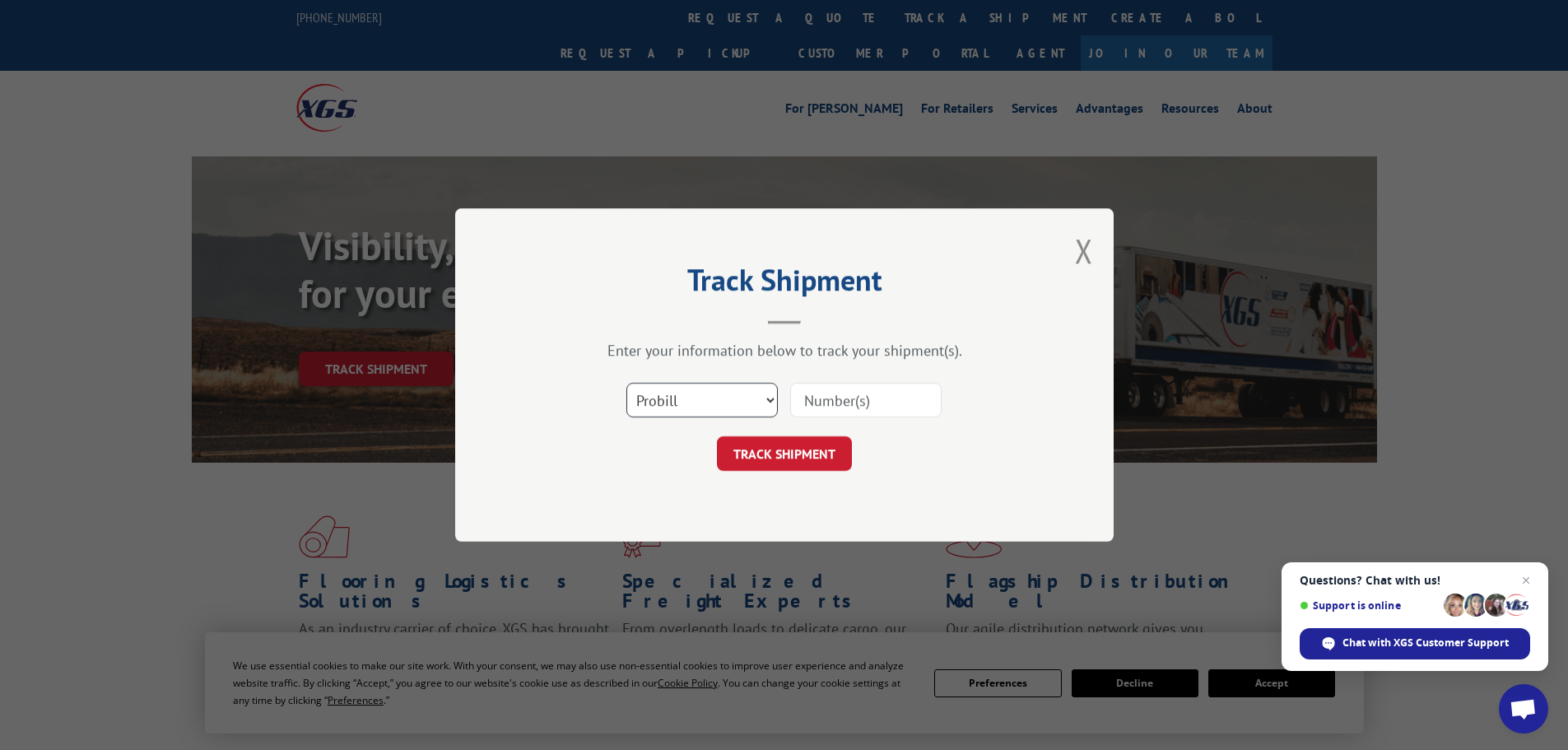
click at [695, 405] on select "Select category... Probill BOL PO" at bounding box center [702, 399] width 152 height 34
select select "bol"
click at [626, 383] on select "Select category... Probill BOL PO" at bounding box center [702, 399] width 152 height 34
click at [874, 411] on input at bounding box center [865, 399] width 152 height 34
paste input "7022010"
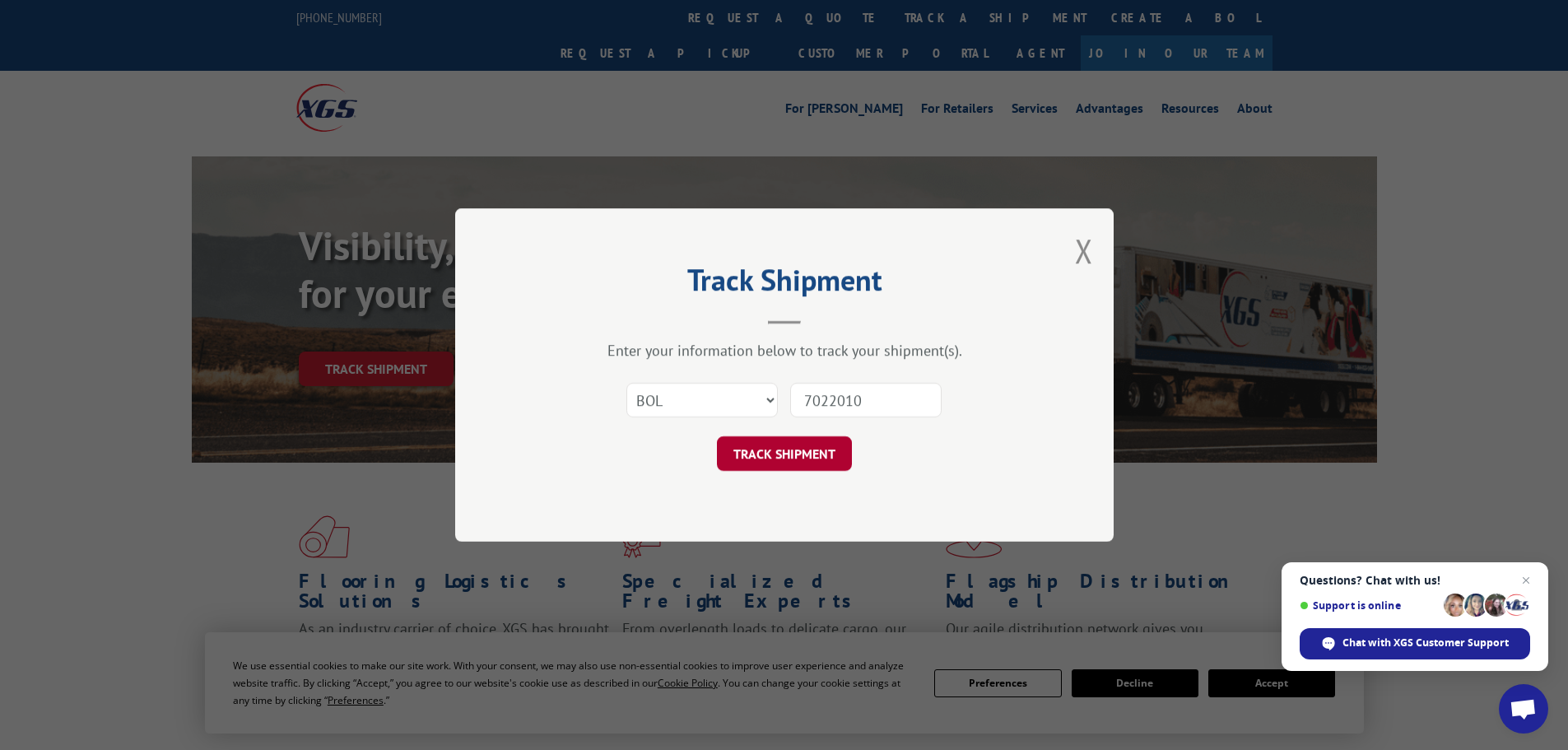
type input "7022010"
click at [824, 452] on button "TRACK SHIPMENT" at bounding box center [784, 453] width 135 height 34
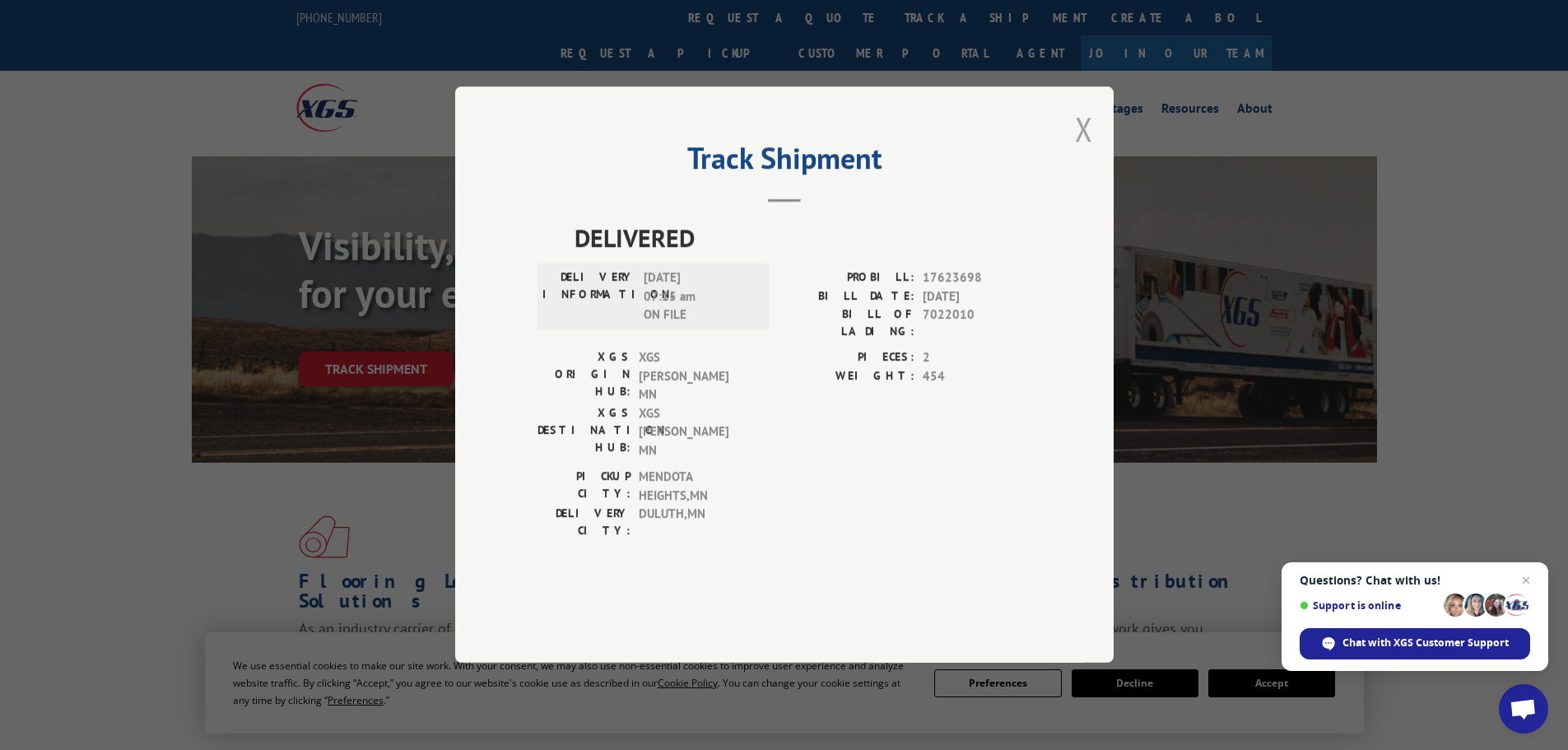
click at [1087, 151] on button "Close modal" at bounding box center [1084, 128] width 18 height 44
